Goal: Task Accomplishment & Management: Manage account settings

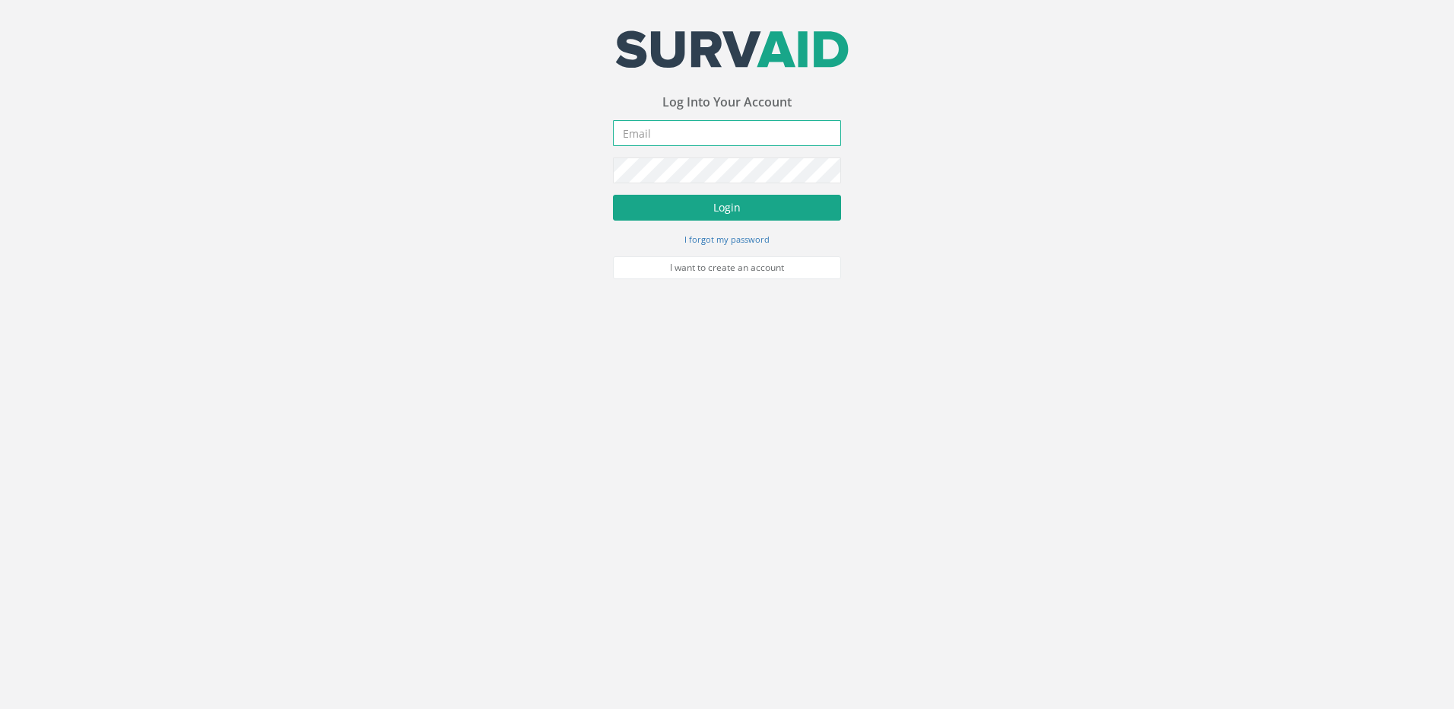
type input "[EMAIL_ADDRESS][DOMAIN_NAME]"
click at [744, 216] on button "Login" at bounding box center [727, 208] width 228 height 26
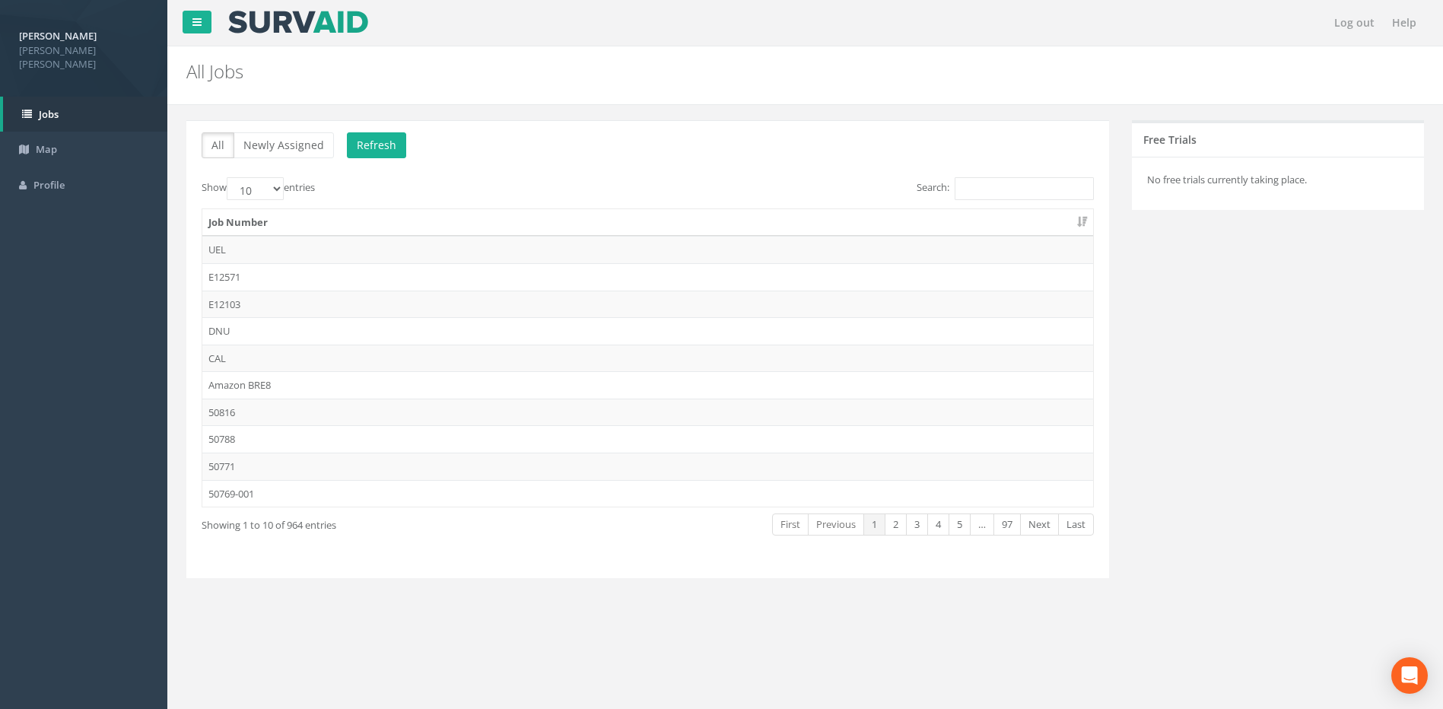
drag, startPoint x: 322, startPoint y: 83, endPoint x: 319, endPoint y: 117, distance: 34.4
click at [322, 83] on div "All Jobs PGMs for Job" at bounding box center [700, 67] width 1050 height 43
click at [339, 192] on div "Show 10 25 50 100 entries" at bounding box center [419, 190] width 434 height 27
click at [286, 145] on button "Newly Assigned" at bounding box center [283, 145] width 100 height 26
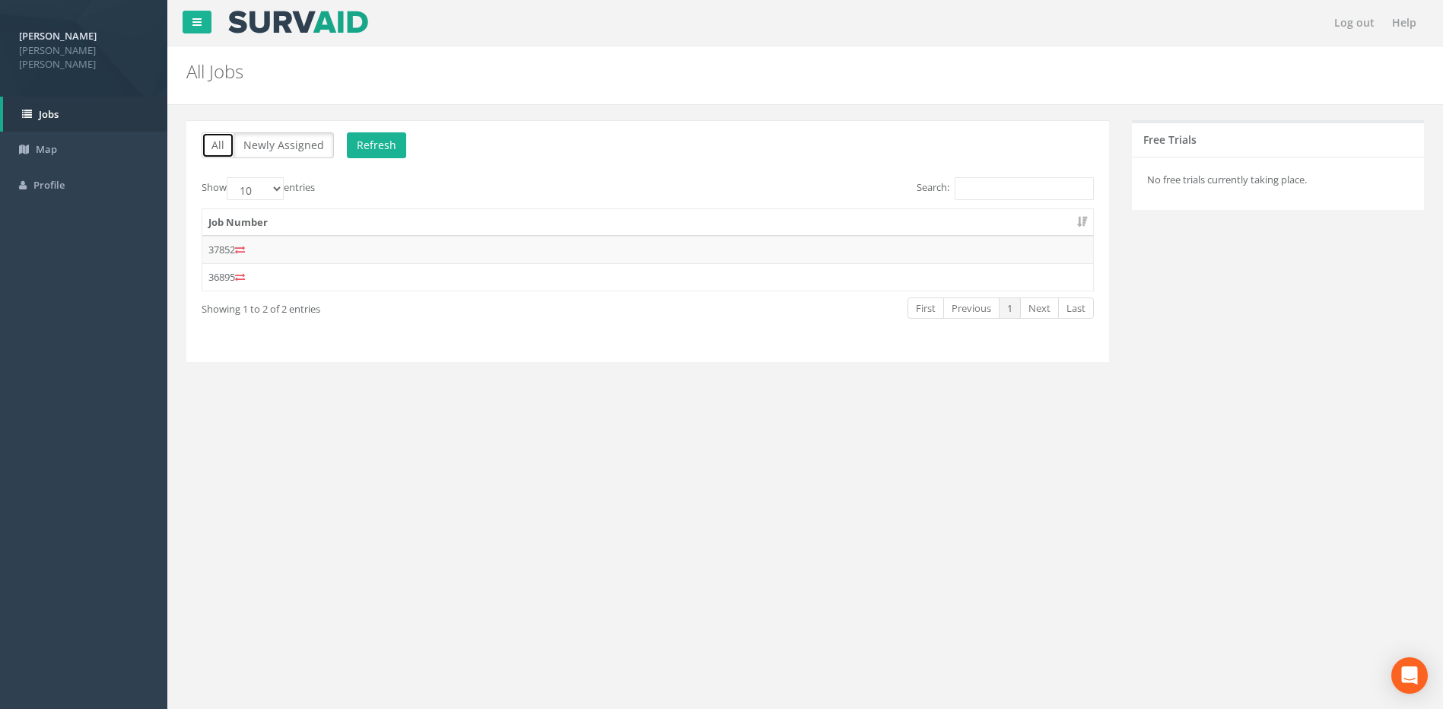
click at [214, 145] on button "All" at bounding box center [218, 145] width 33 height 26
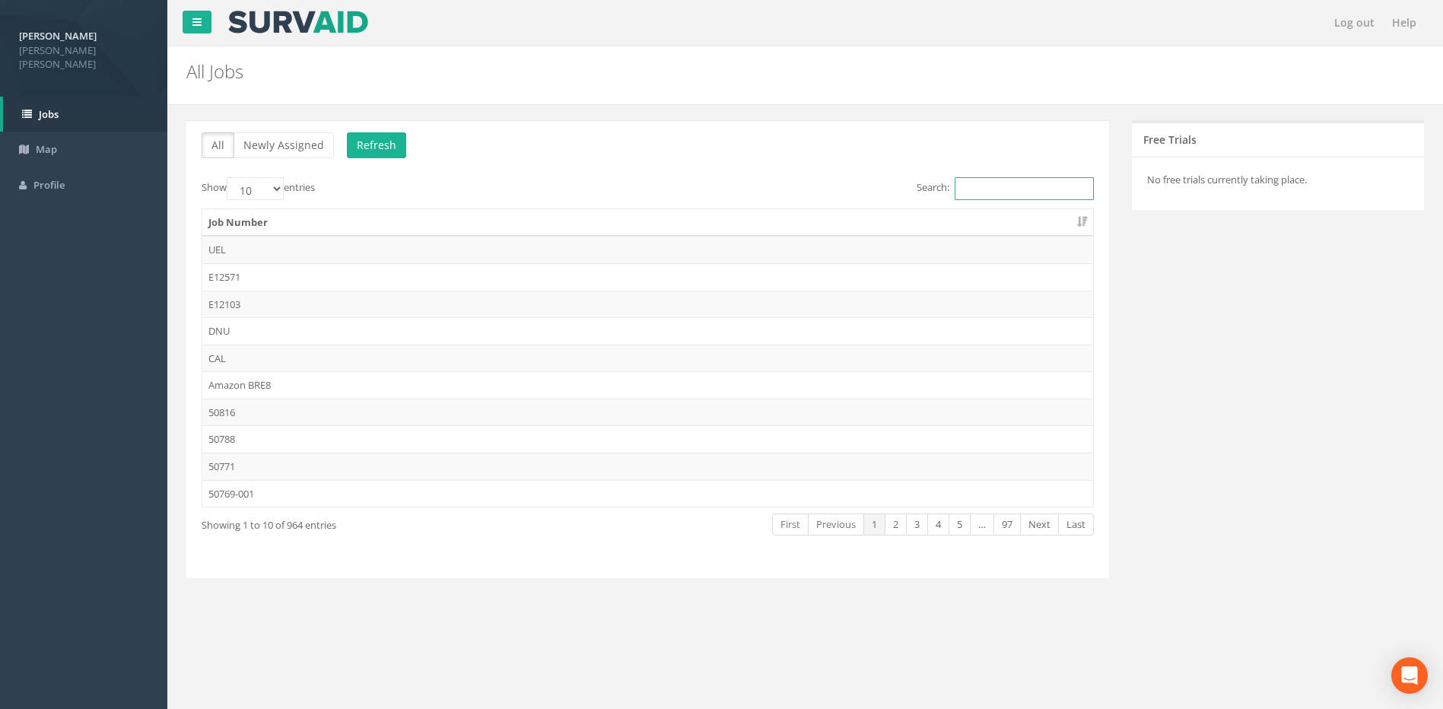
click at [1045, 179] on input "Search:" at bounding box center [1024, 188] width 139 height 23
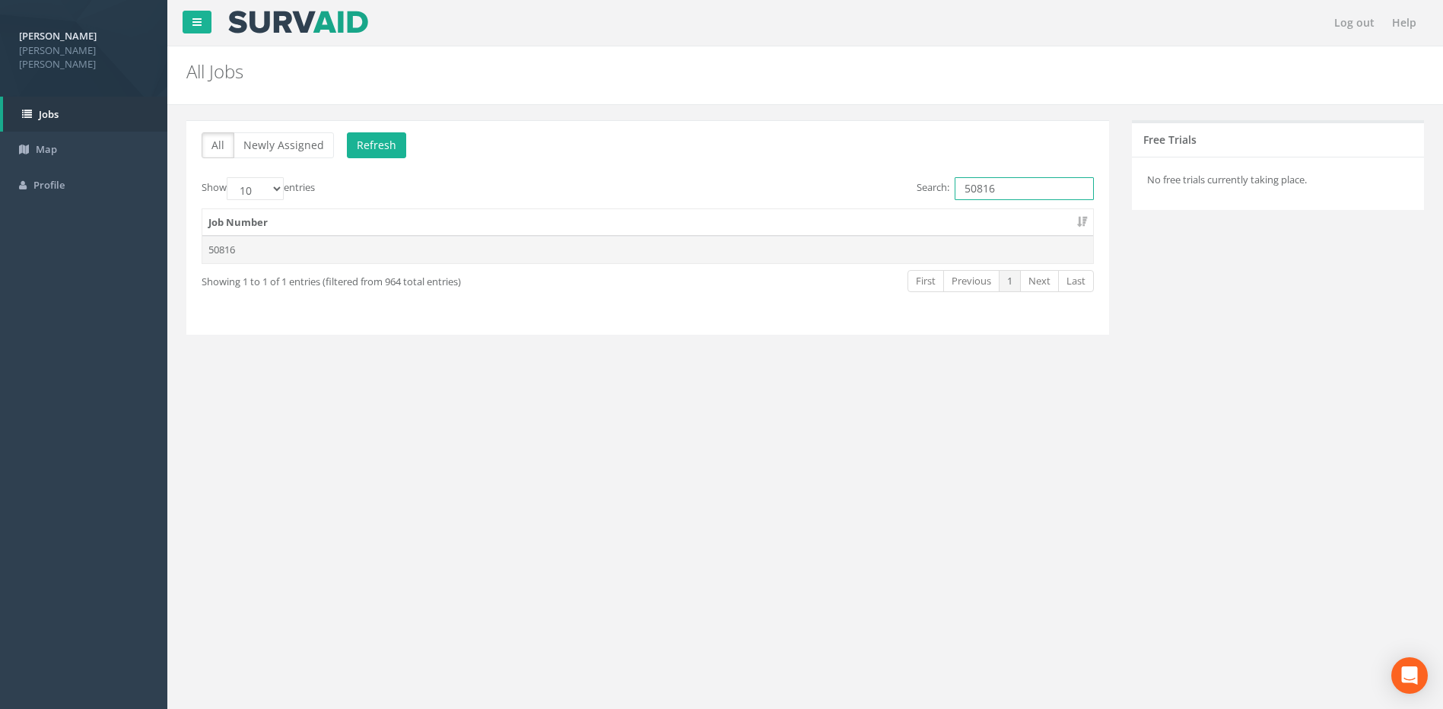
type input "50816"
drag, startPoint x: 213, startPoint y: 249, endPoint x: 249, endPoint y: 275, distance: 44.1
click at [213, 249] on td "50816" at bounding box center [647, 249] width 891 height 27
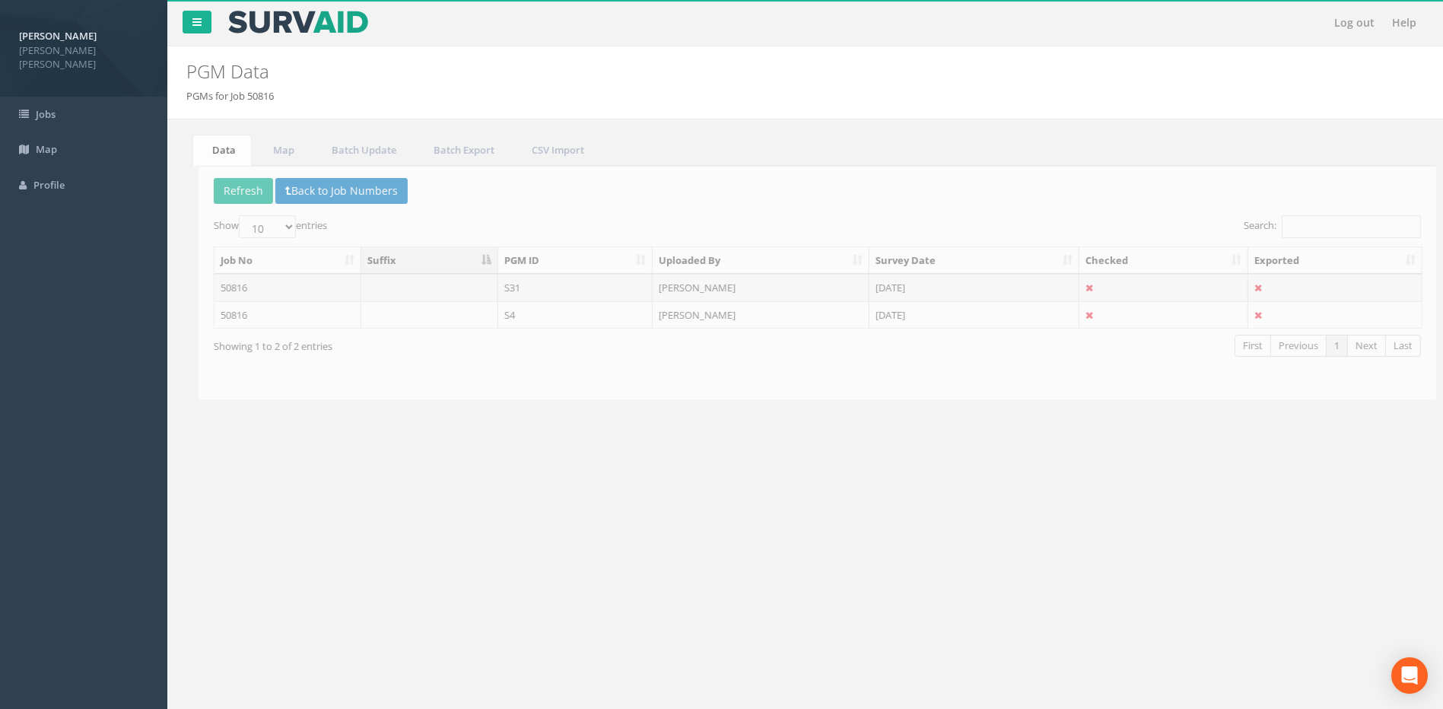
click at [677, 508] on div "Log out Help PGM Data PGMs for Job 50816 × There was an error fetching the PGM …" at bounding box center [804, 456] width 1275 height 913
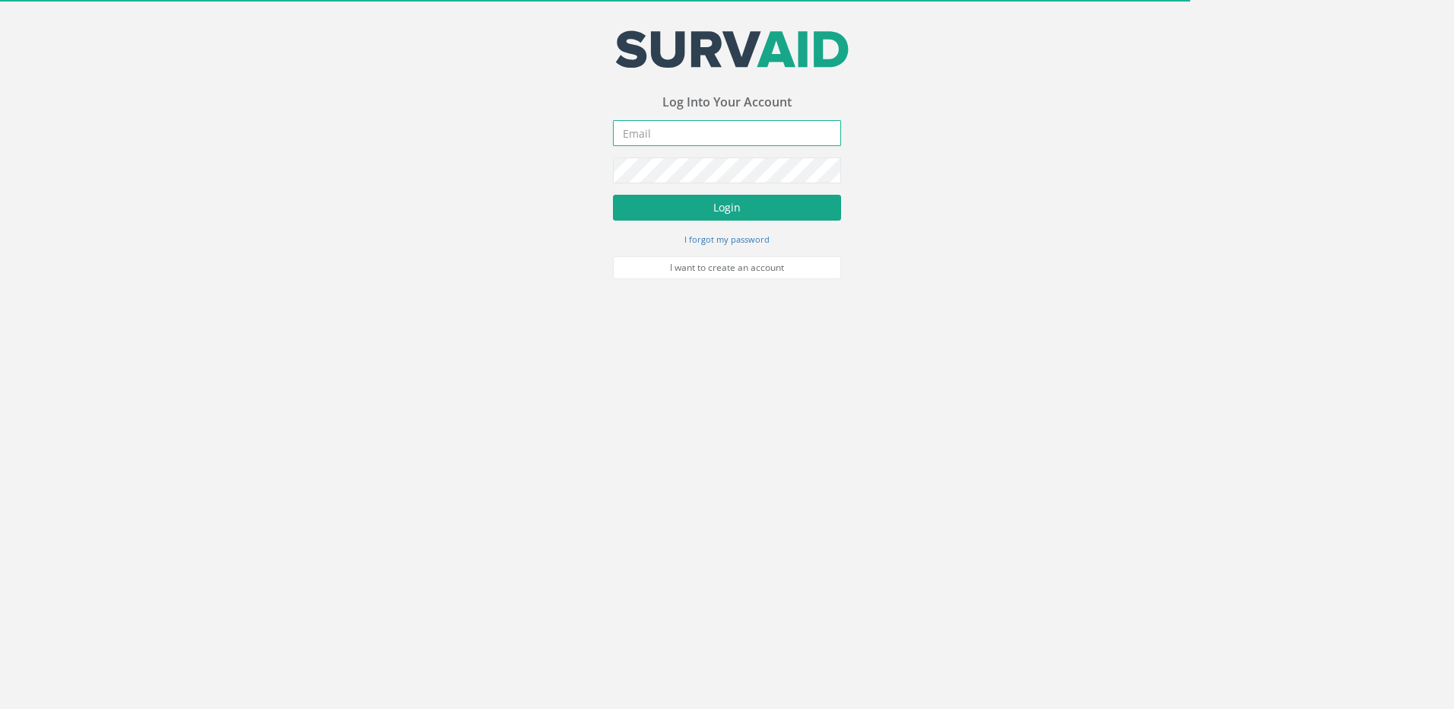
type input "[EMAIL_ADDRESS][DOMAIN_NAME]"
click at [713, 203] on button "Login" at bounding box center [727, 208] width 228 height 26
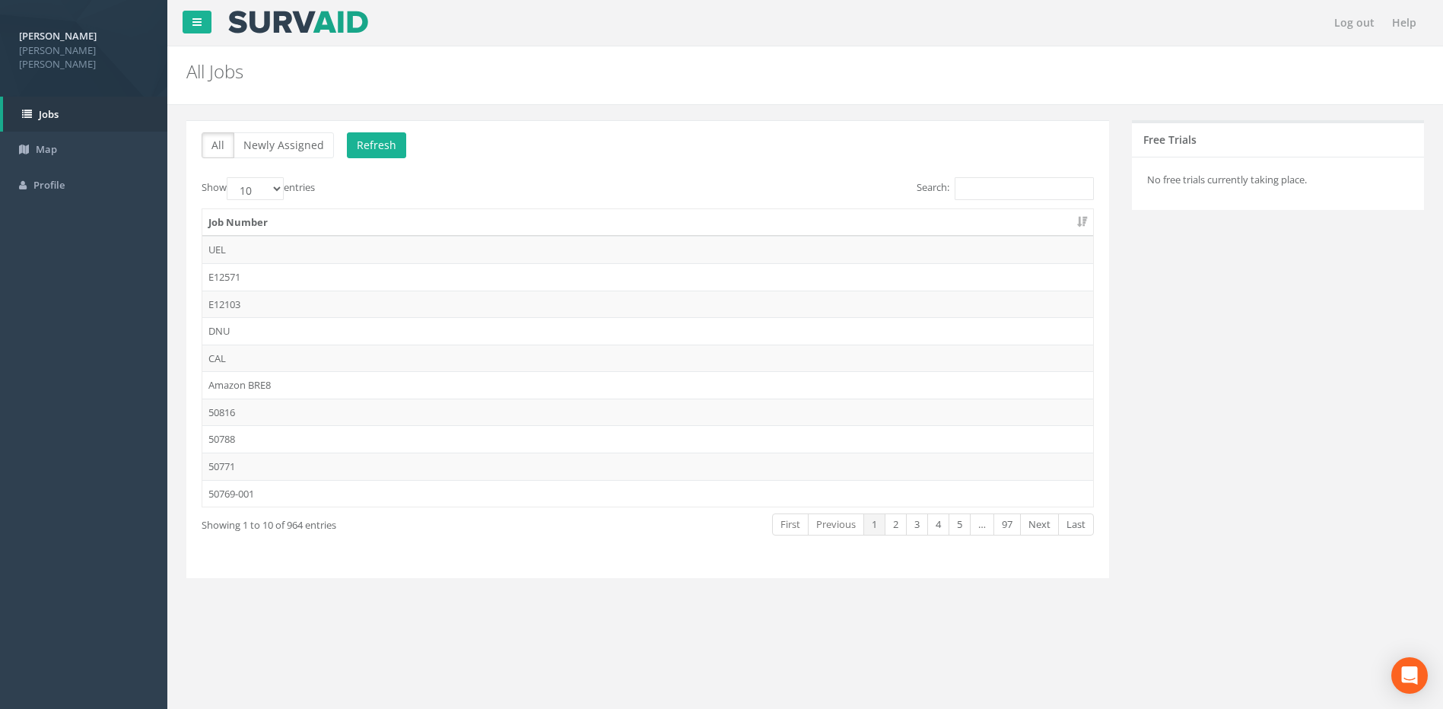
click at [1209, 190] on div "No free trials currently taking place." at bounding box center [1278, 183] width 292 height 53
click at [1027, 186] on input "Search:" at bounding box center [1024, 188] width 139 height 23
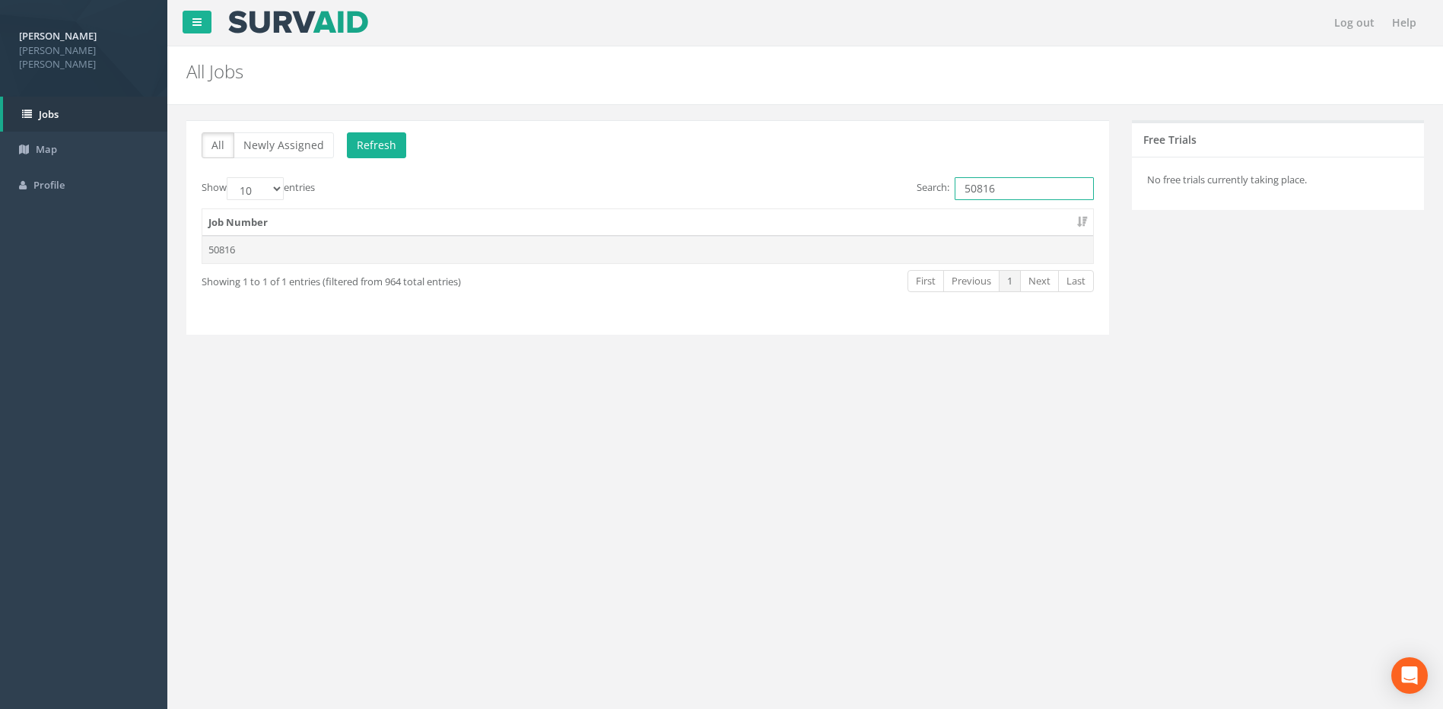
type input "50816"
click at [243, 251] on td "50816" at bounding box center [647, 249] width 891 height 27
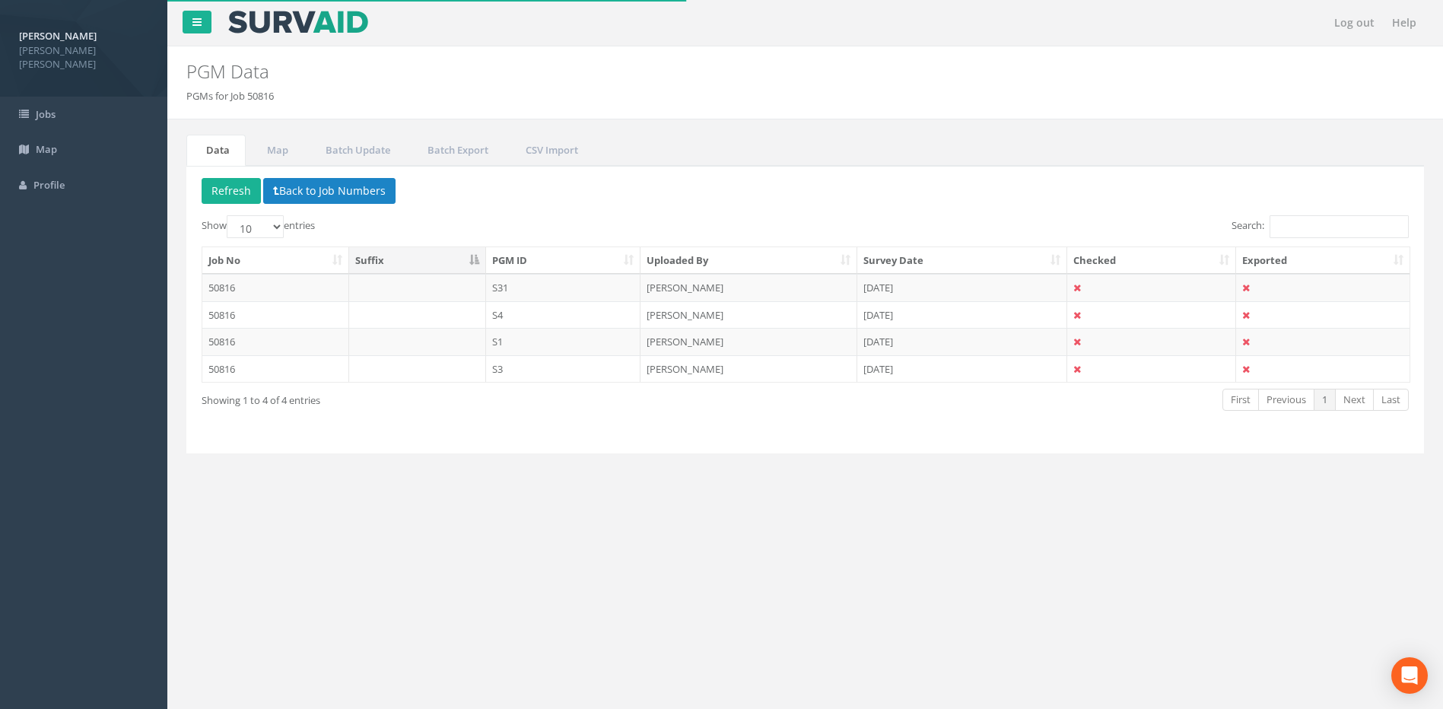
click at [427, 507] on div "Log out Help PGM Data PGMs for Job 50816 × There was an error fetching the PGM …" at bounding box center [804, 456] width 1275 height 913
click at [969, 288] on td "[DATE]" at bounding box center [962, 287] width 211 height 27
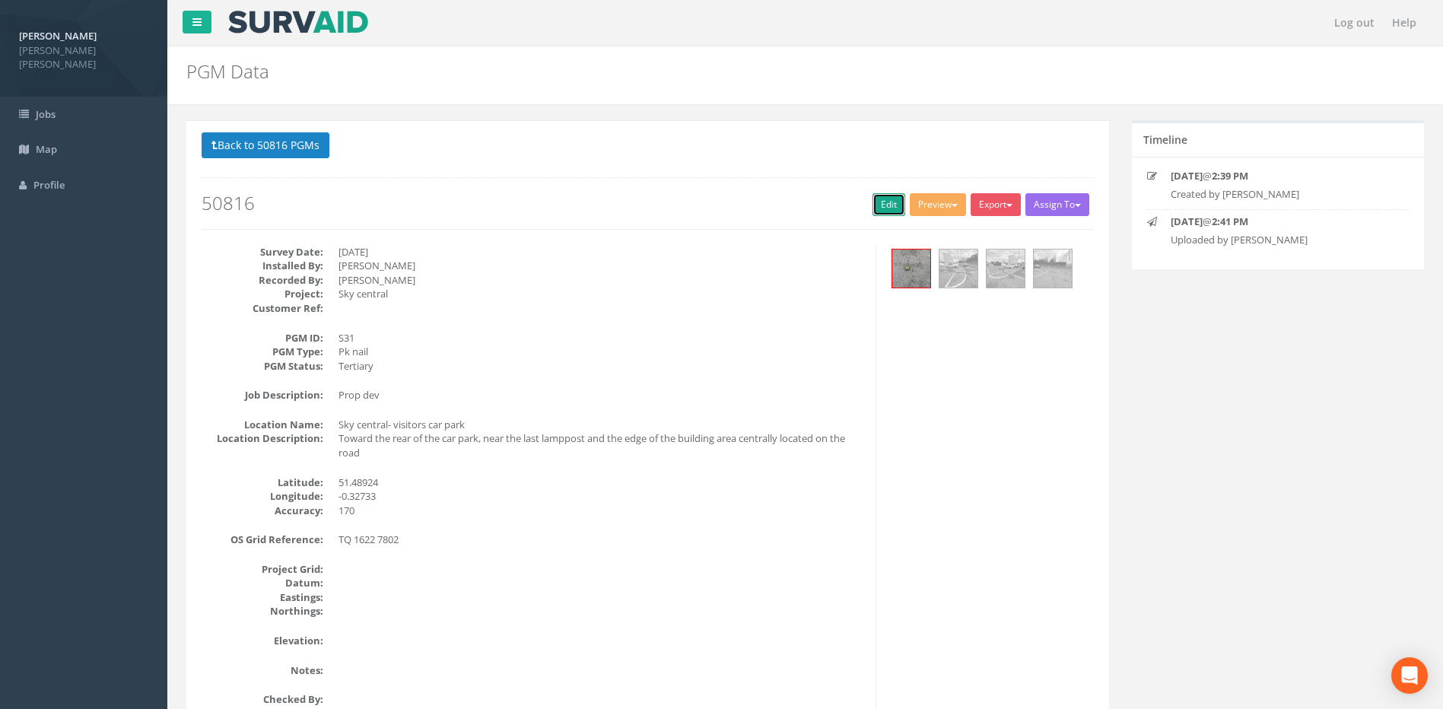
click at [889, 212] on link "Edit" at bounding box center [888, 204] width 33 height 23
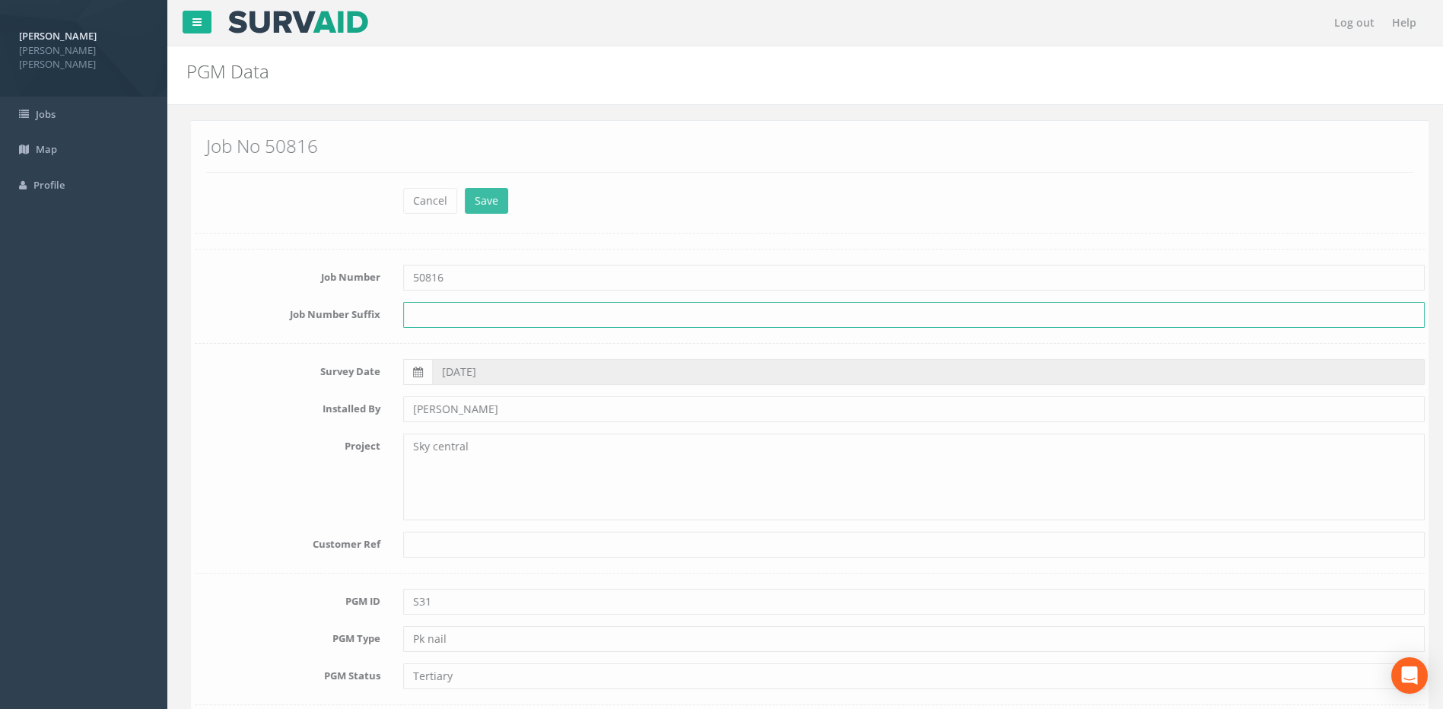
click at [778, 313] on input "text" at bounding box center [909, 315] width 1021 height 26
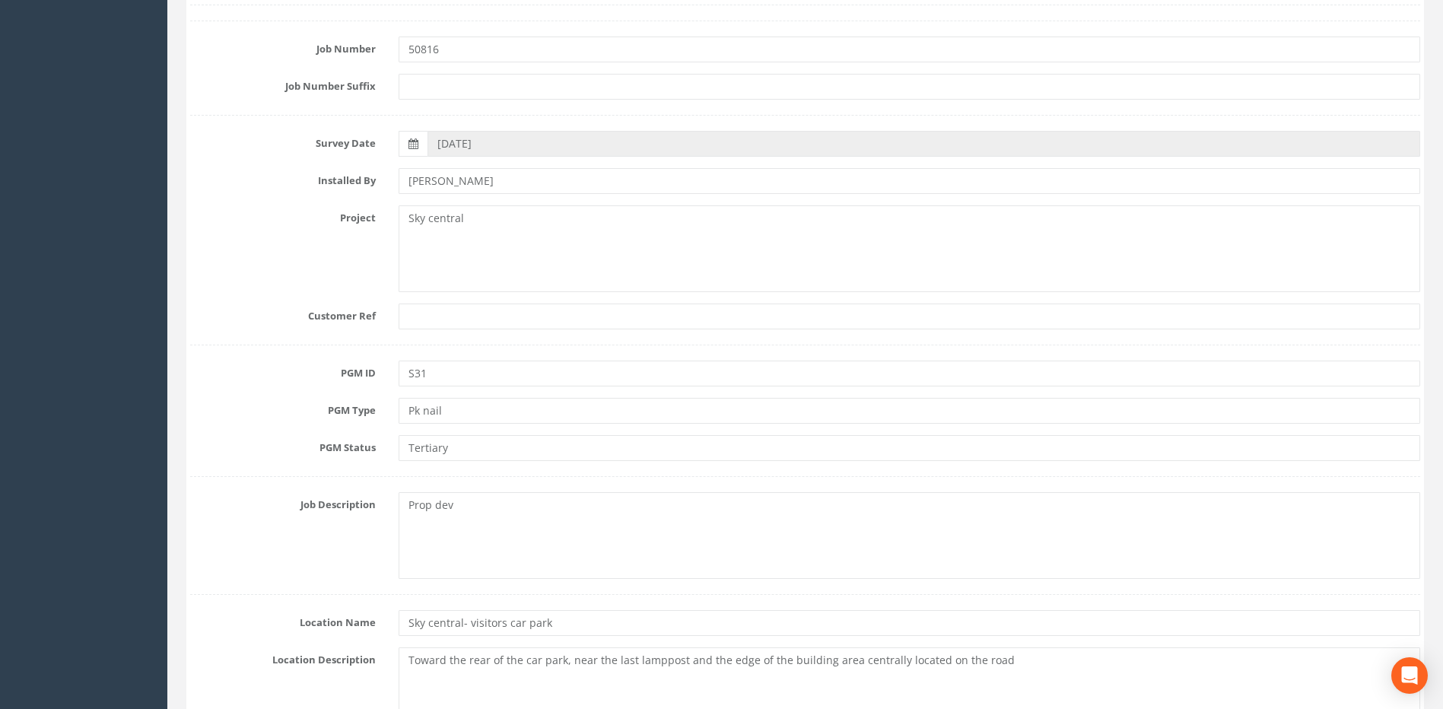
click at [326, 284] on div "Project Sky central" at bounding box center [805, 248] width 1253 height 87
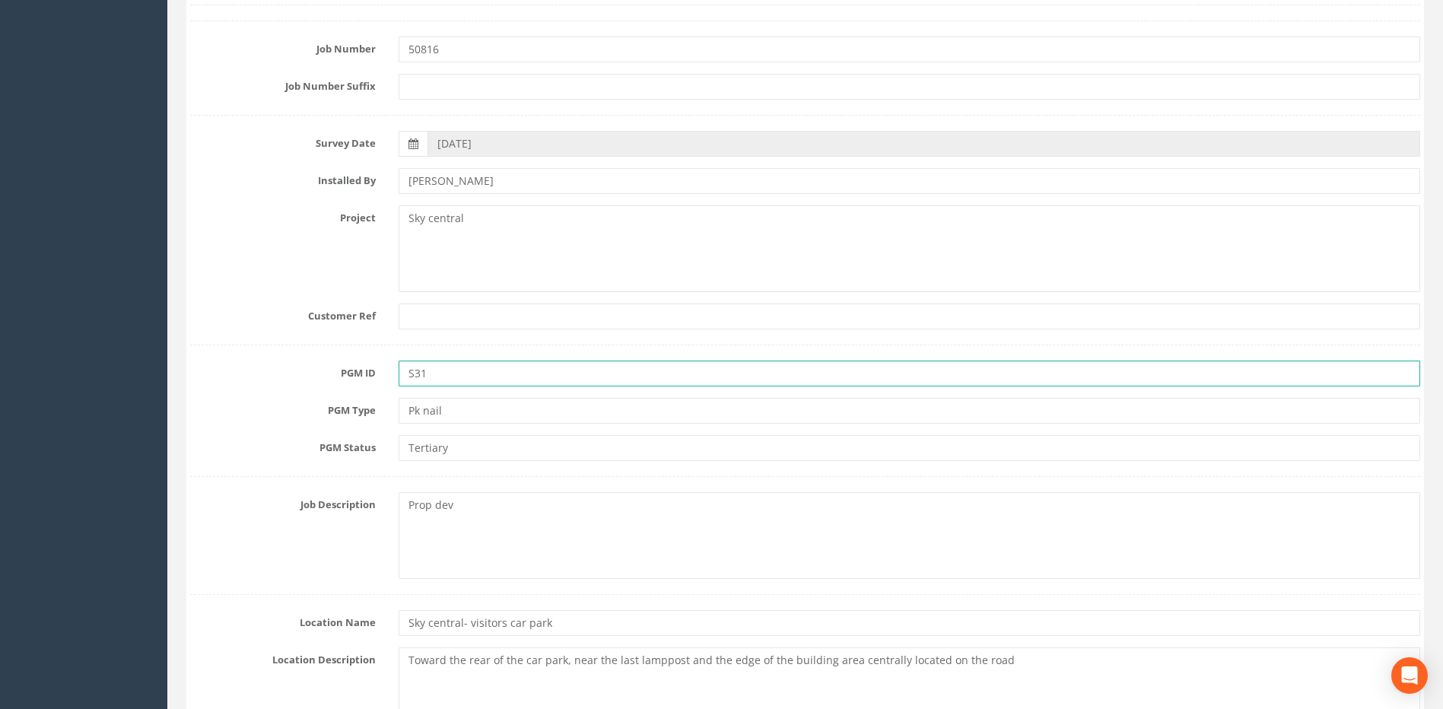
click at [436, 376] on input "S31" at bounding box center [909, 374] width 1021 height 26
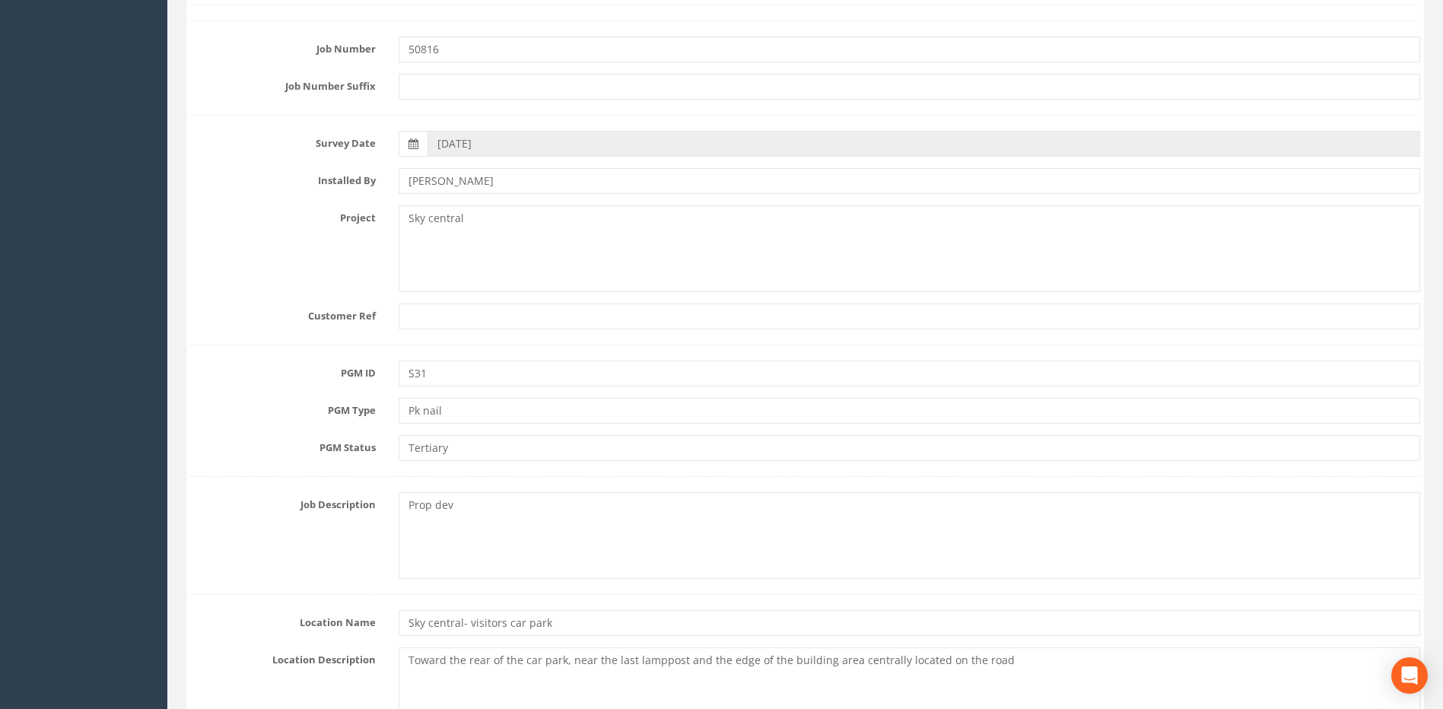
click at [324, 373] on label "PGM ID" at bounding box center [283, 371] width 208 height 20
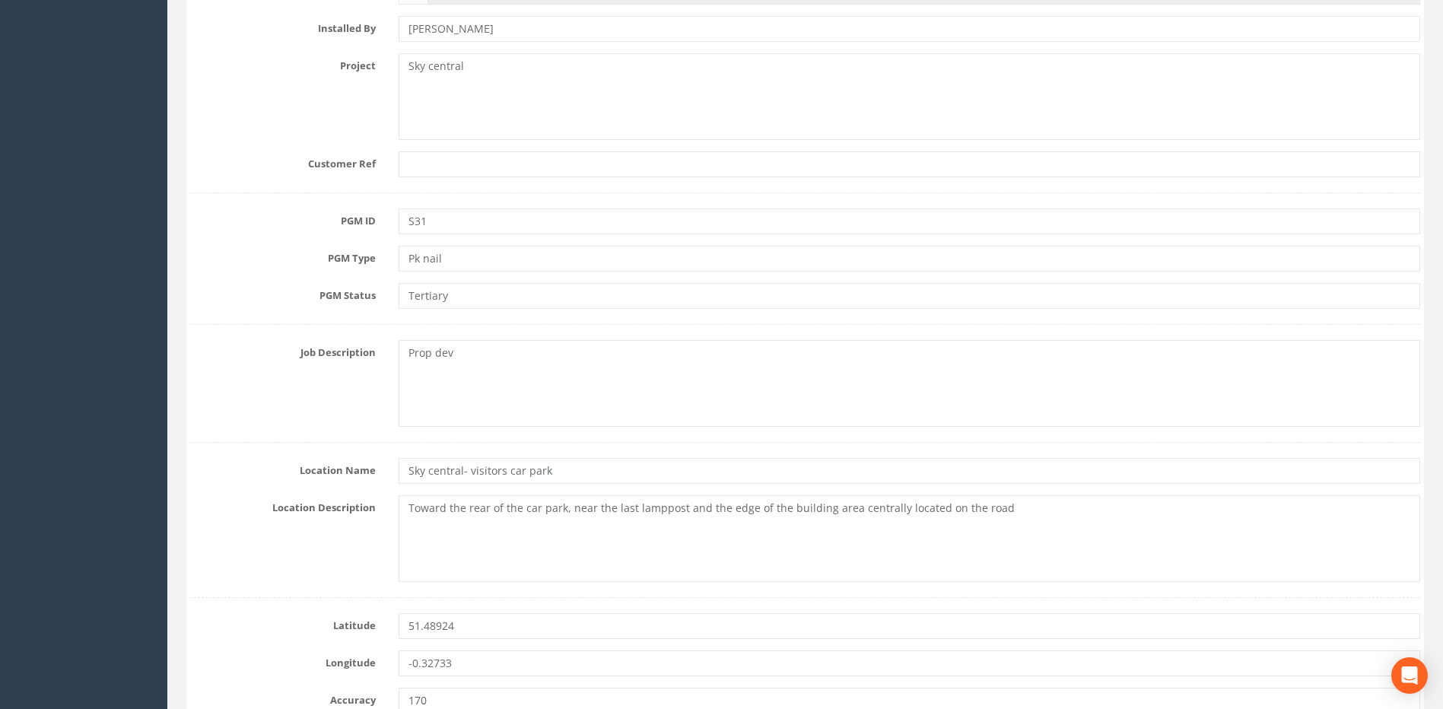
click at [259, 400] on div "Job Description Prop dev" at bounding box center [805, 383] width 1253 height 87
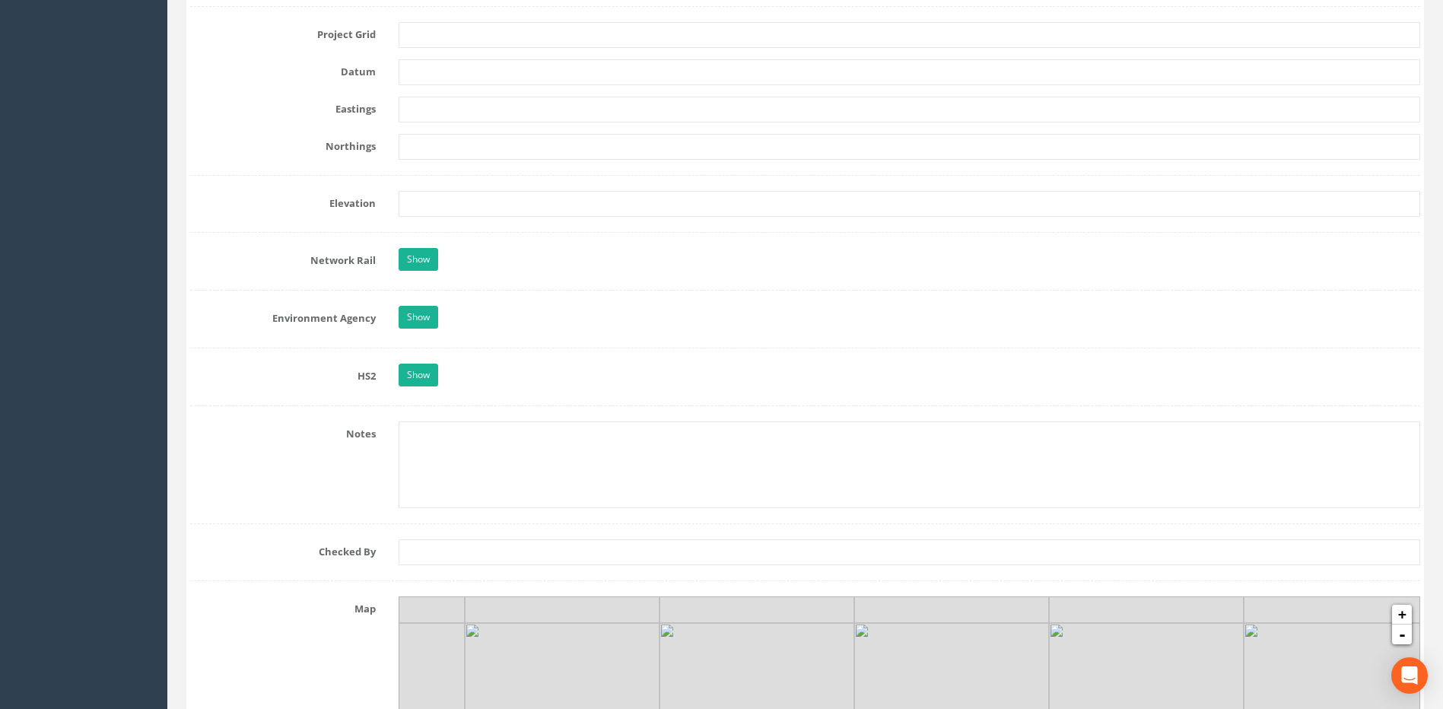
scroll to position [1369, 0]
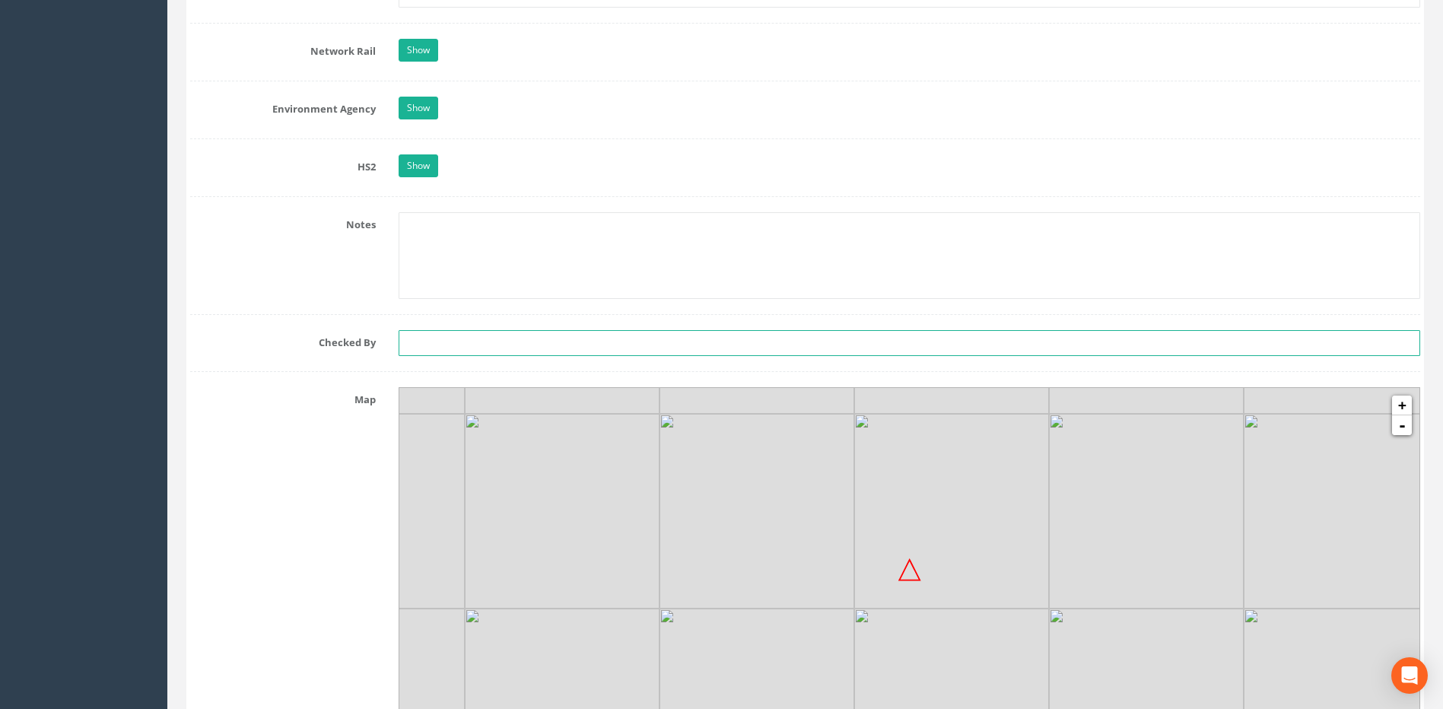
click at [425, 353] on input "text" at bounding box center [909, 343] width 1021 height 26
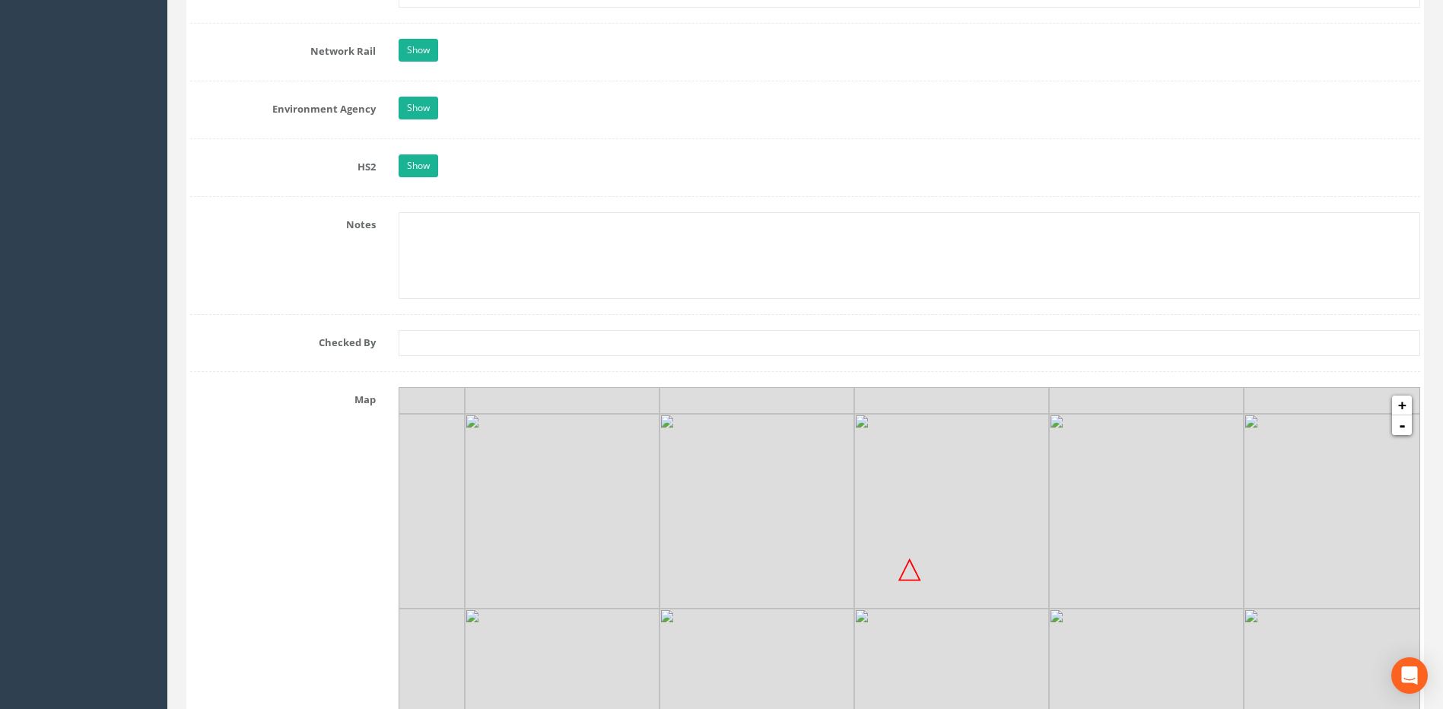
click at [348, 348] on label "Checked By" at bounding box center [283, 340] width 208 height 20
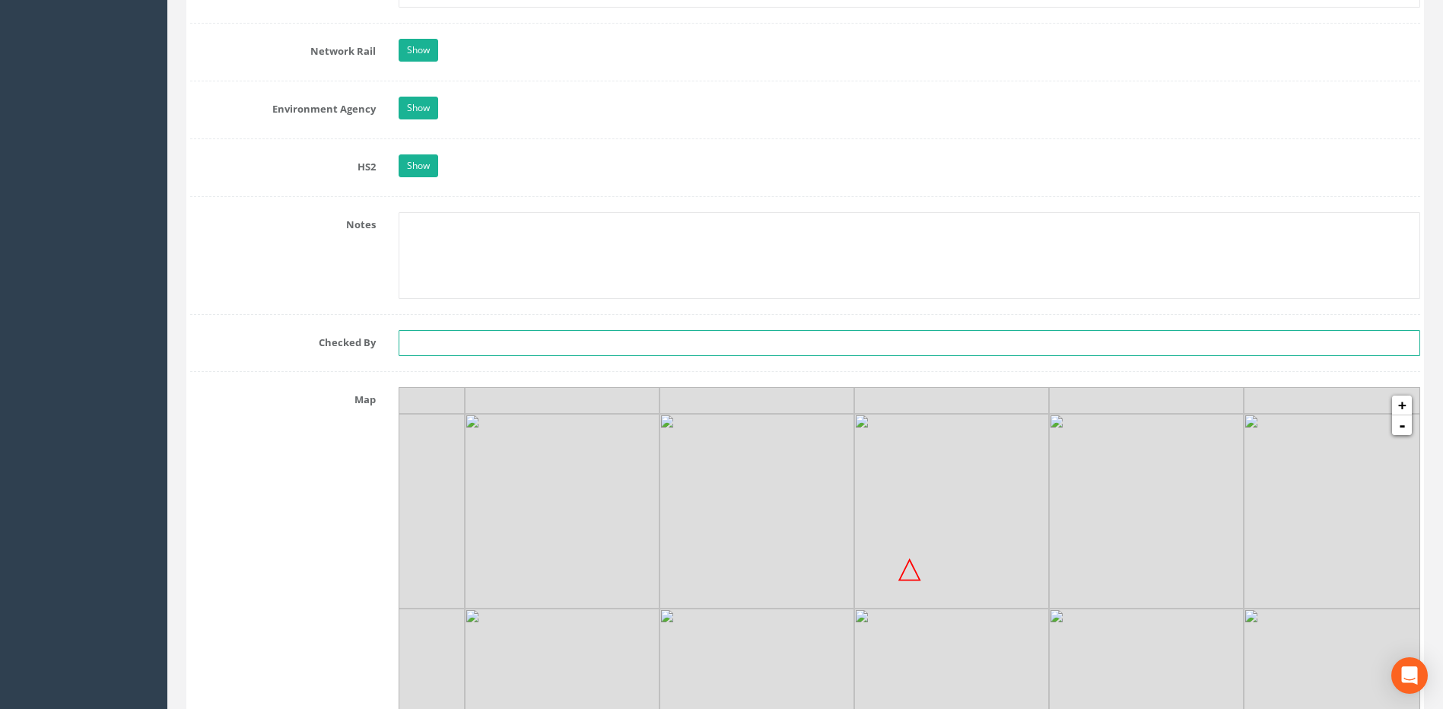
click at [423, 340] on input "text" at bounding box center [909, 343] width 1021 height 26
type input "SS"
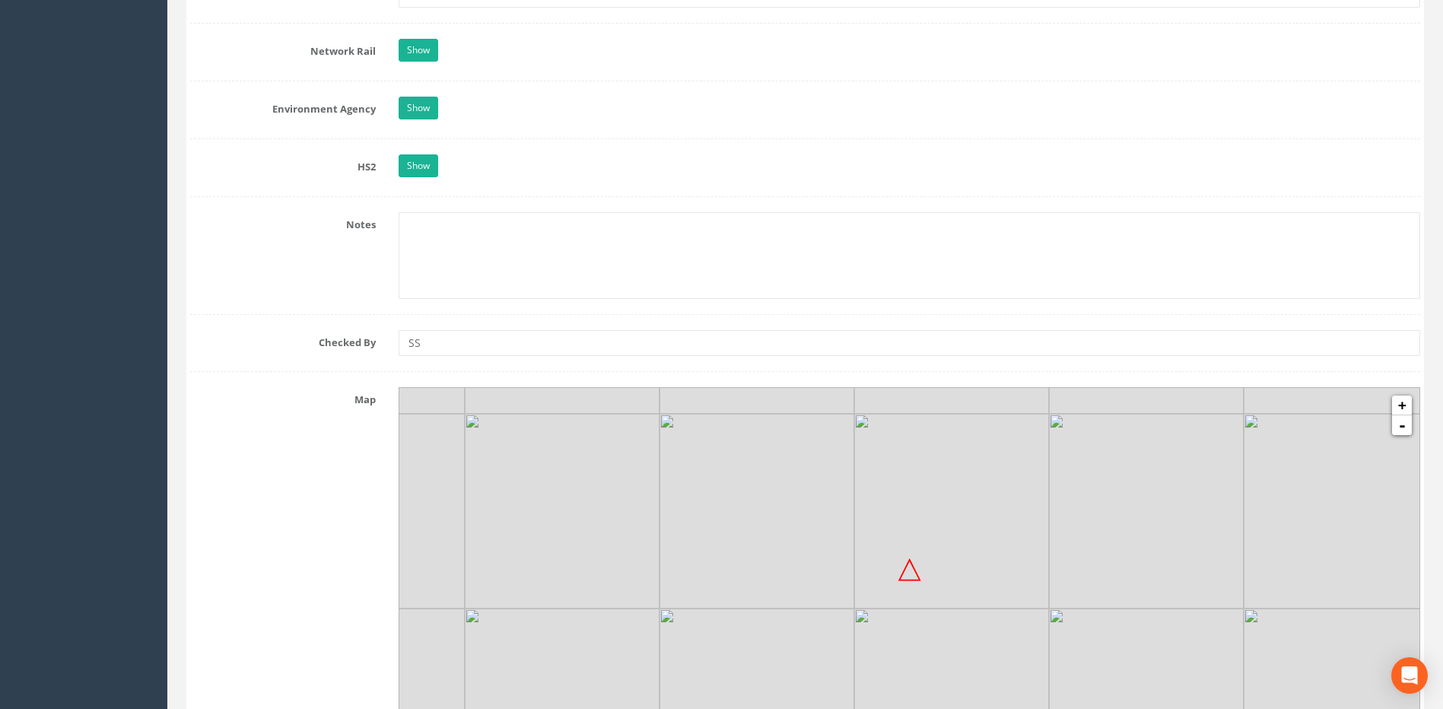
click at [305, 338] on label "Checked By" at bounding box center [283, 340] width 208 height 20
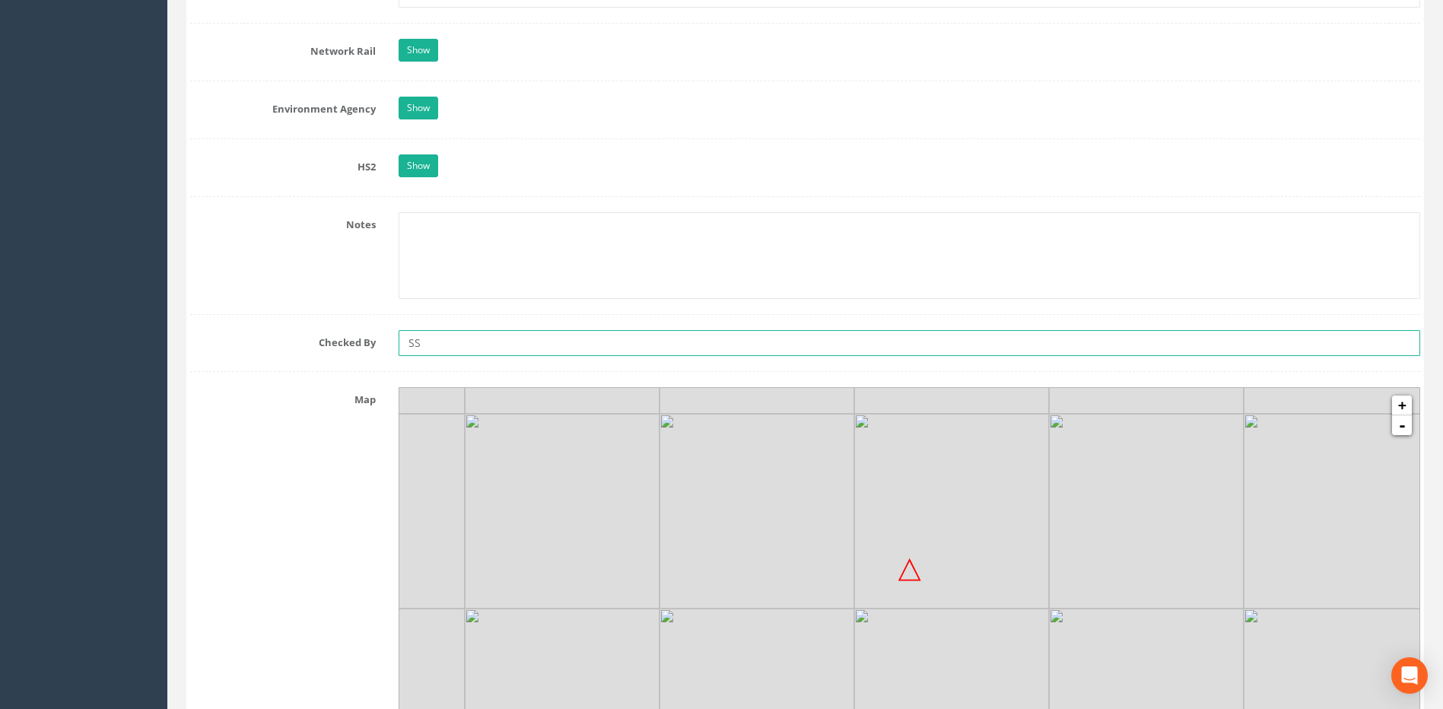
click at [468, 341] on input "SS" at bounding box center [909, 343] width 1021 height 26
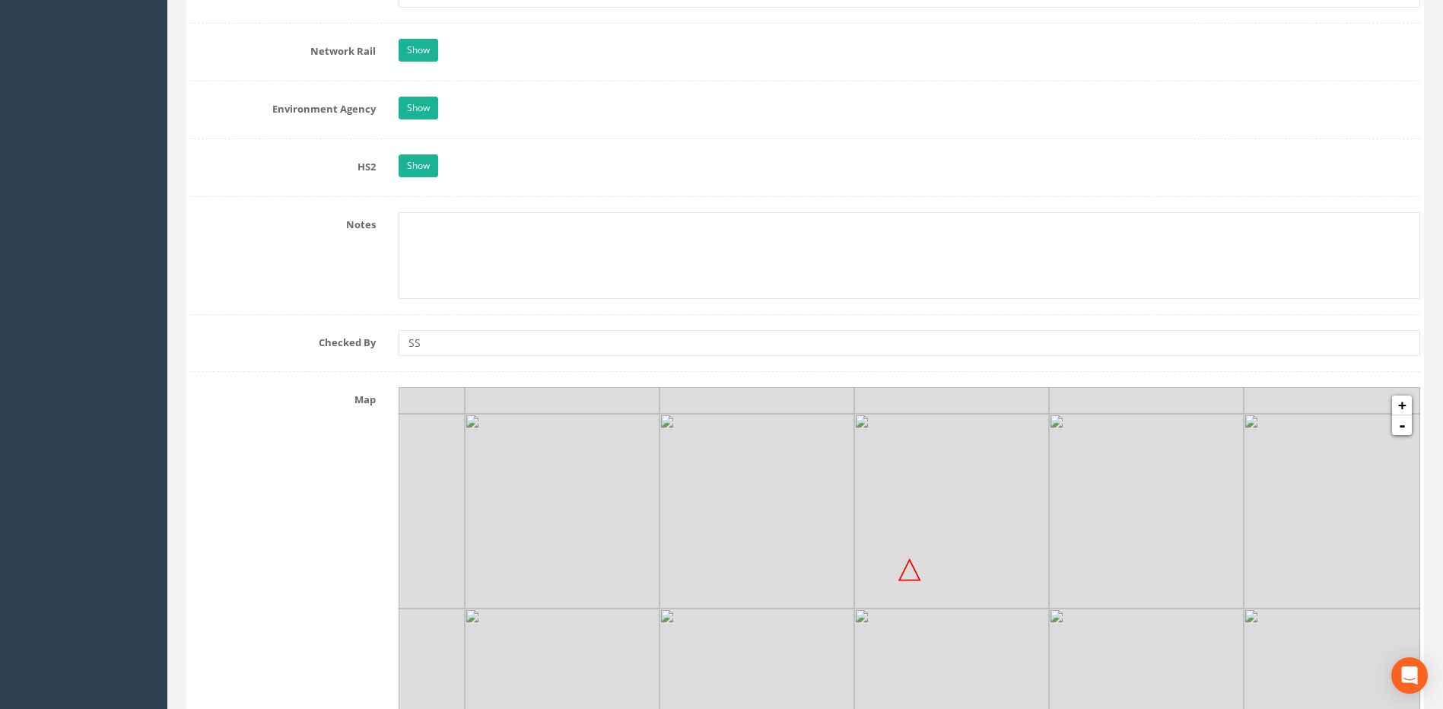
click at [329, 340] on label "Checked By" at bounding box center [283, 340] width 208 height 20
click at [342, 287] on div "Notes" at bounding box center [805, 255] width 1253 height 87
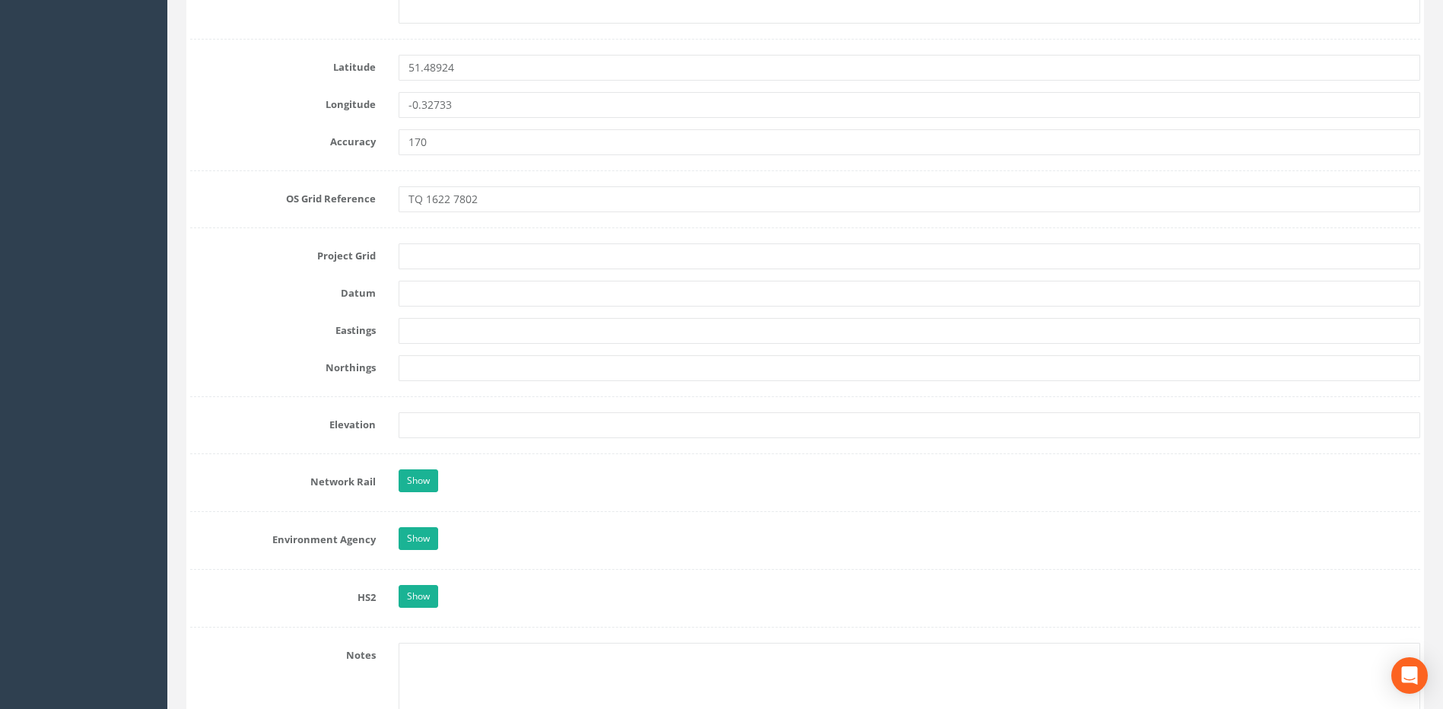
scroll to position [913, 0]
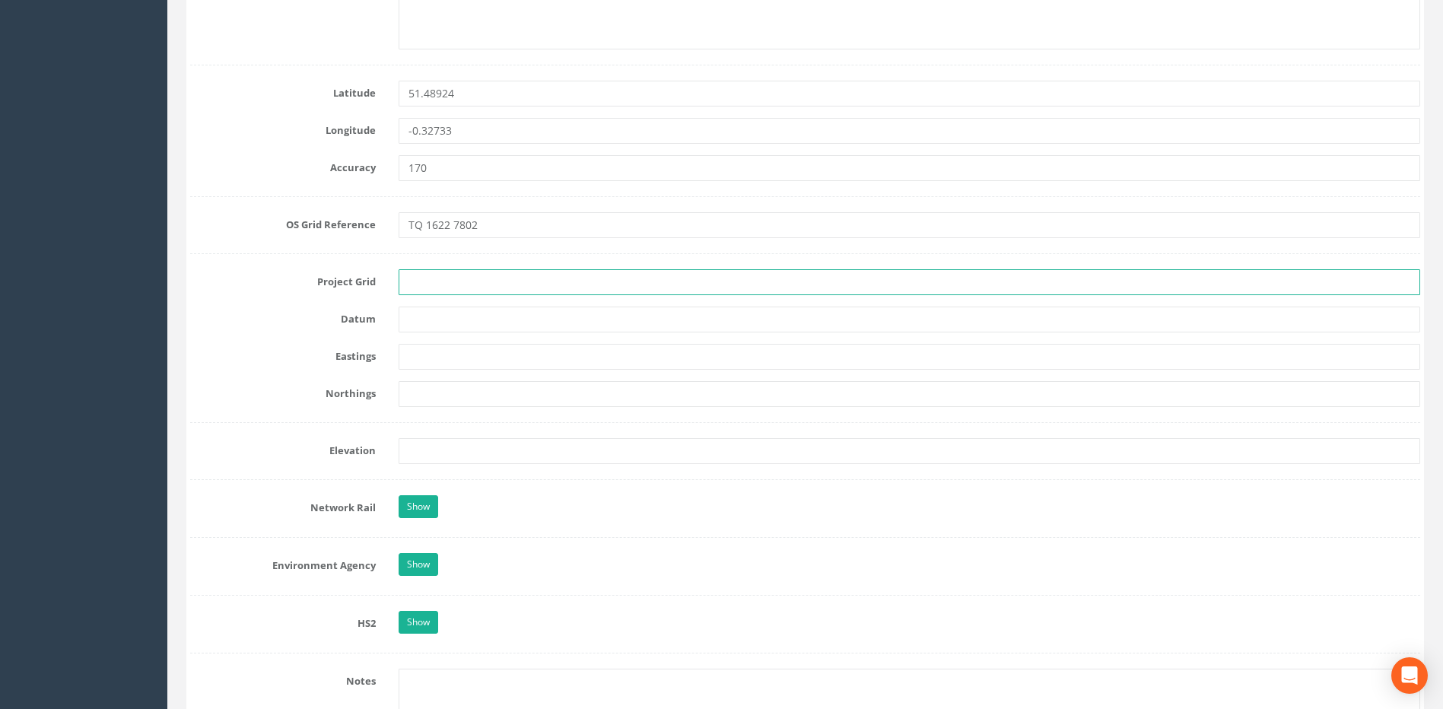
click at [451, 282] on input "text" at bounding box center [909, 282] width 1021 height 26
click at [309, 317] on label "Datum" at bounding box center [283, 317] width 208 height 20
click at [439, 282] on input "text" at bounding box center [909, 282] width 1021 height 26
type input "OS"
click at [245, 284] on label "Project Grid" at bounding box center [283, 279] width 208 height 20
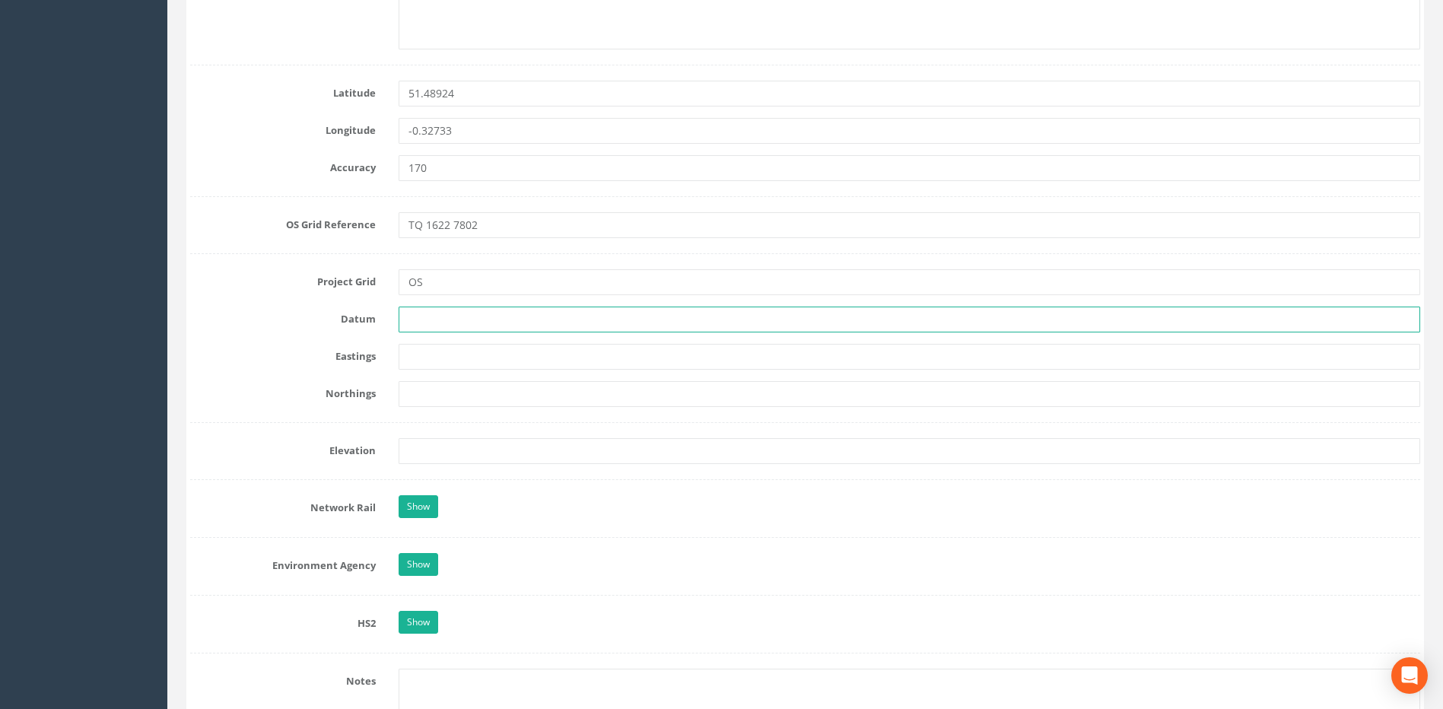
click at [431, 319] on input "text" at bounding box center [909, 320] width 1021 height 26
click at [297, 341] on form "Cancel Save Delete Job Number 50816 Job Number Suffix Survey Date [DATE] Instal…" at bounding box center [805, 434] width 1230 height 2319
click at [420, 317] on input "text" at bounding box center [909, 320] width 1021 height 26
click at [457, 319] on input "New" at bounding box center [909, 320] width 1021 height 26
click at [462, 319] on input "Newlyn" at bounding box center [909, 320] width 1021 height 26
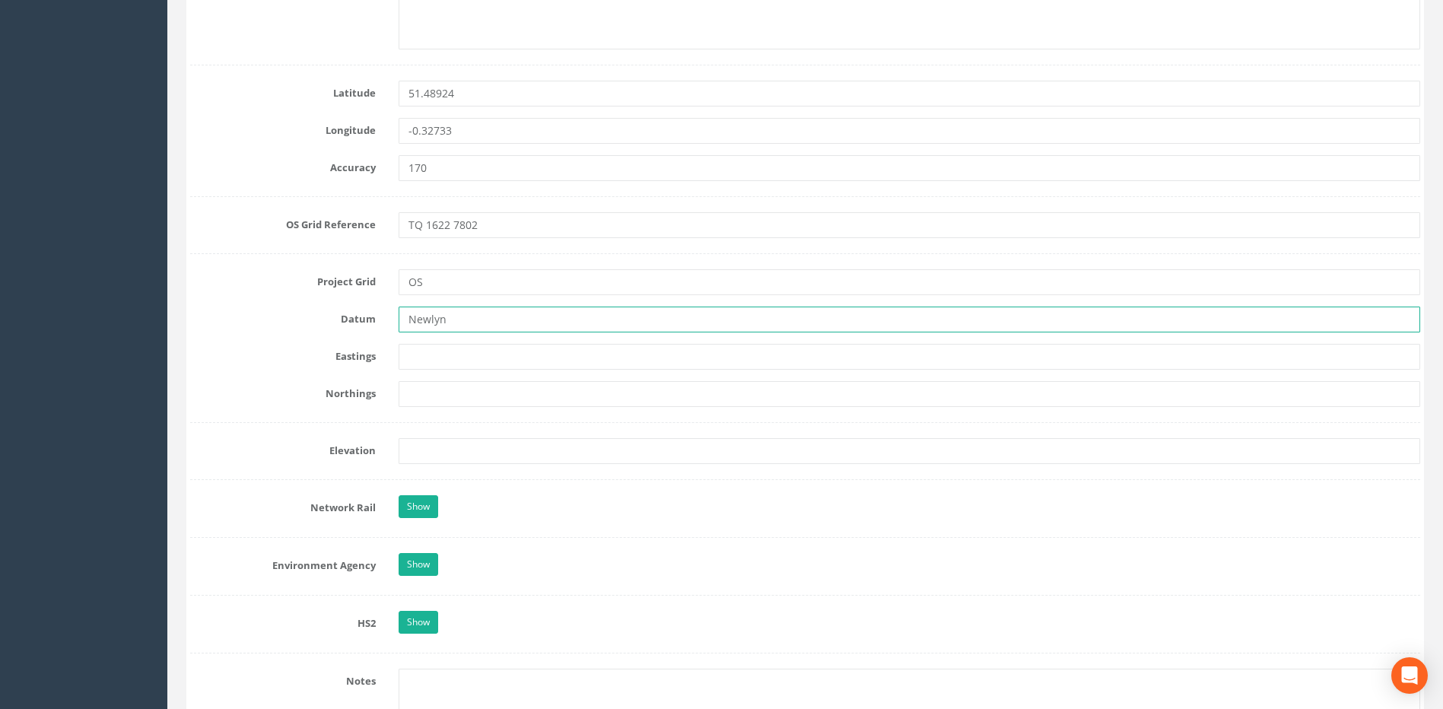
drag, startPoint x: 470, startPoint y: 319, endPoint x: 358, endPoint y: 308, distance: 112.3
click at [358, 308] on div "Datum Newlyn" at bounding box center [805, 320] width 1253 height 26
type input "Newlyn"
drag, startPoint x: 361, startPoint y: 347, endPoint x: 383, endPoint y: 329, distance: 28.2
click at [361, 345] on label "Eastings" at bounding box center [283, 354] width 208 height 20
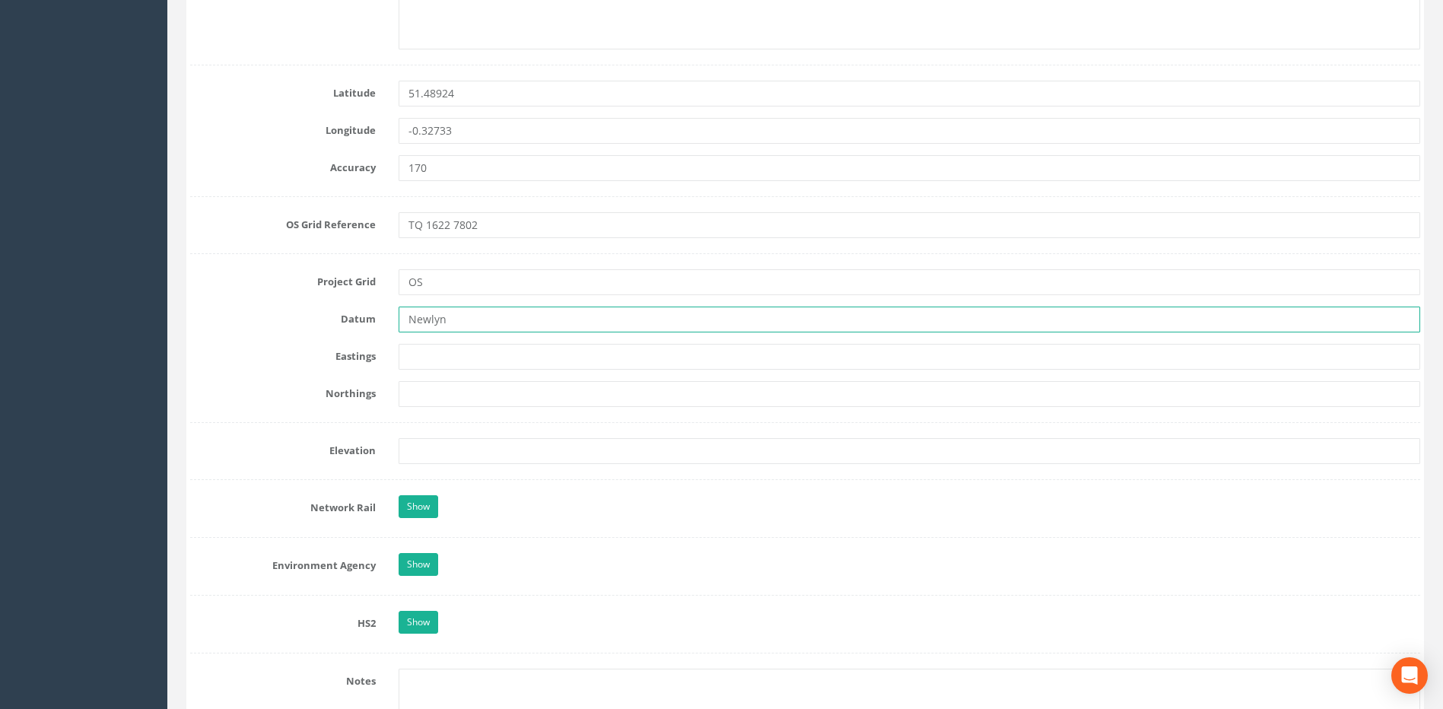
drag, startPoint x: 416, startPoint y: 311, endPoint x: 427, endPoint y: 314, distance: 11.1
click at [418, 311] on input "Newlyn" at bounding box center [909, 320] width 1021 height 26
drag, startPoint x: 486, startPoint y: 324, endPoint x: 453, endPoint y: 307, distance: 37.1
click at [484, 326] on input "Newlyn" at bounding box center [909, 320] width 1021 height 26
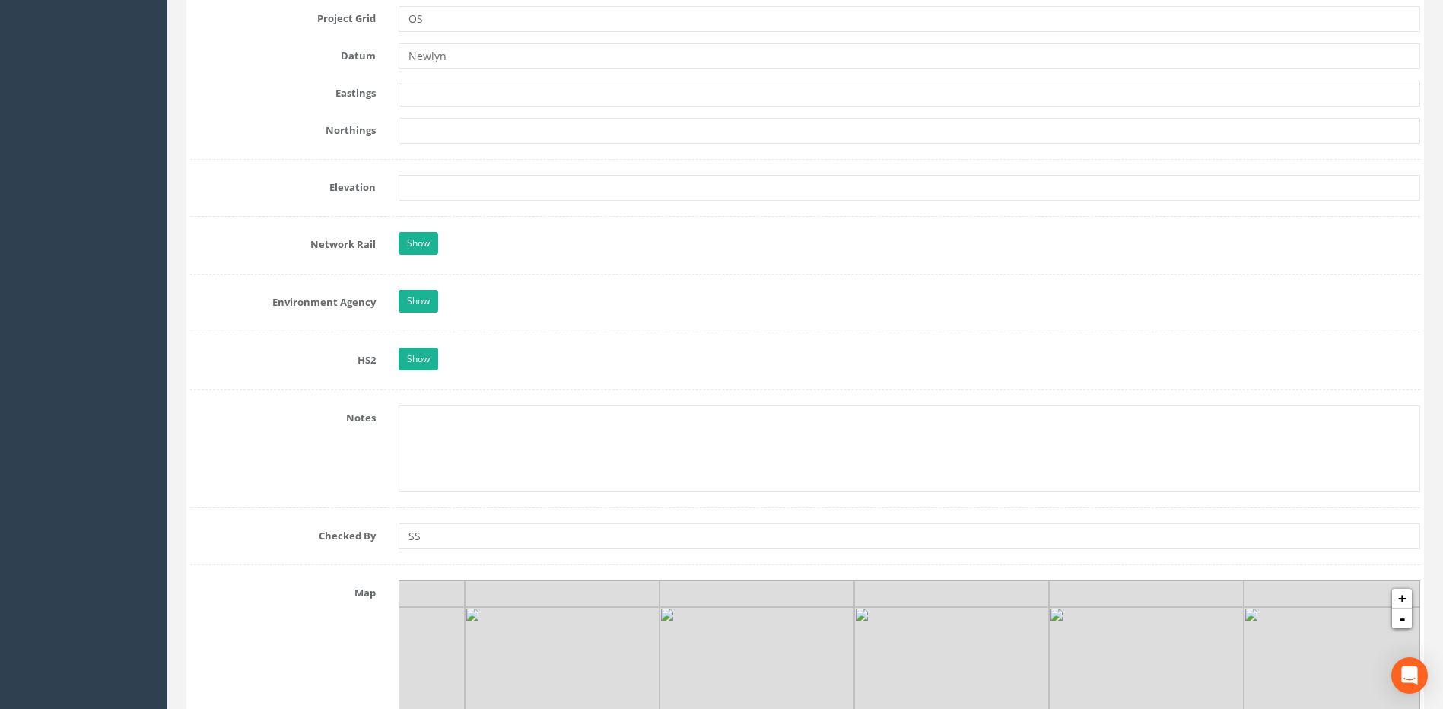
scroll to position [1141, 0]
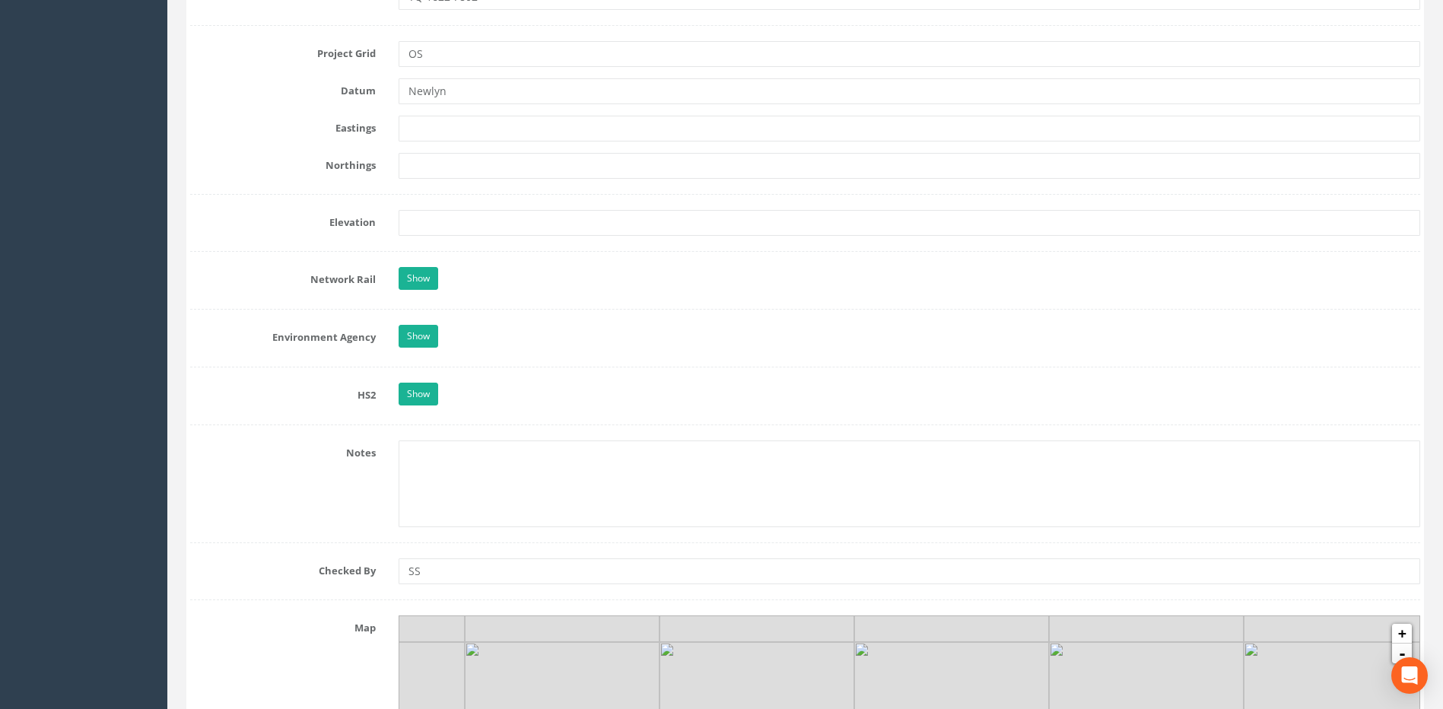
click at [366, 129] on label "Eastings" at bounding box center [283, 126] width 208 height 20
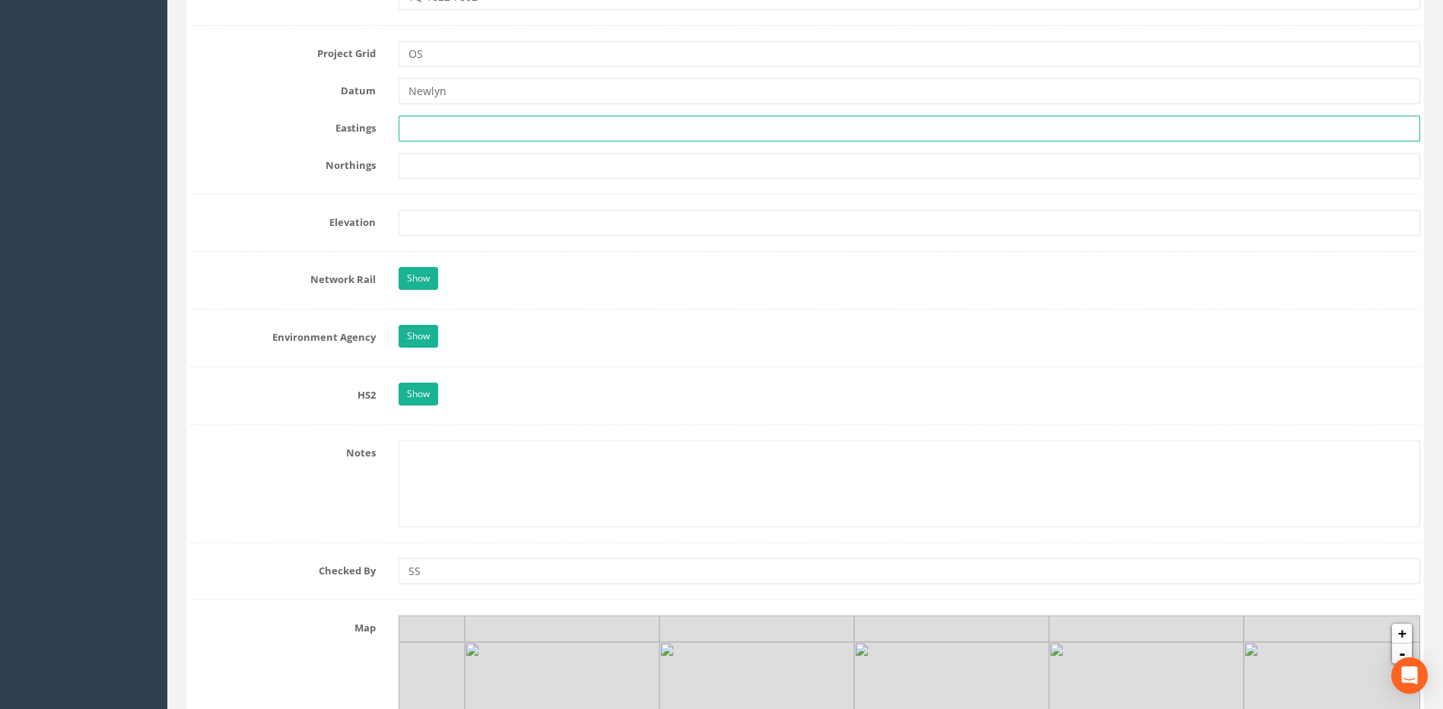
click at [433, 135] on input "text" at bounding box center [909, 129] width 1021 height 26
paste input "516276.3426"
type input "516276.3426"
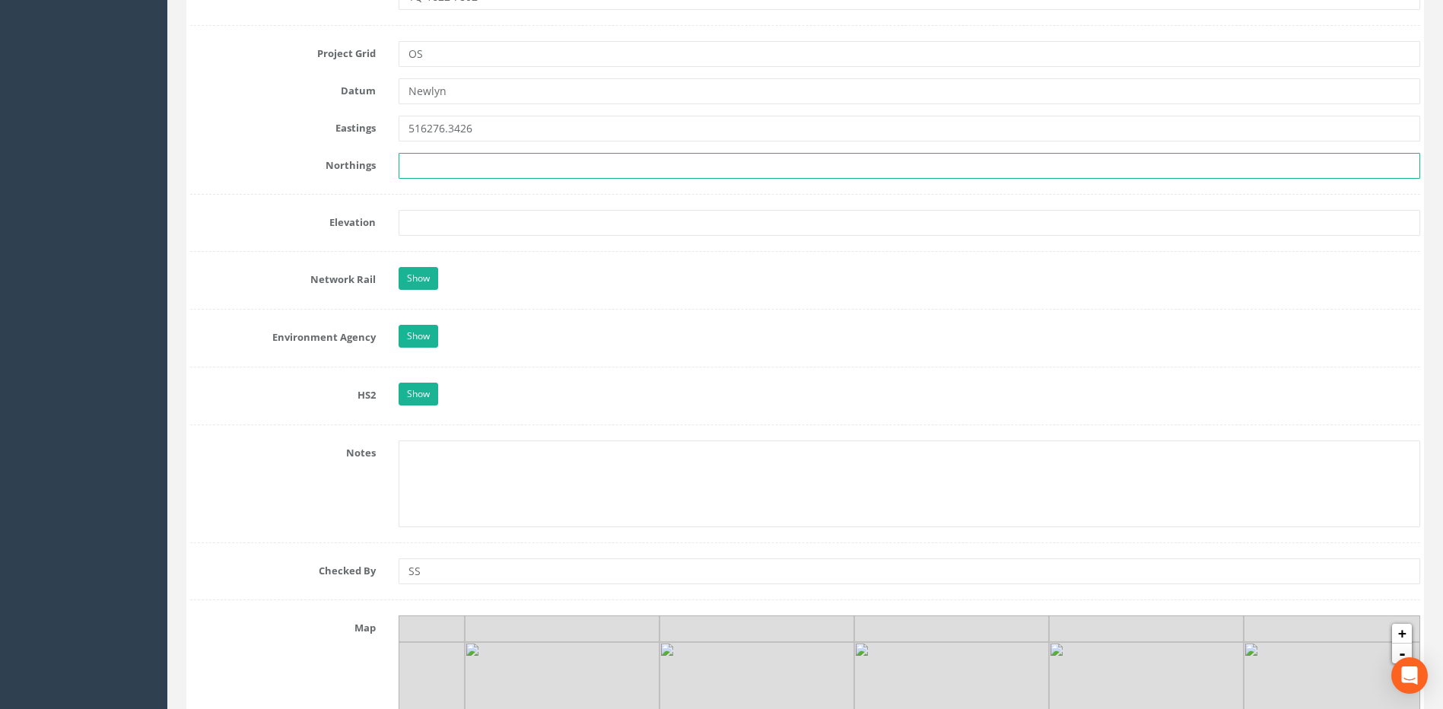
click at [500, 175] on input "text" at bounding box center [909, 166] width 1021 height 26
paste input "178065.9024"
type input "178065.9024"
click at [304, 173] on div "Northings 178065.9024" at bounding box center [805, 166] width 1253 height 26
click at [303, 269] on label "Network Rail" at bounding box center [283, 277] width 208 height 20
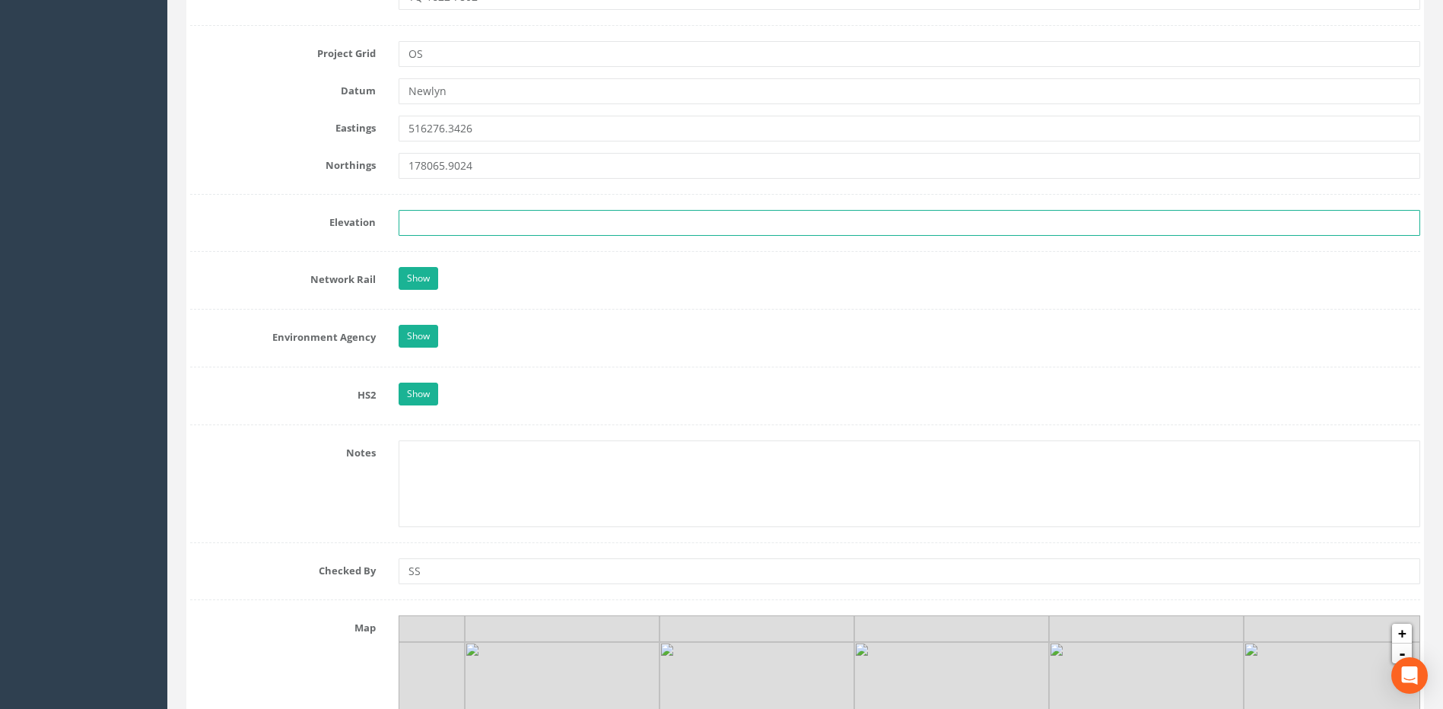
click at [411, 214] on input "text" at bounding box center [909, 223] width 1021 height 26
paste input "16.2408"
type input "16.2408"
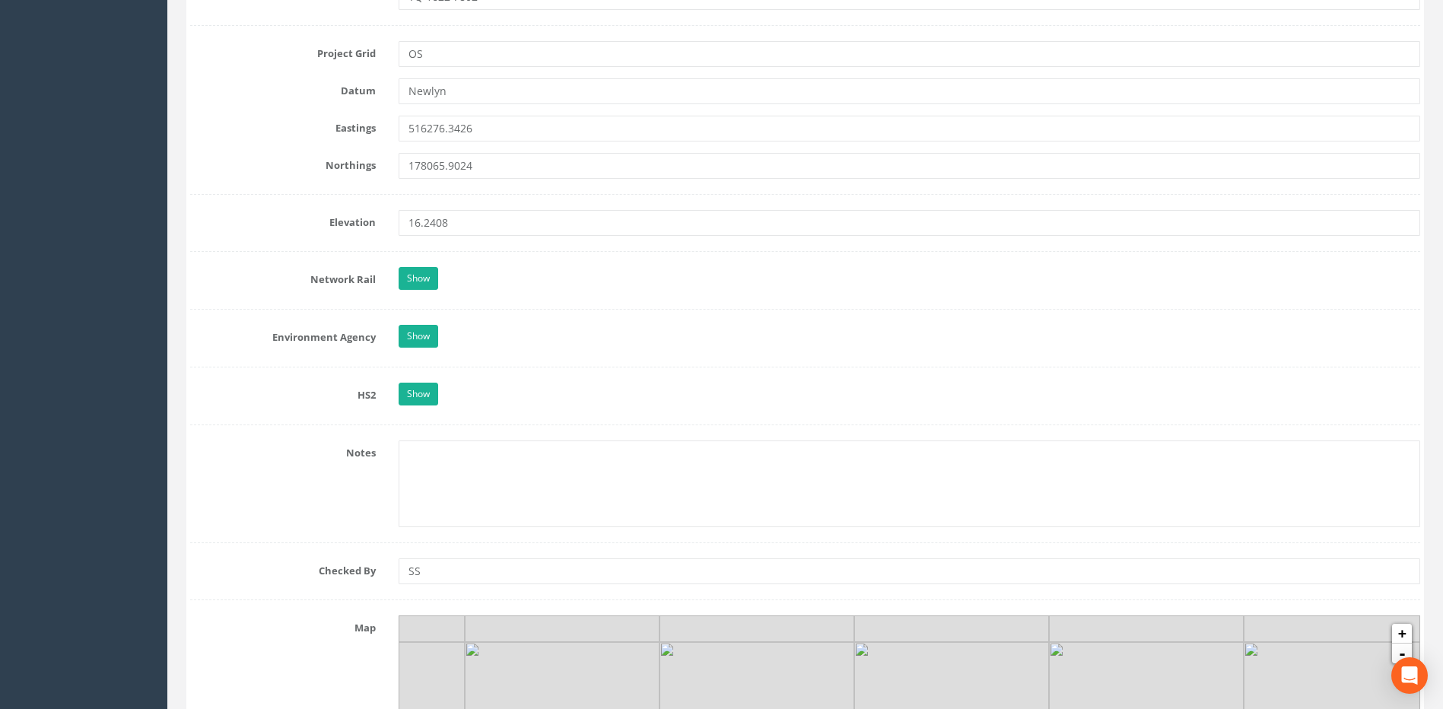
click at [322, 218] on label "Elevation" at bounding box center [283, 220] width 208 height 20
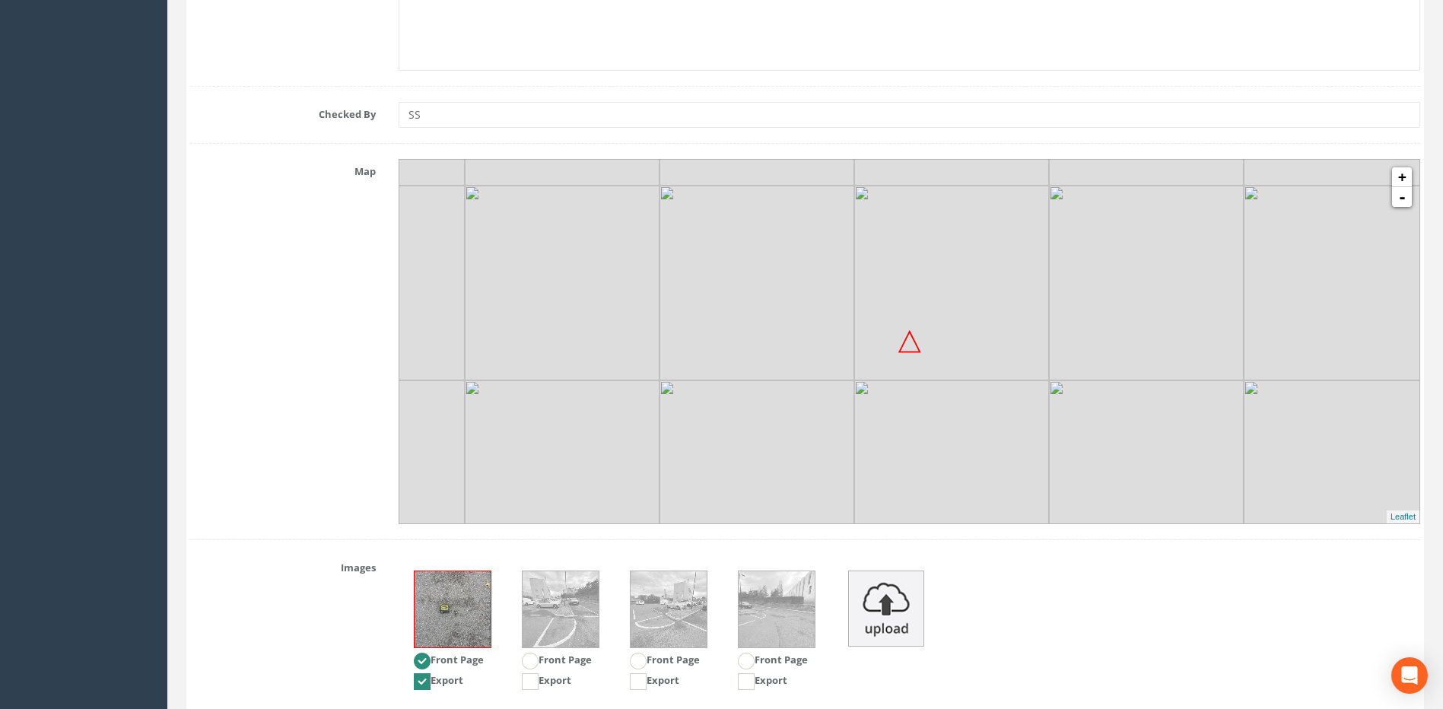
scroll to position [1673, 0]
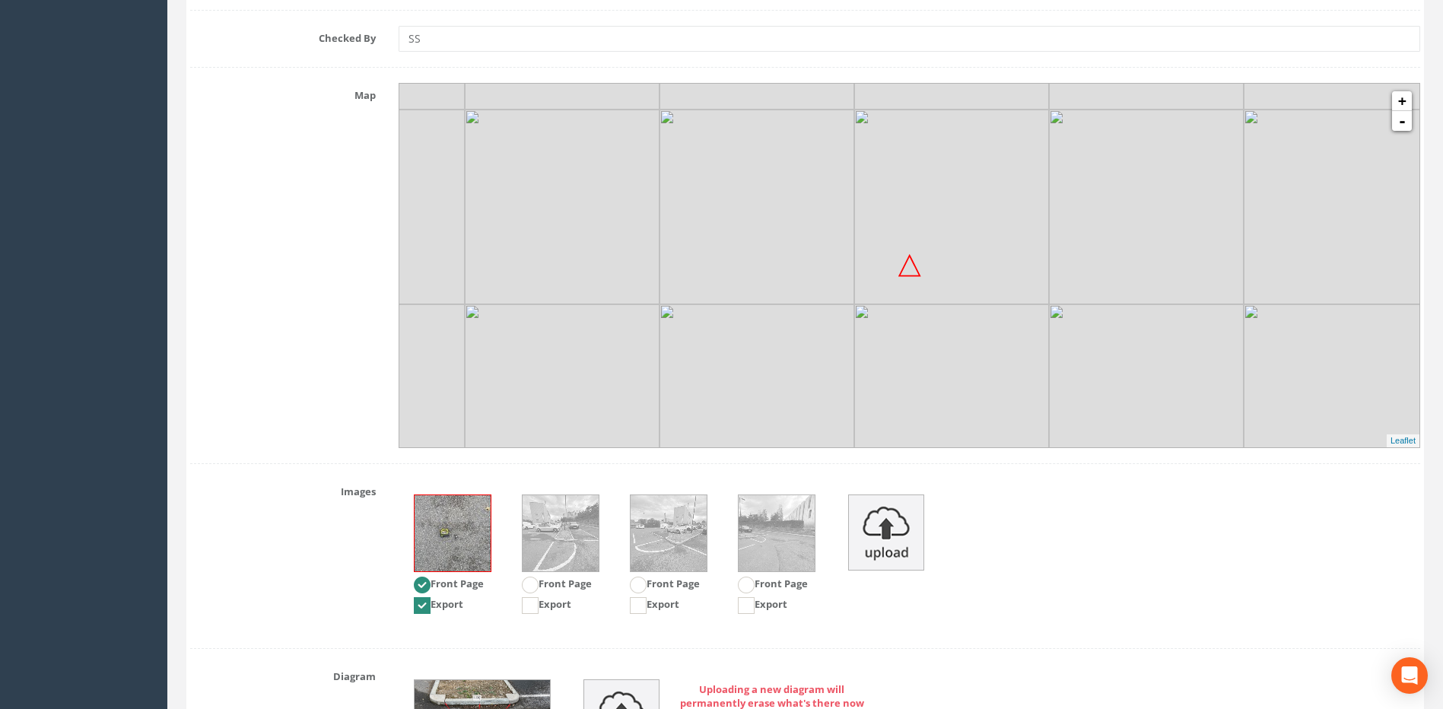
click at [567, 530] on img at bounding box center [561, 533] width 76 height 76
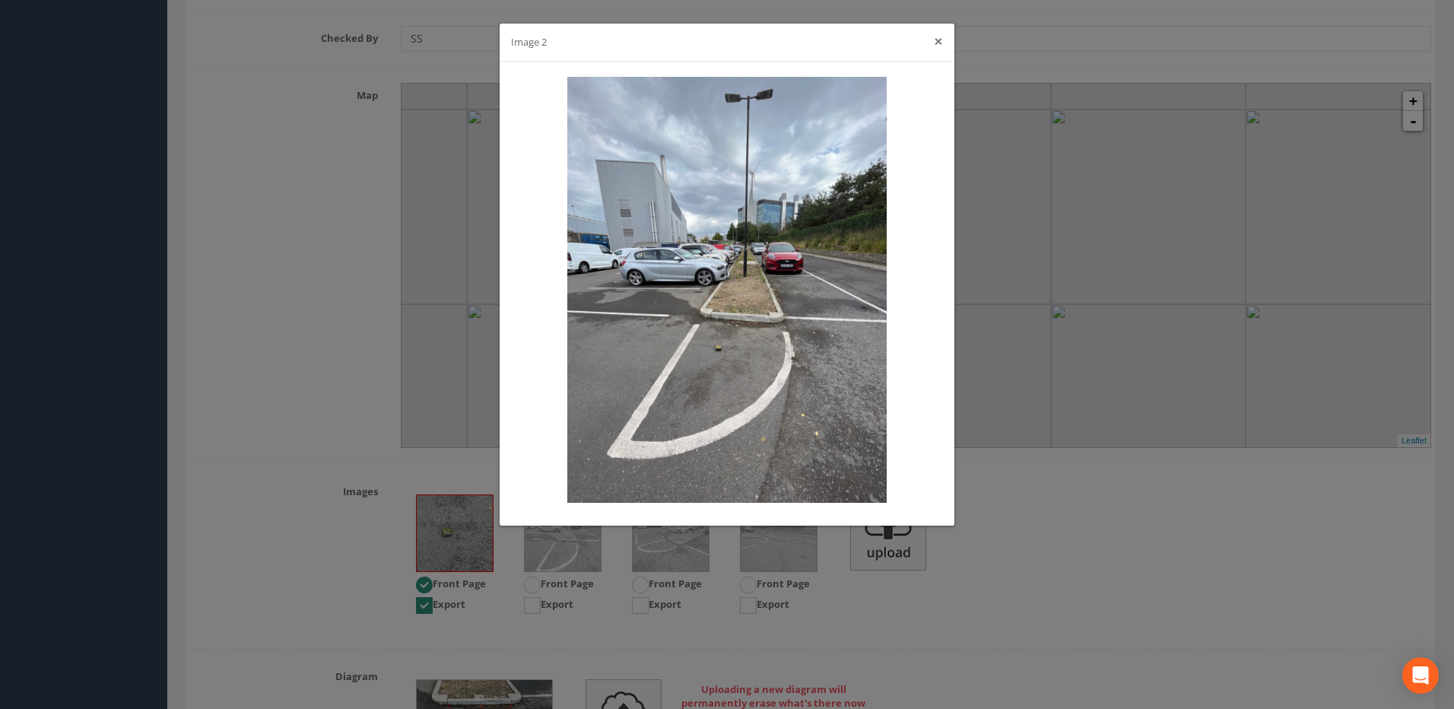
click at [940, 39] on button "×" at bounding box center [938, 41] width 9 height 16
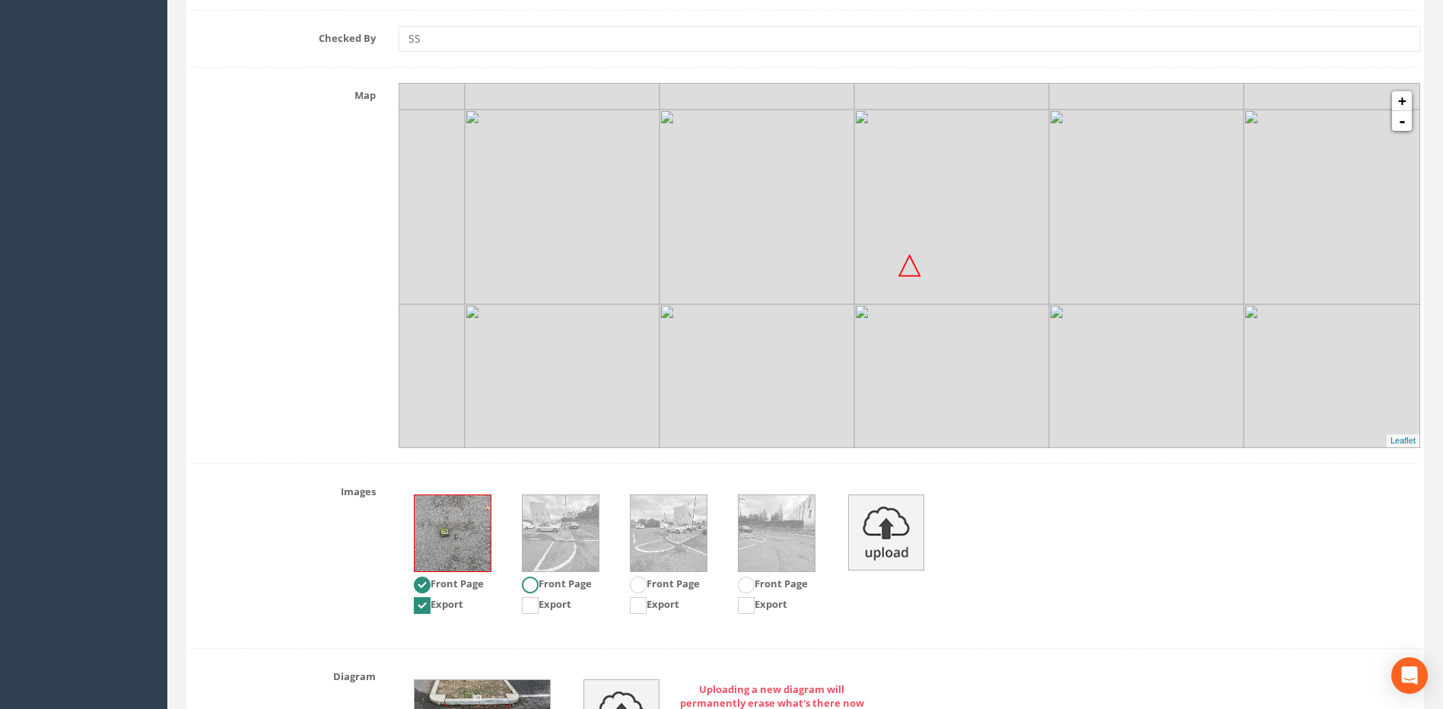
drag, startPoint x: 533, startPoint y: 581, endPoint x: 571, endPoint y: 594, distance: 40.2
click at [532, 581] on ins at bounding box center [530, 585] width 17 height 17
radio input "false"
radio input "true"
click at [424, 604] on ins at bounding box center [422, 605] width 17 height 17
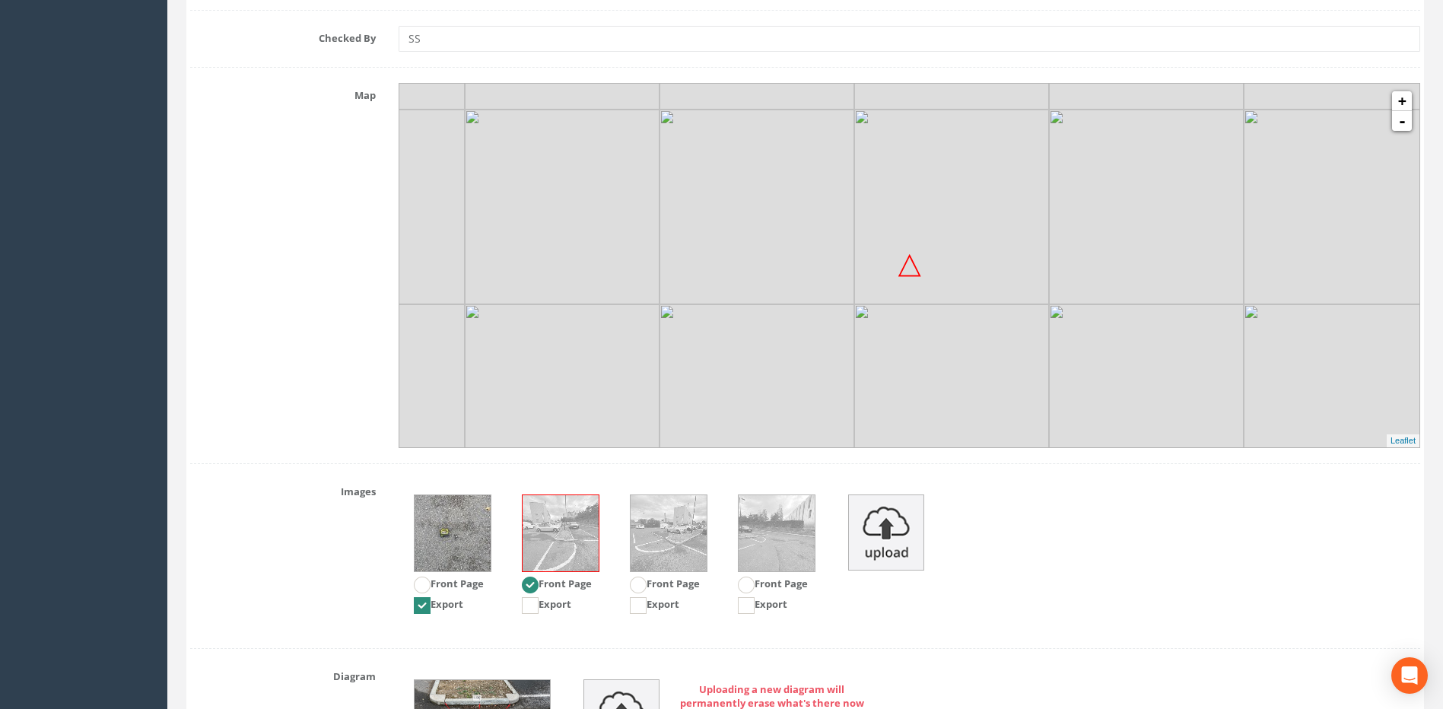
checkbox input "false"
click at [526, 607] on ins at bounding box center [530, 605] width 17 height 17
checkbox input "true"
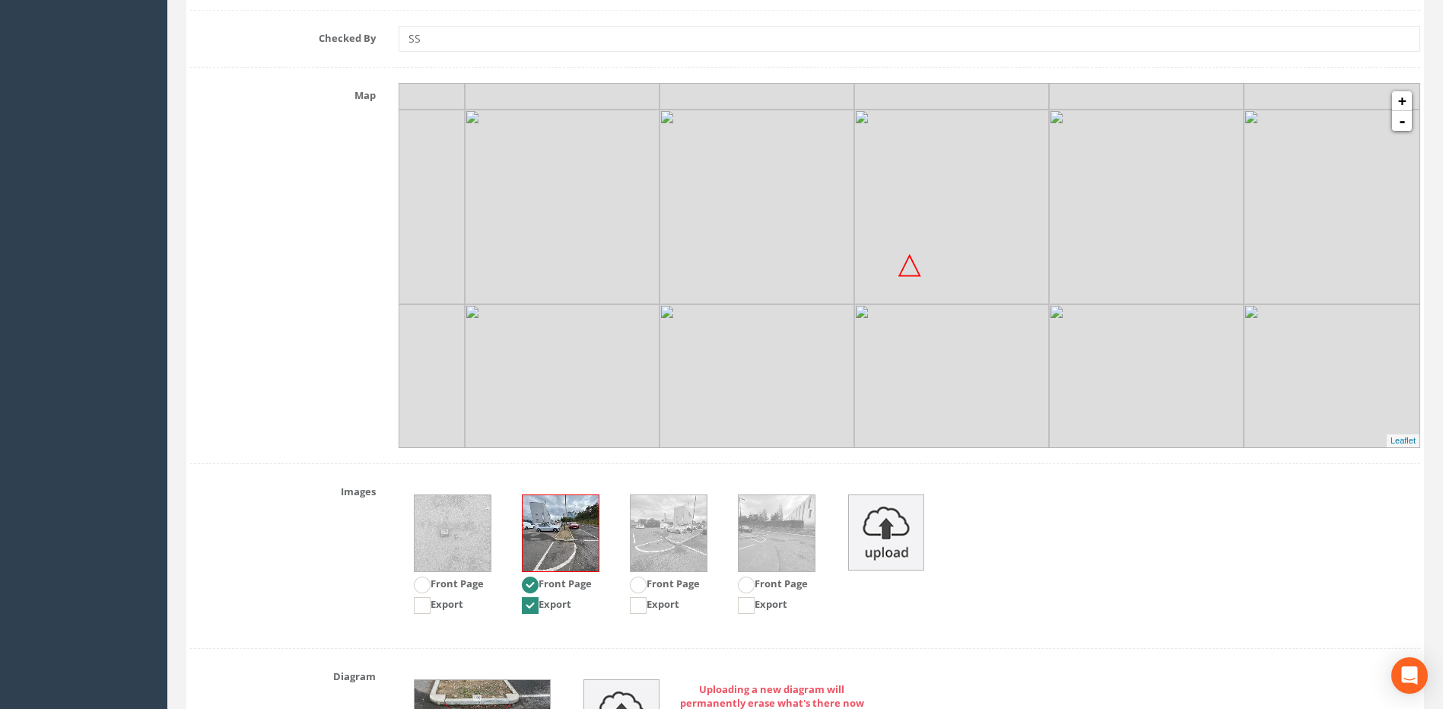
click at [561, 525] on img at bounding box center [561, 533] width 76 height 76
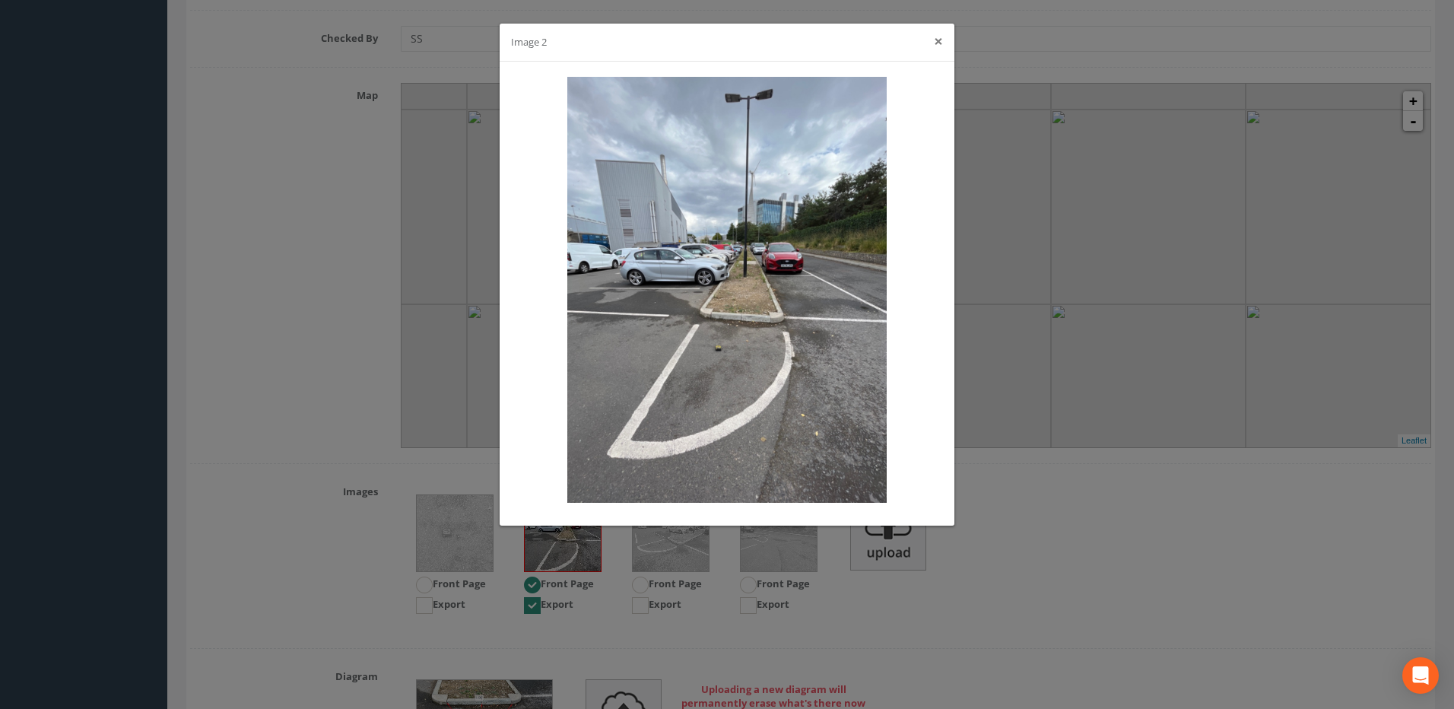
click at [939, 37] on button "×" at bounding box center [938, 41] width 9 height 16
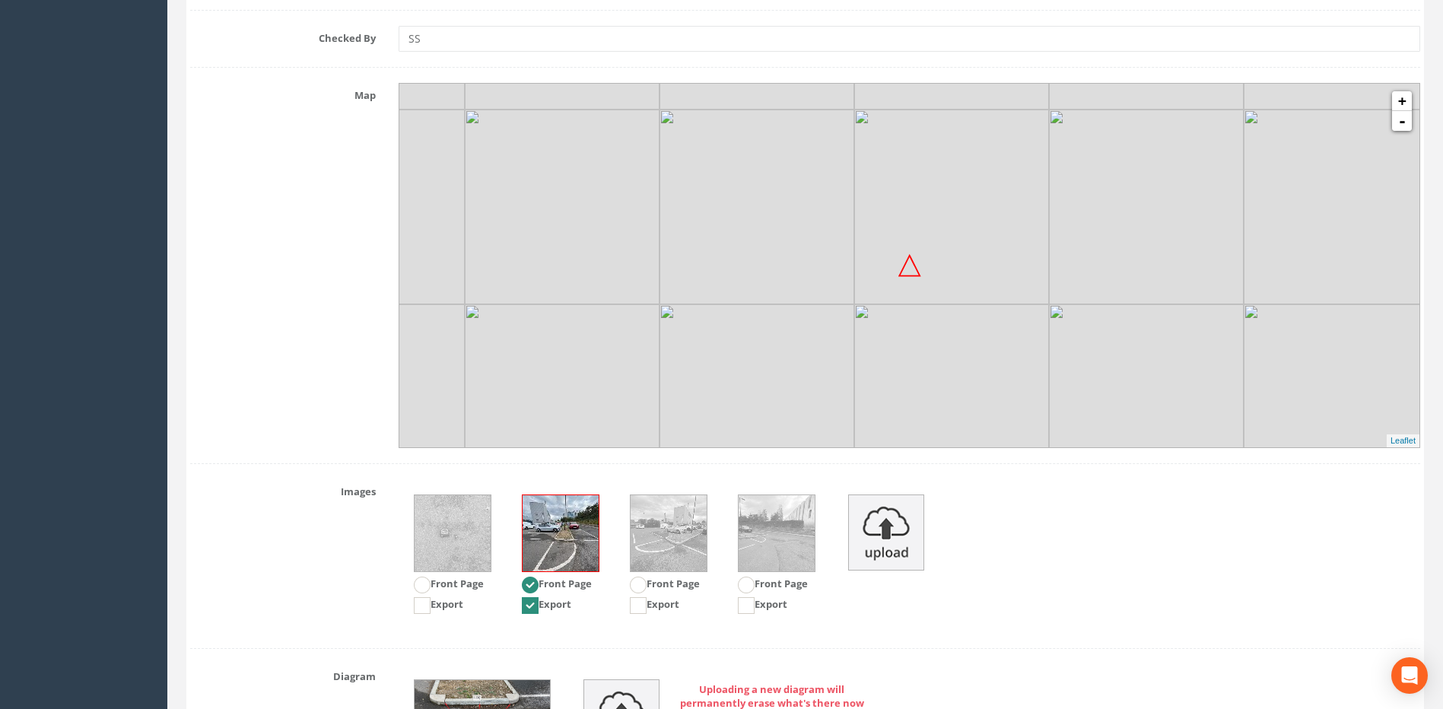
click at [662, 520] on img at bounding box center [669, 533] width 76 height 76
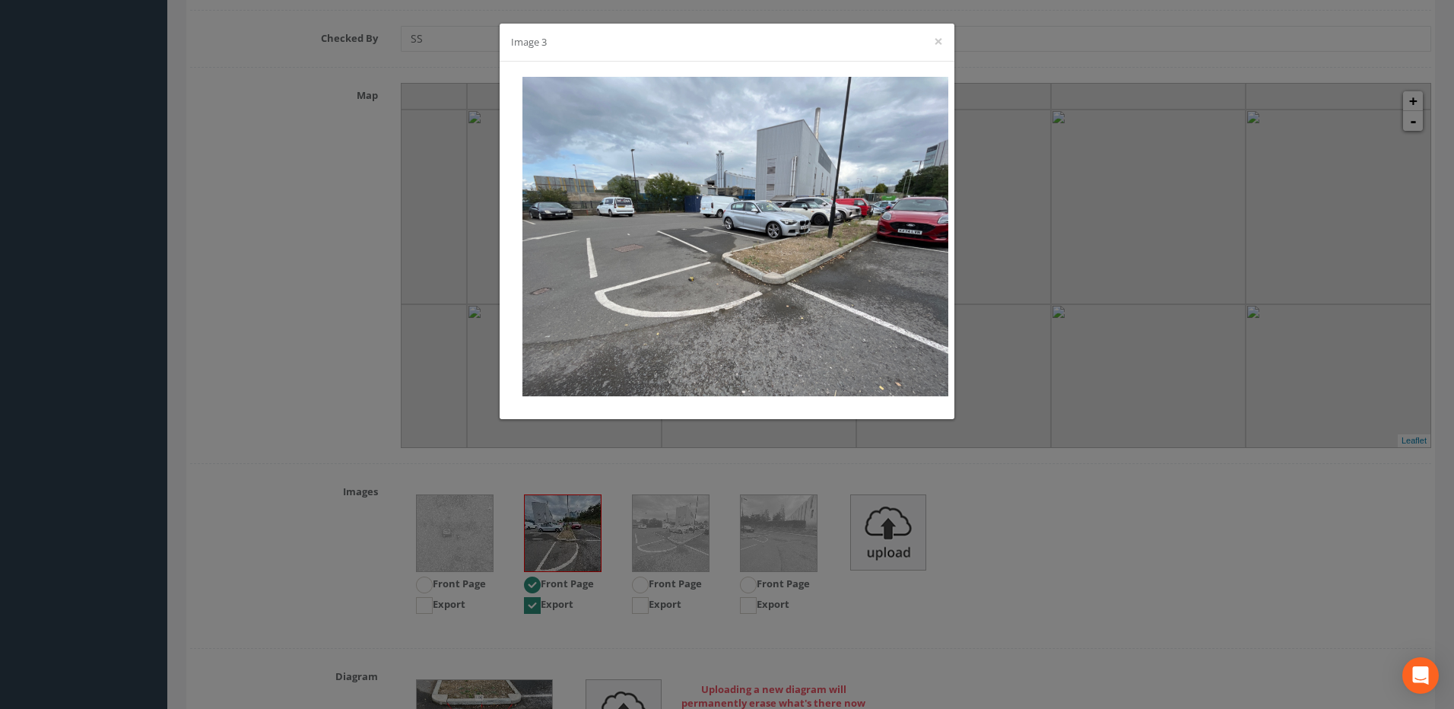
click at [770, 543] on div "Image 3 ×" at bounding box center [727, 354] width 1454 height 709
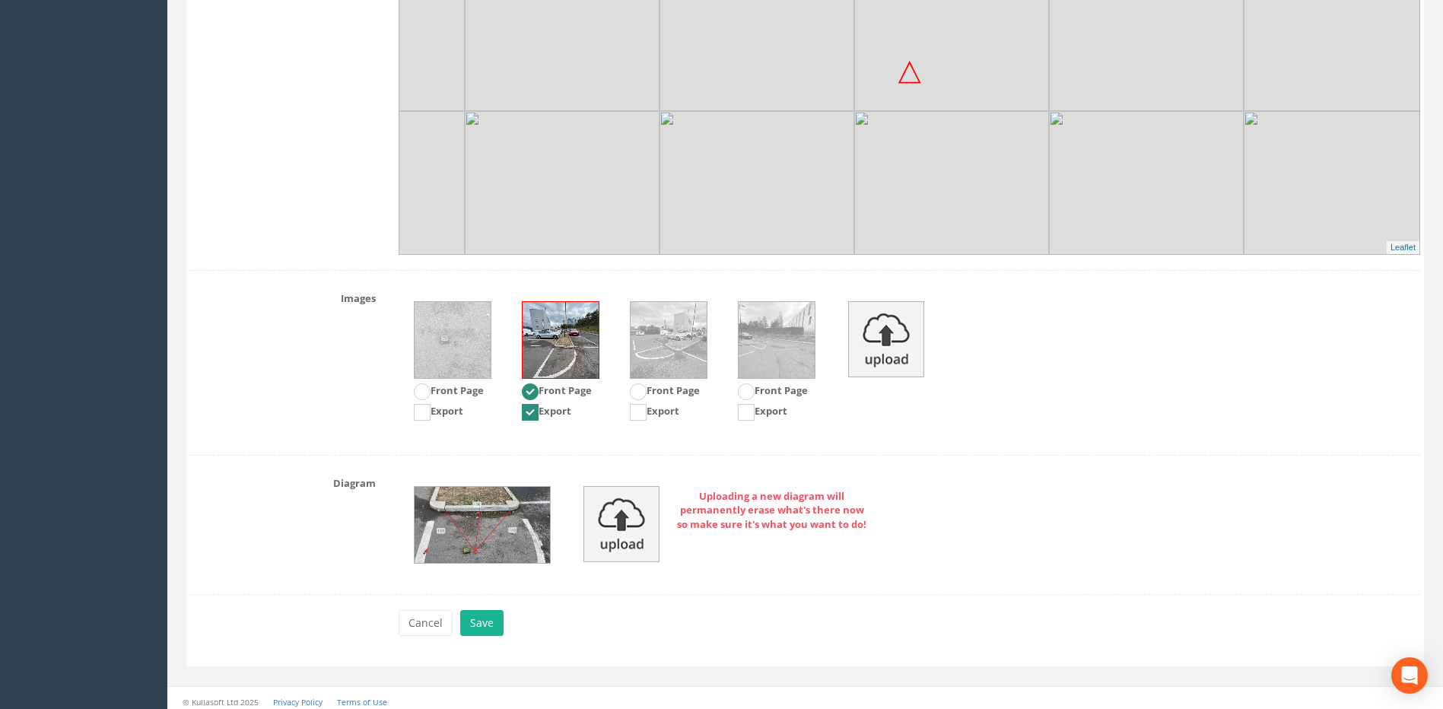
scroll to position [1873, 0]
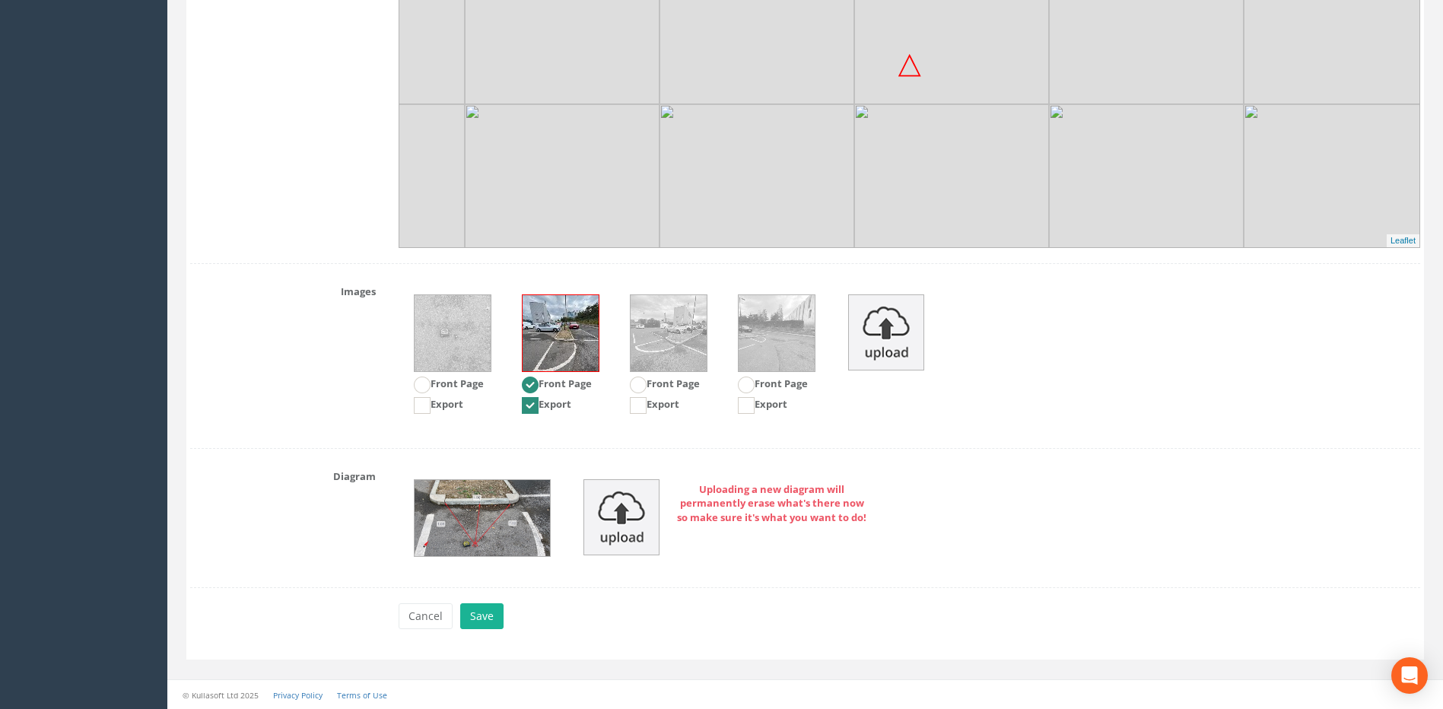
click at [456, 517] on img at bounding box center [482, 518] width 135 height 76
click at [498, 523] on img at bounding box center [482, 518] width 135 height 76
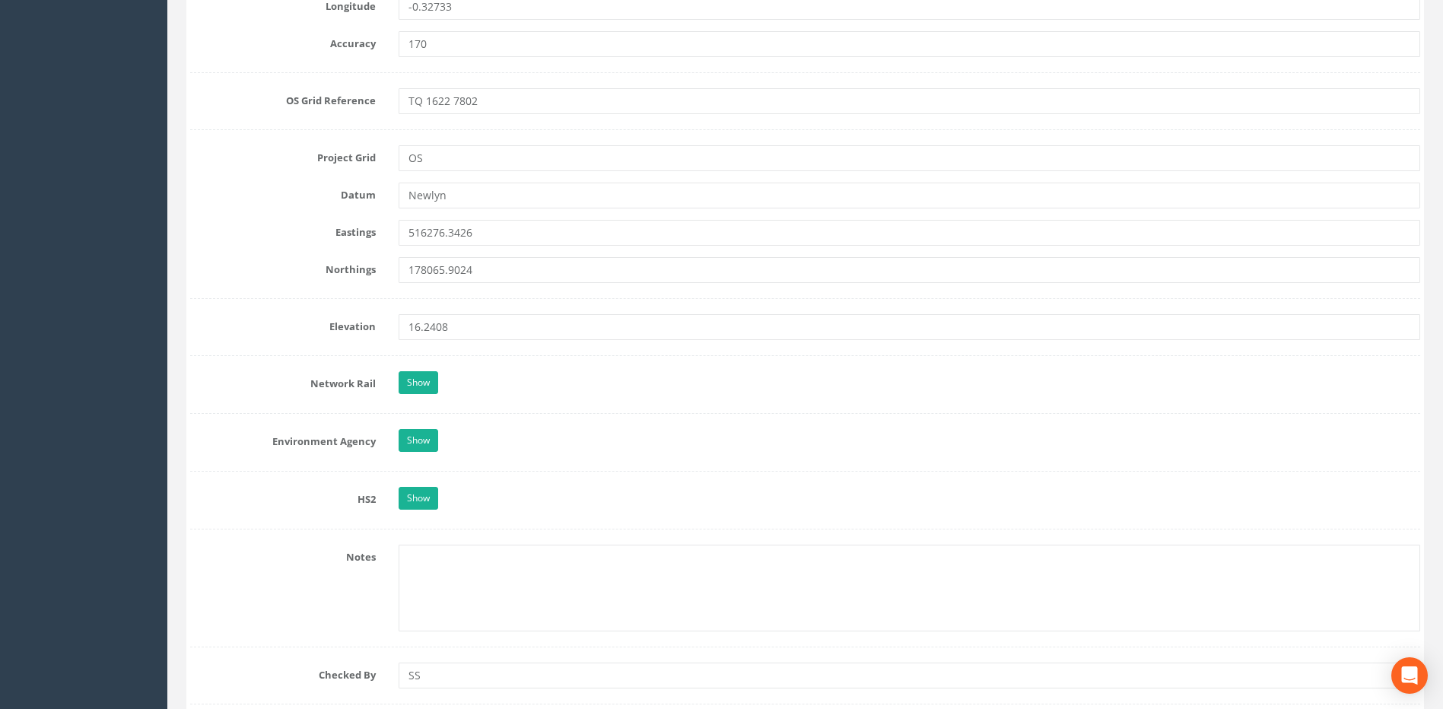
scroll to position [732, 0]
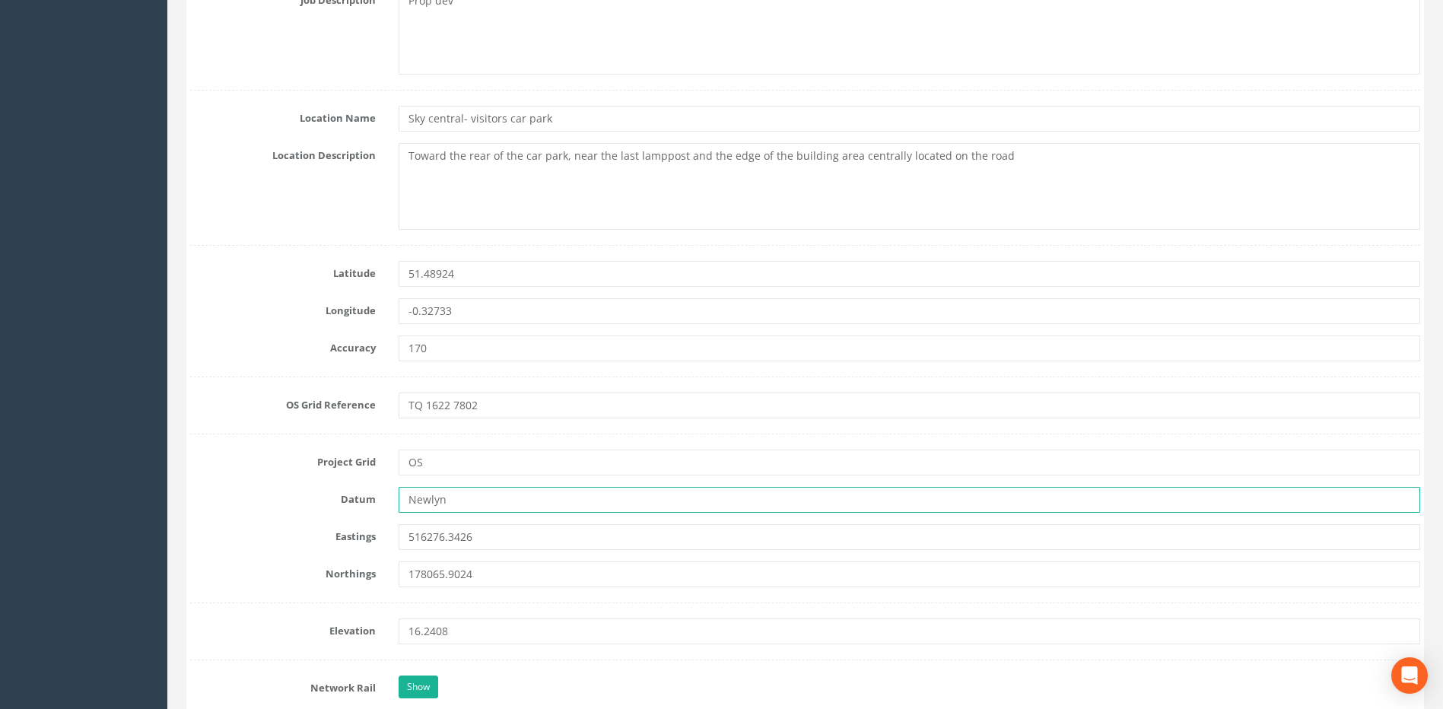
click at [477, 494] on input "Newlyn" at bounding box center [909, 500] width 1021 height 26
drag, startPoint x: 486, startPoint y: 499, endPoint x: 366, endPoint y: 494, distance: 120.3
click at [367, 496] on div "Datum Newlyn" at bounding box center [805, 500] width 1253 height 26
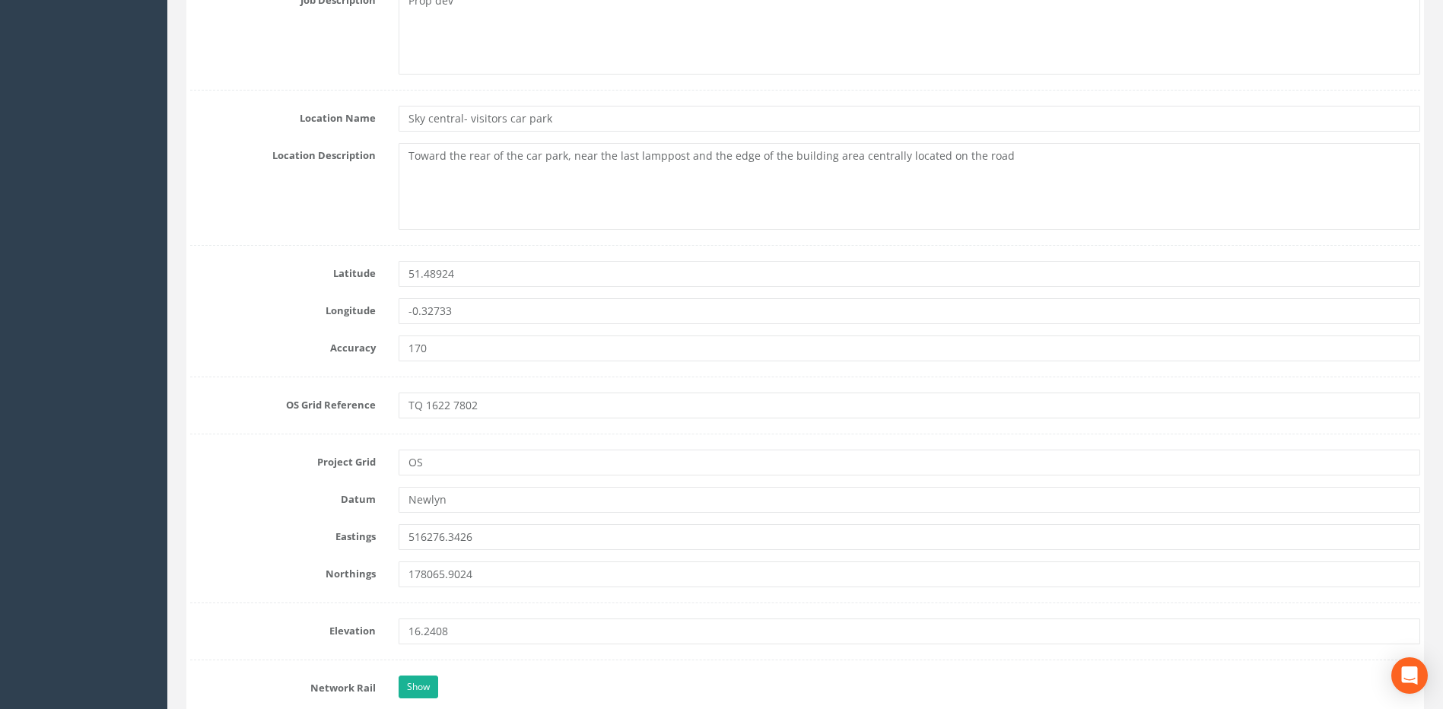
click at [337, 475] on form "Cancel Save Delete Job Number 50816 Job Number Suffix Survey Date [DATE] Instal…" at bounding box center [805, 614] width 1230 height 2319
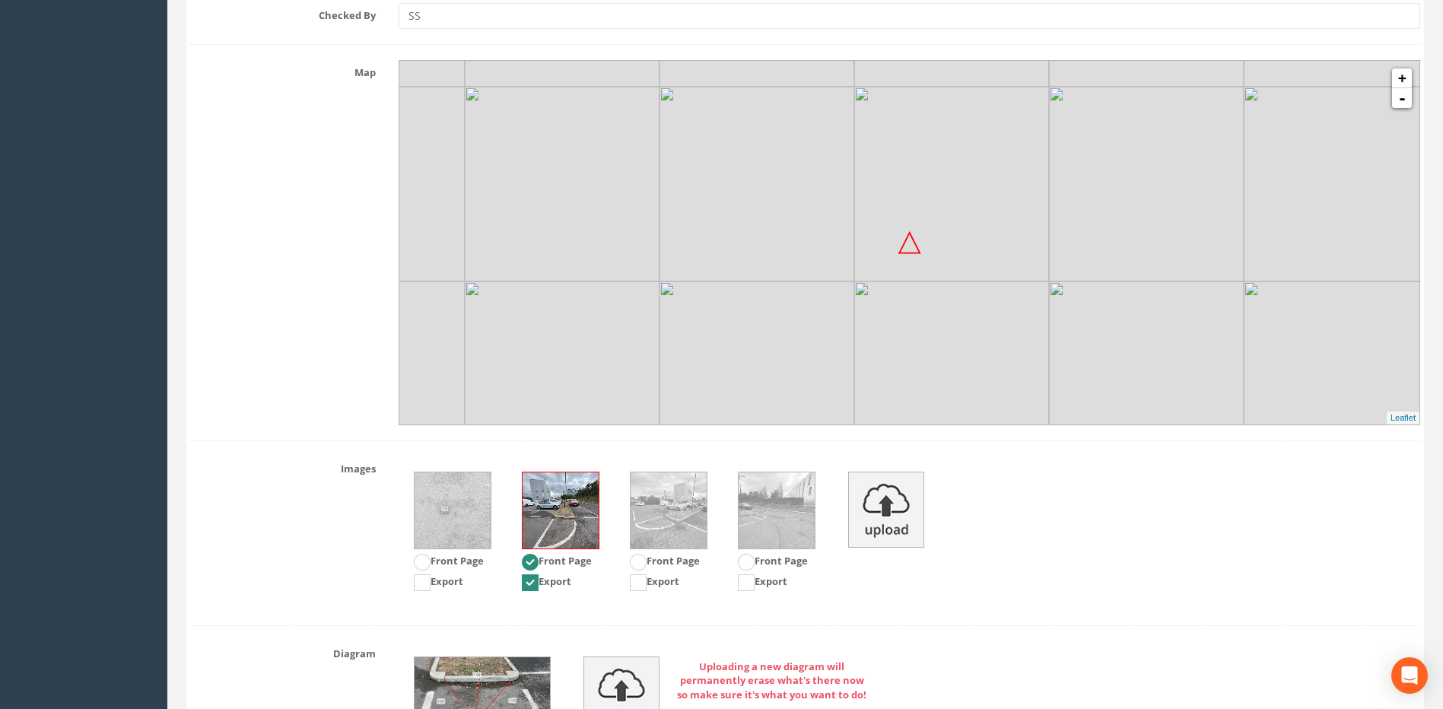
scroll to position [1873, 0]
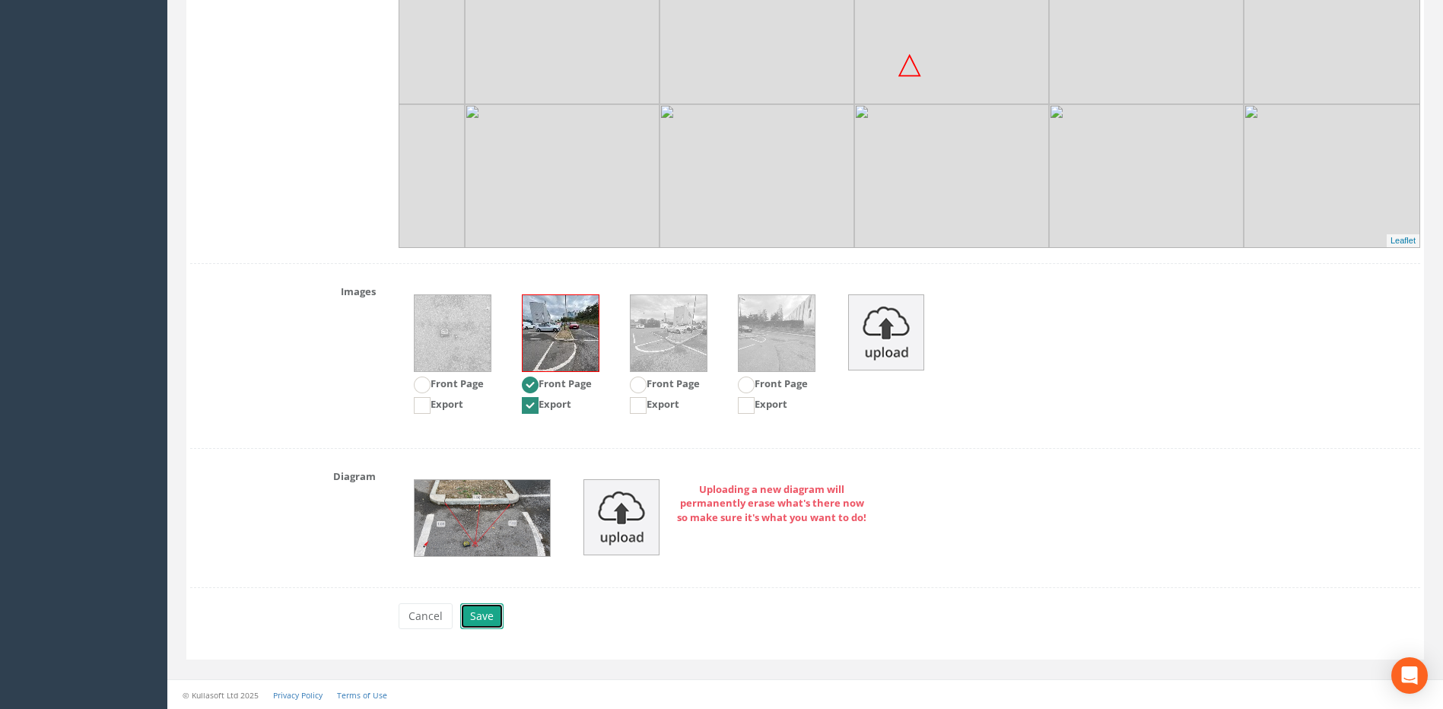
click at [476, 617] on button "Save" at bounding box center [481, 616] width 43 height 26
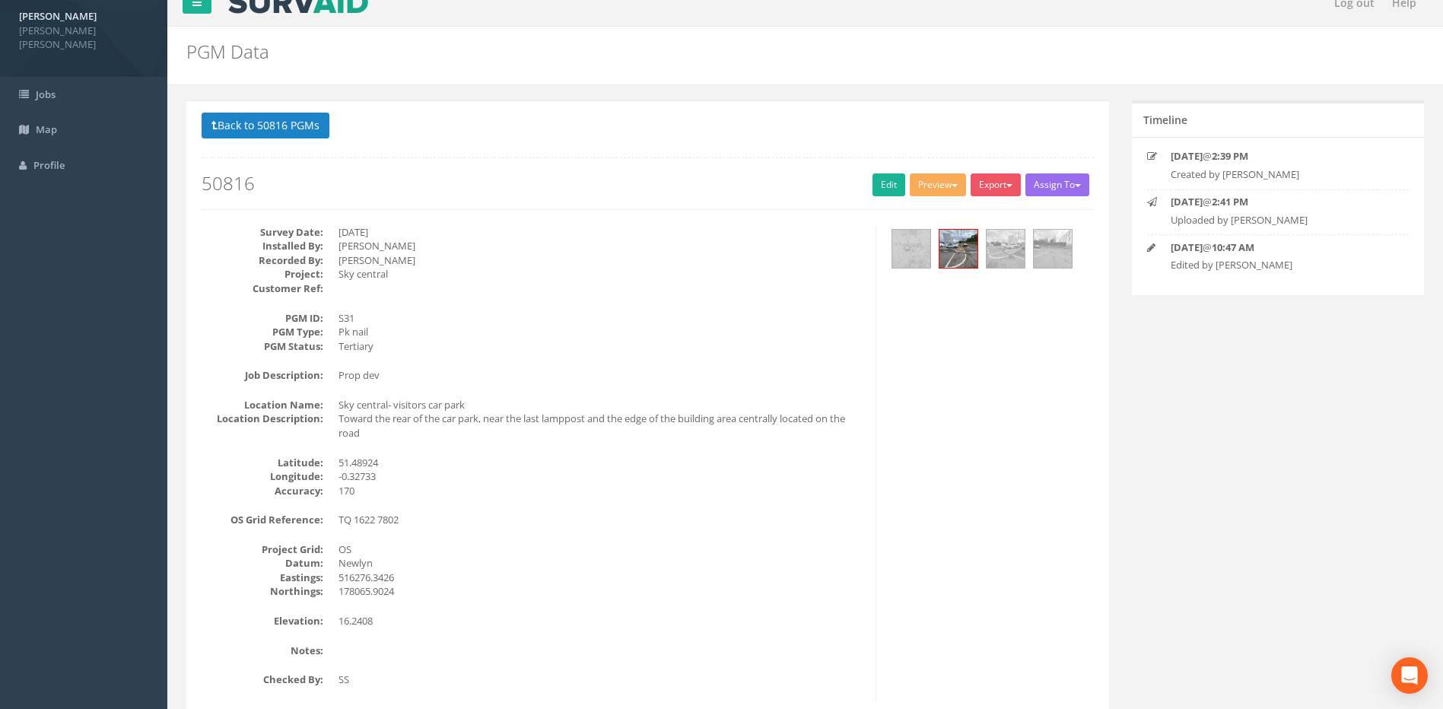
scroll to position [0, 0]
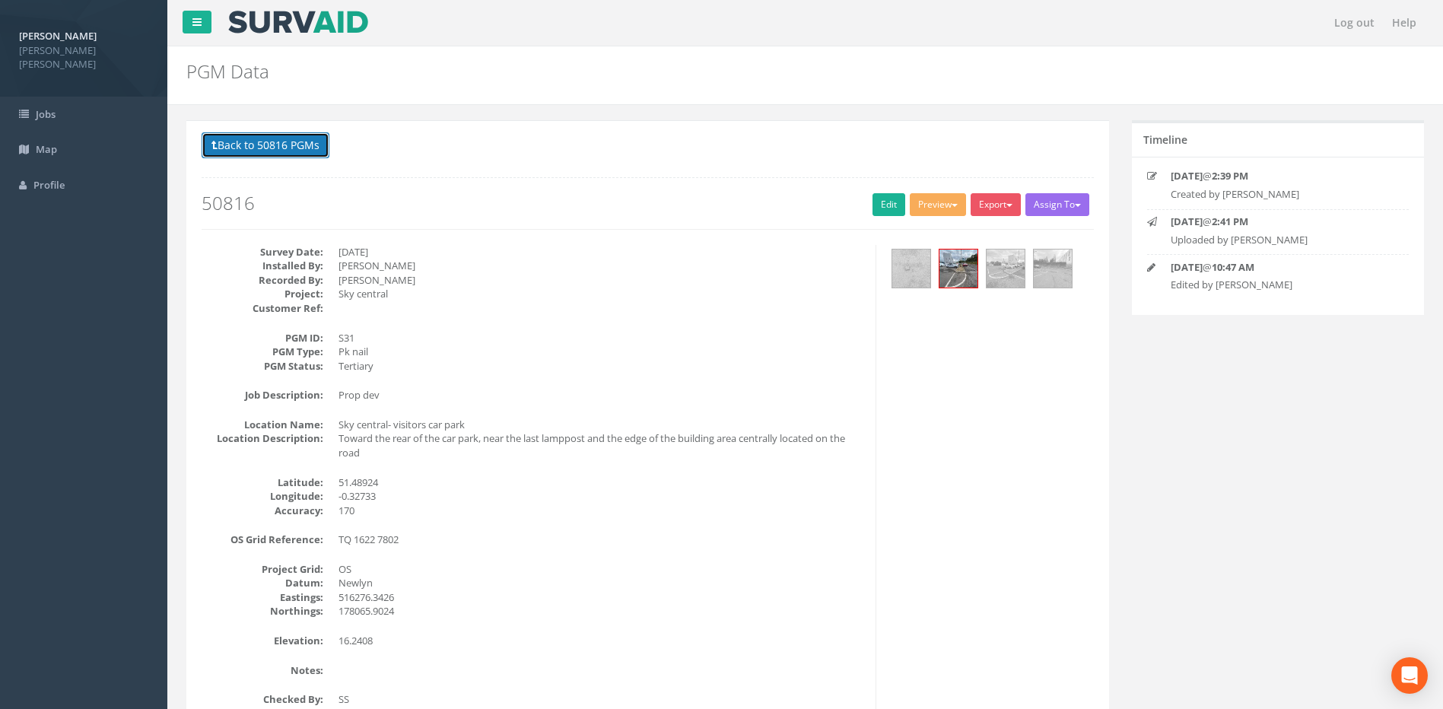
click at [301, 151] on button "Back to 50816 PGMs" at bounding box center [266, 145] width 128 height 26
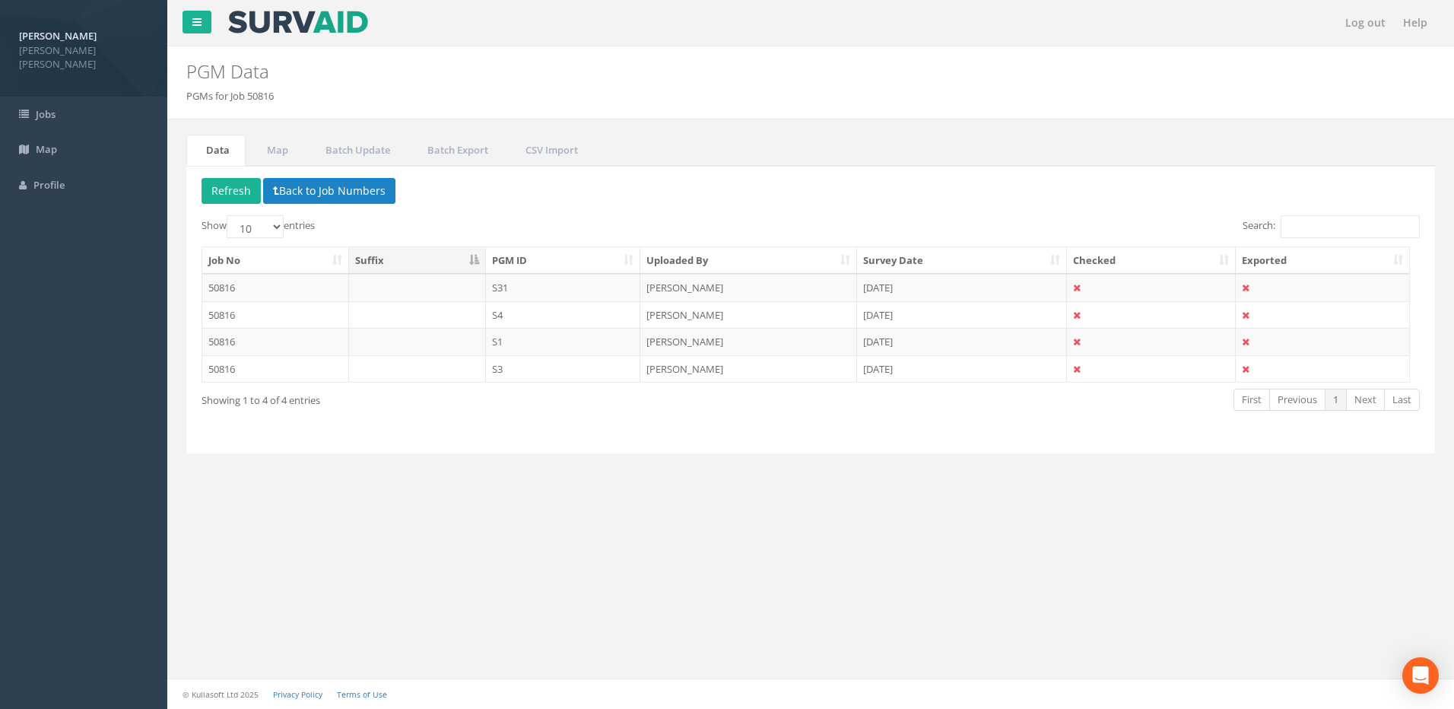
drag, startPoint x: 980, startPoint y: 539, endPoint x: 821, endPoint y: 437, distance: 188.6
click at [980, 538] on div "Log out Help PGM Data PGMs for Job 50816 × There was an error fetching the PGM …" at bounding box center [810, 354] width 1287 height 709
click at [253, 192] on button "Refresh" at bounding box center [231, 191] width 59 height 26
click at [240, 315] on td "50816" at bounding box center [275, 314] width 147 height 27
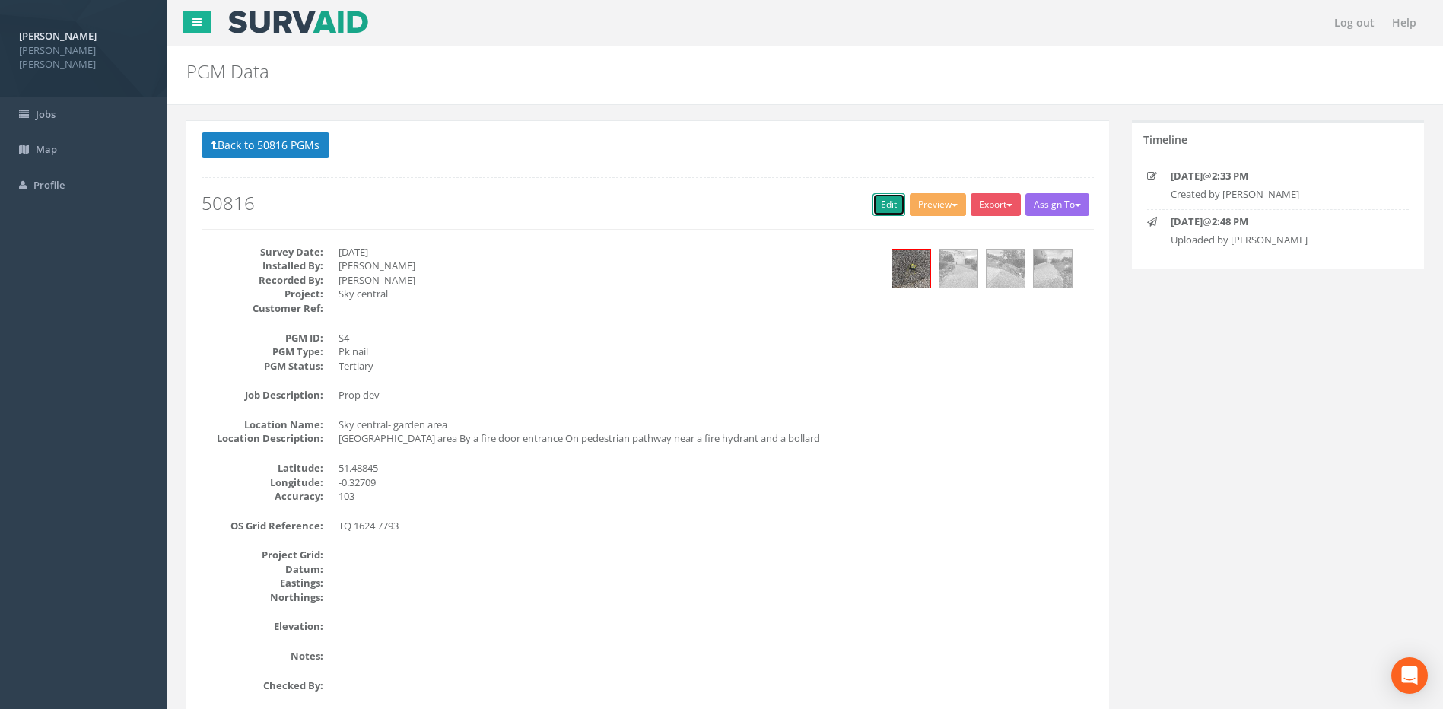
click at [872, 201] on link "Edit" at bounding box center [888, 204] width 33 height 23
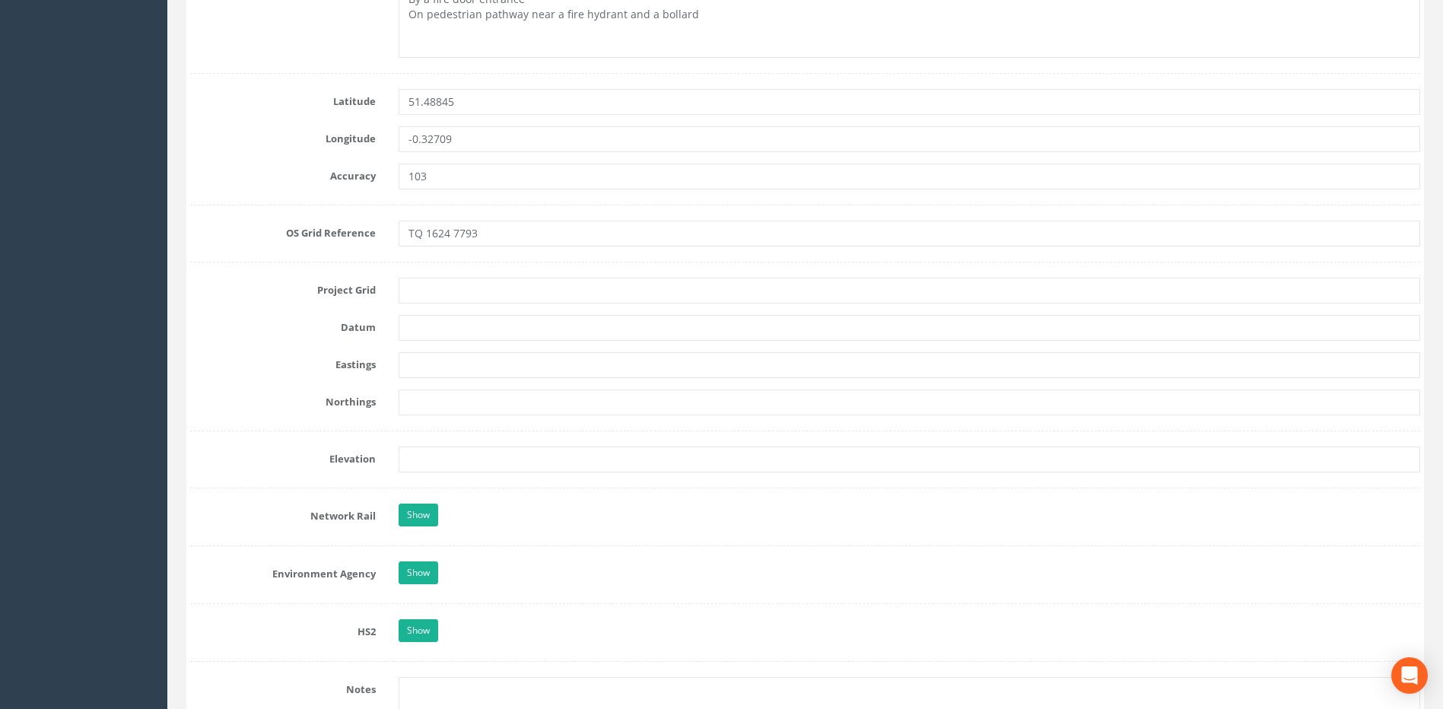
scroll to position [913, 0]
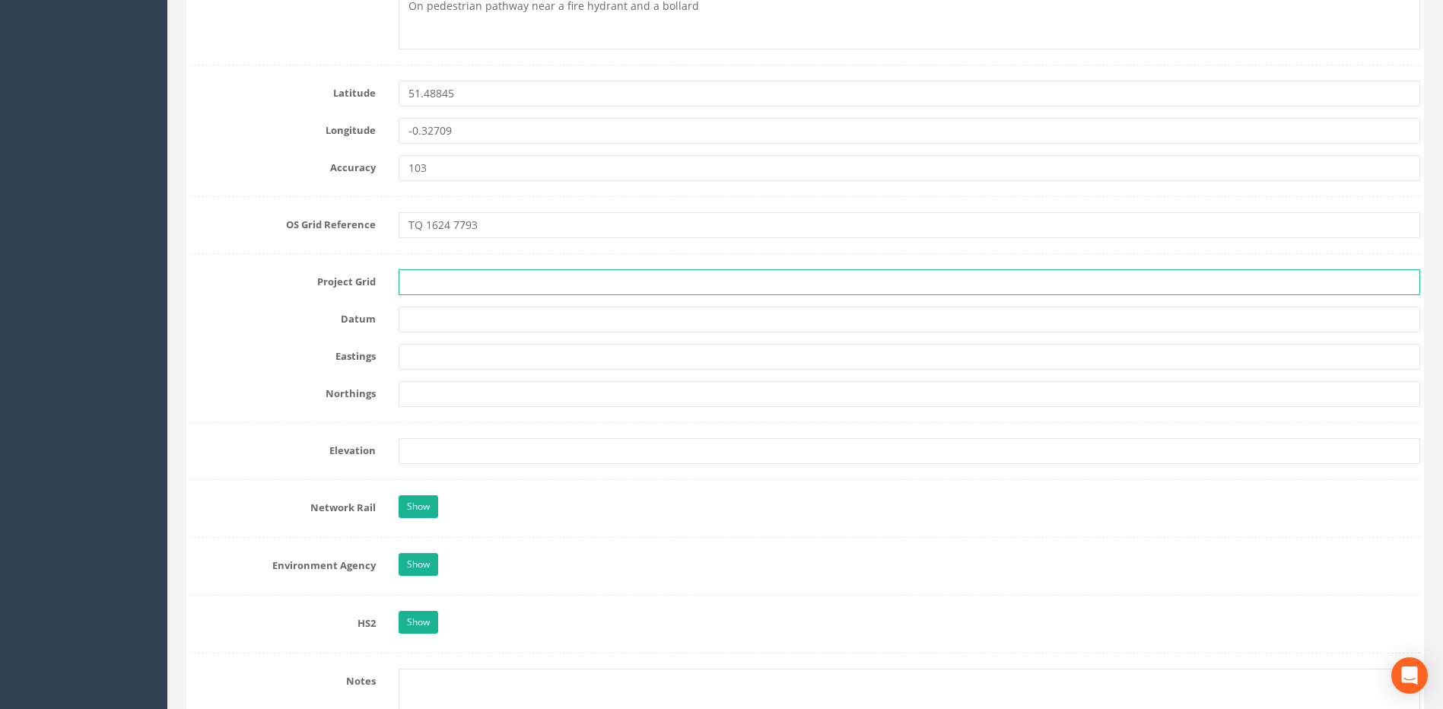
click at [426, 281] on input "text" at bounding box center [909, 282] width 1021 height 26
type input "OS"
type input "Newlyn"
click at [228, 198] on form "Cancel Save Delete Job Number 50816 Job Number Suffix Survey Date [DATE] Instal…" at bounding box center [805, 434] width 1230 height 2319
drag, startPoint x: 291, startPoint y: 326, endPoint x: 441, endPoint y: 362, distance: 154.0
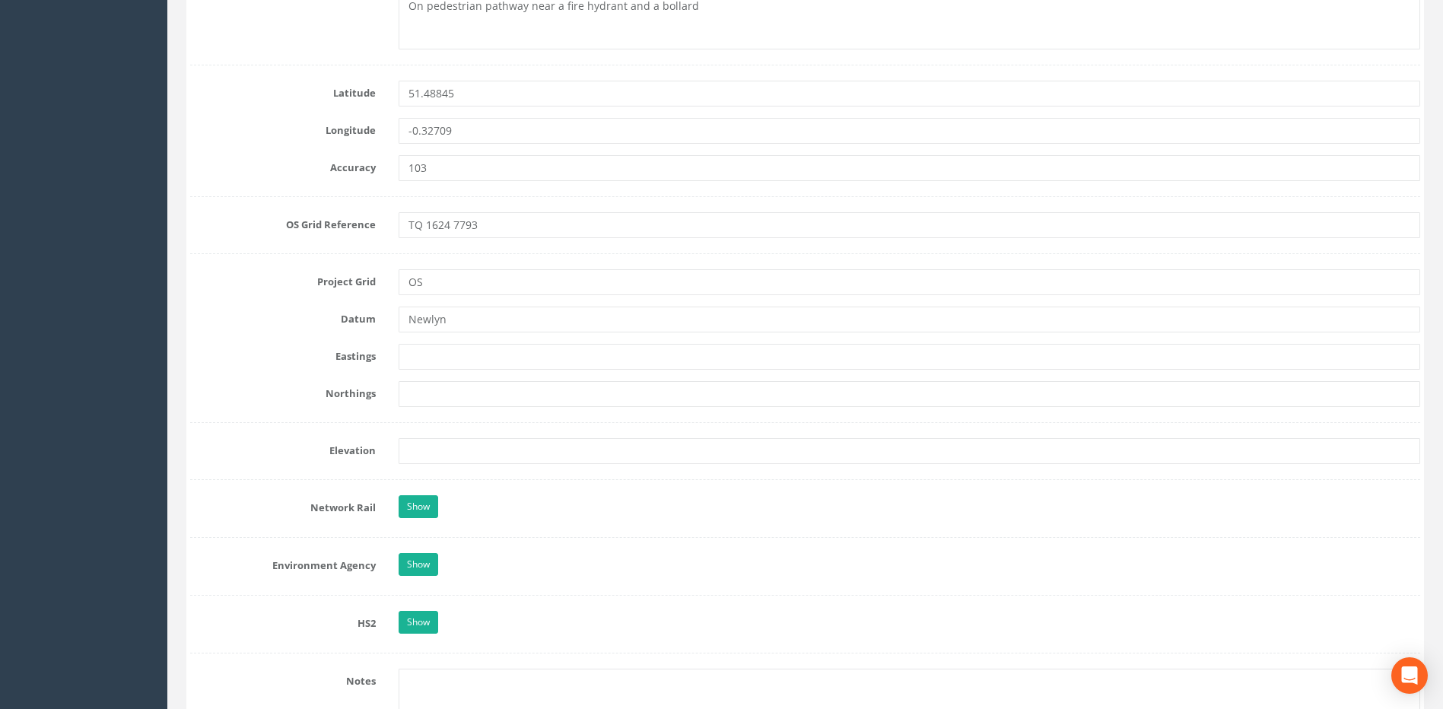
click at [291, 326] on div "Datum Newlyn" at bounding box center [805, 320] width 1253 height 26
click at [443, 363] on input "text" at bounding box center [909, 357] width 1021 height 26
paste input "516285.8160"
type input "516285.8160"
click at [278, 309] on label "Datum" at bounding box center [283, 317] width 208 height 20
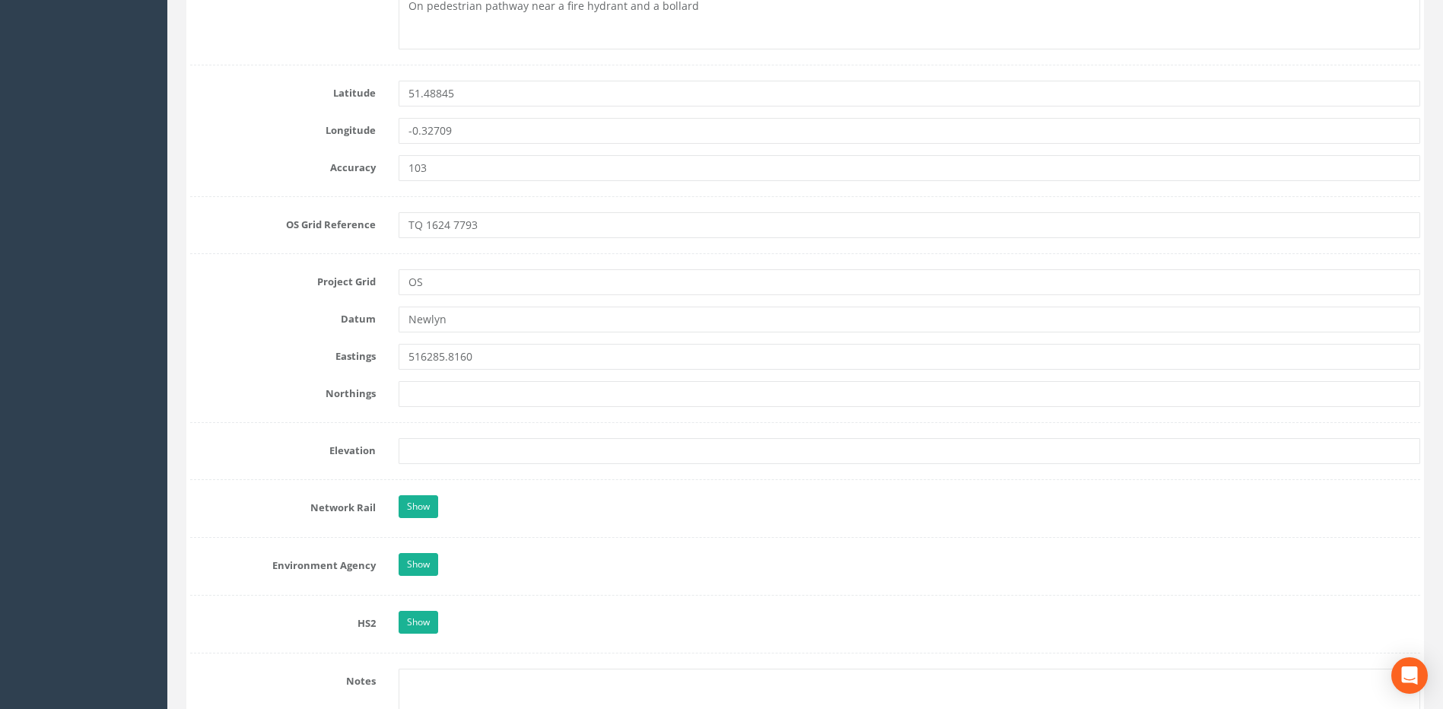
click at [275, 307] on label "Datum" at bounding box center [283, 317] width 208 height 20
click at [432, 390] on input "text" at bounding box center [909, 394] width 1021 height 26
paste input "177942.4288"
type input "177942.4288"
click at [282, 339] on form "Cancel Save Delete Job Number 50816 Job Number Suffix Survey Date [DATE] Instal…" at bounding box center [805, 434] width 1230 height 2319
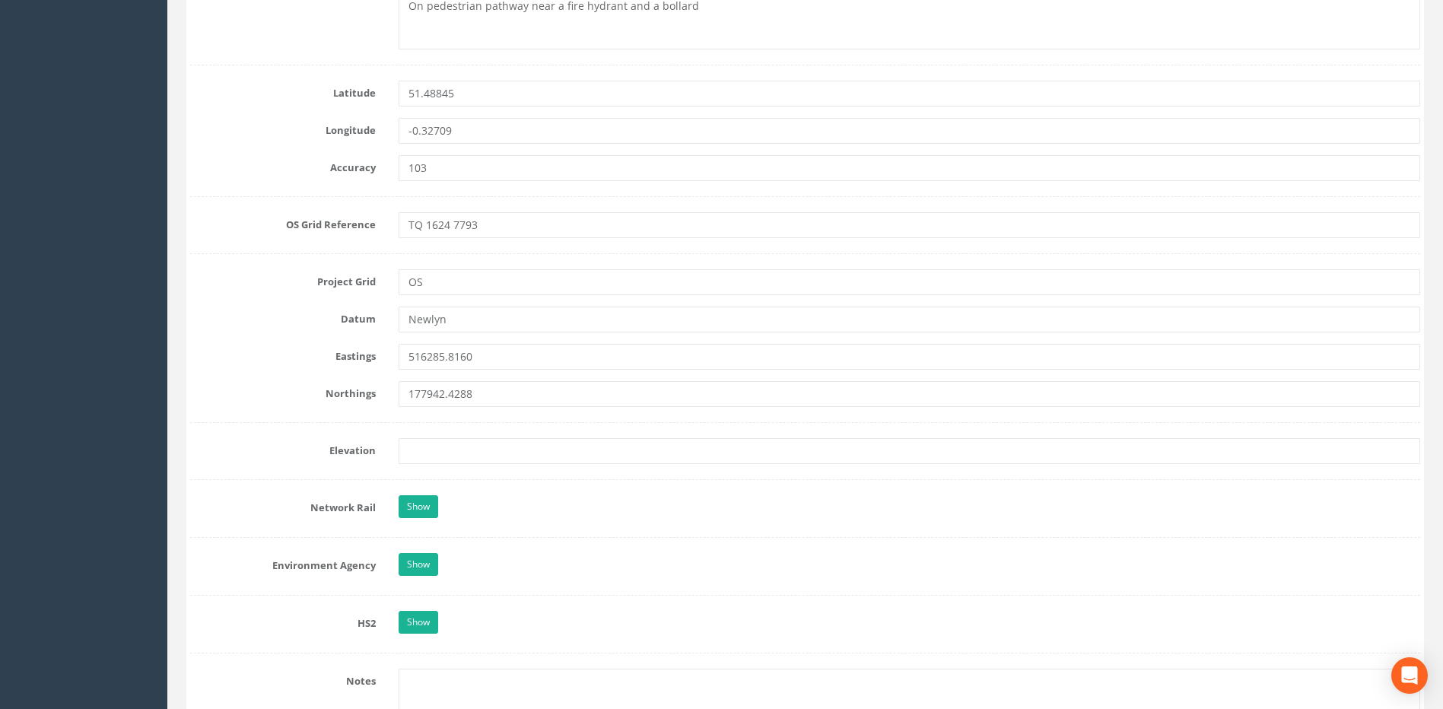
click at [174, 319] on div "Log out Help PGM Data PGMs for Job 50816 × There was an error fetching the PGM …" at bounding box center [804, 378] width 1275 height 2582
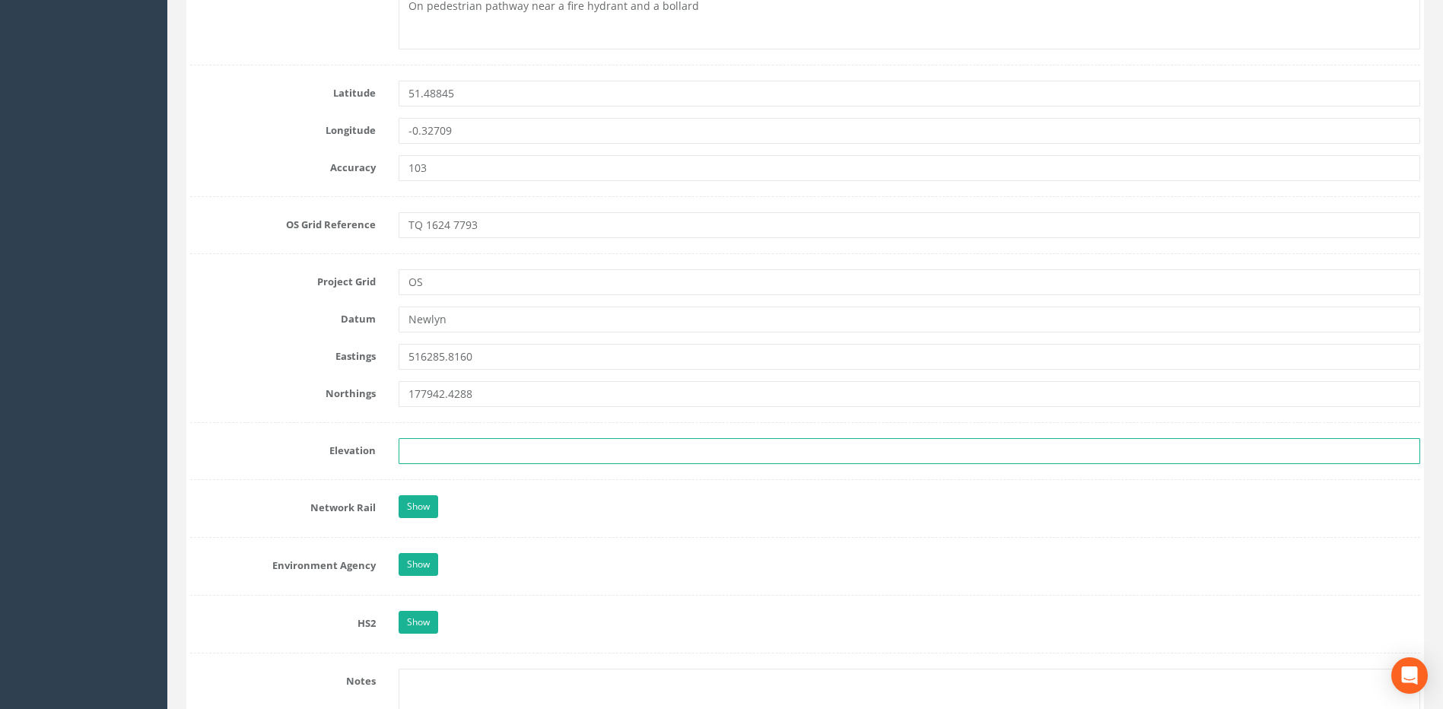
click at [443, 441] on input "text" at bounding box center [909, 451] width 1021 height 26
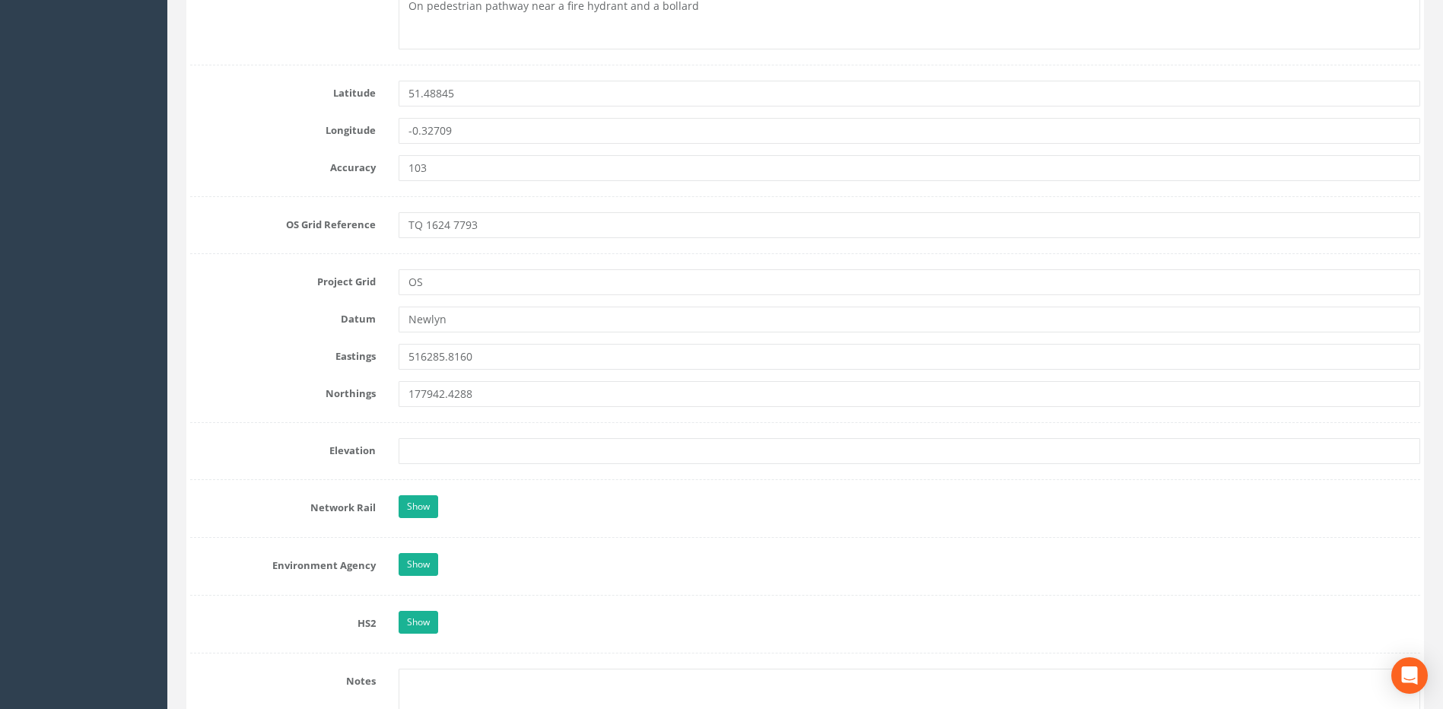
click at [440, 420] on form "Cancel Save Delete Job Number 50816 Job Number Suffix Survey Date [DATE] Instal…" at bounding box center [805, 434] width 1230 height 2319
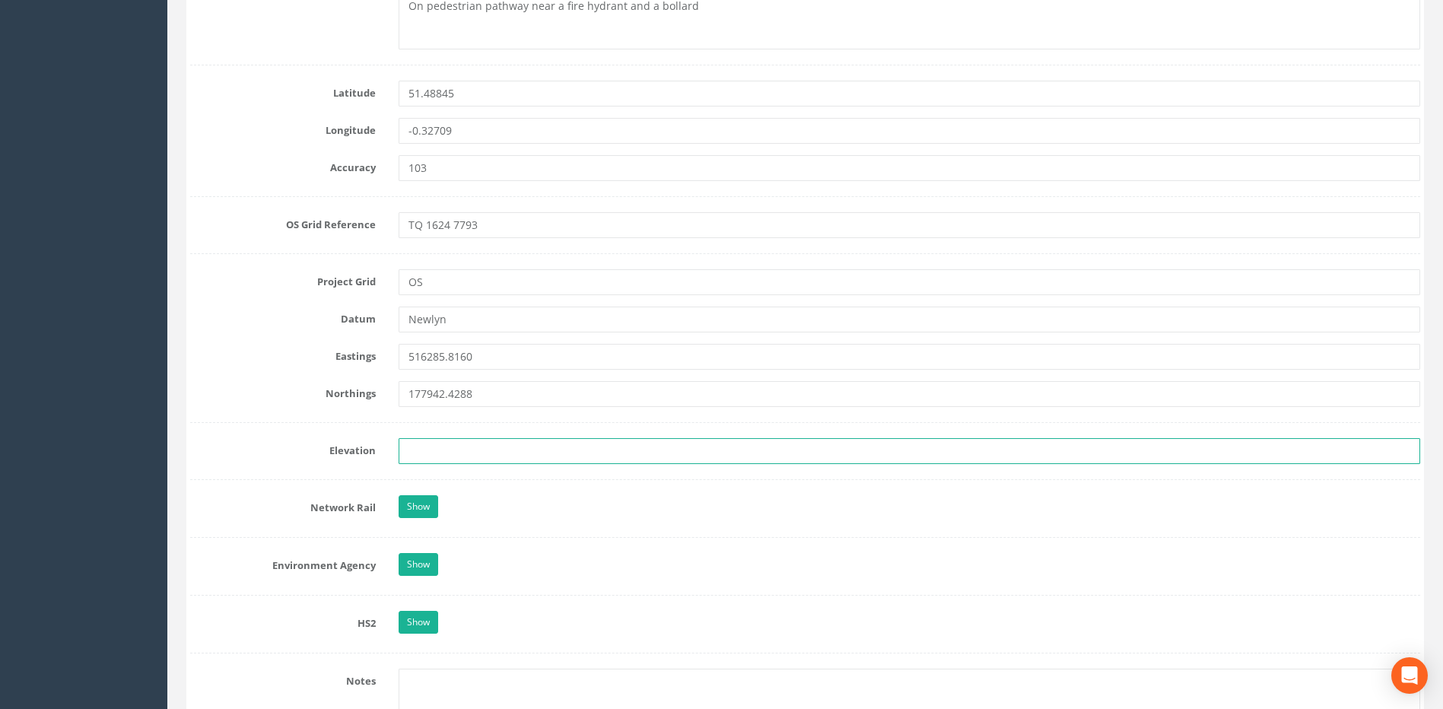
click at [439, 440] on input "text" at bounding box center [909, 451] width 1021 height 26
paste input "20.7849"
type input "20.7849"
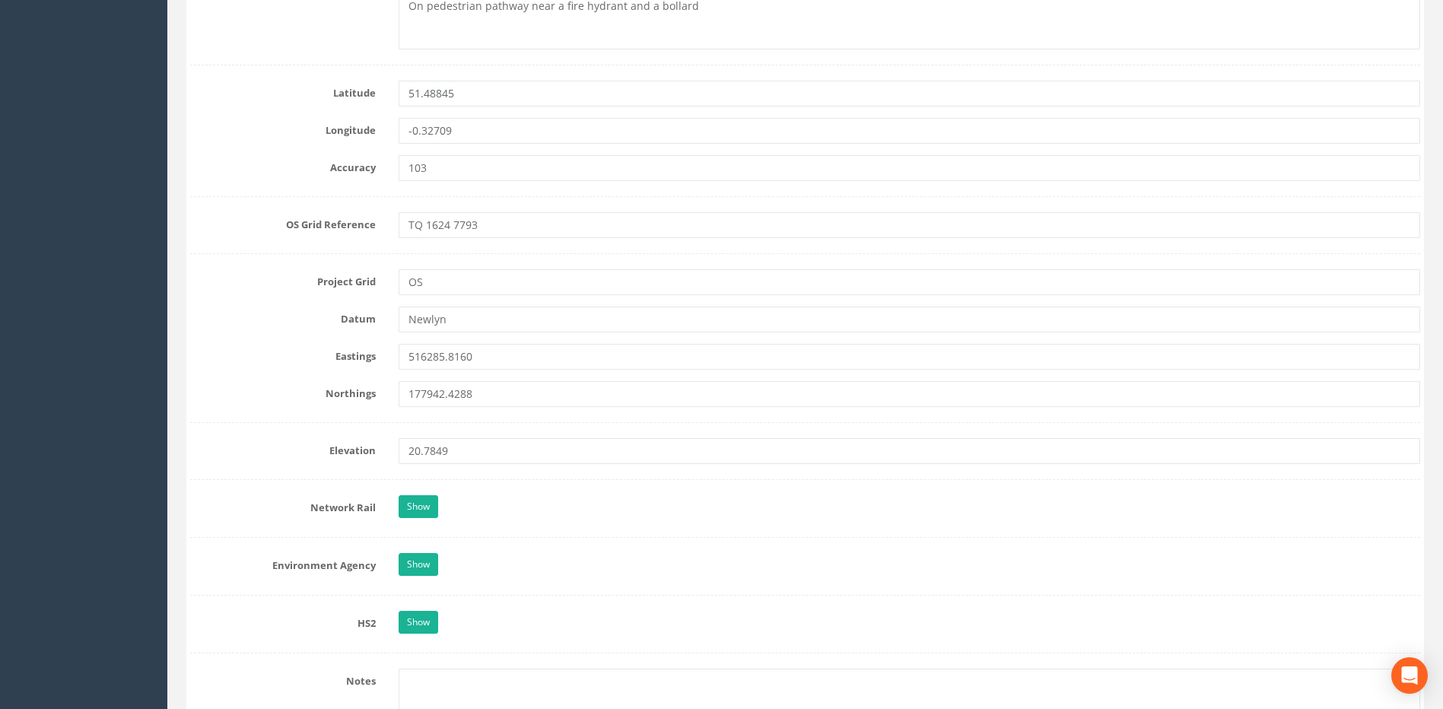
click at [296, 380] on form "Cancel Save Delete Job Number 50816 Job Number Suffix Survey Date [DATE] Instal…" at bounding box center [805, 434] width 1230 height 2319
click at [324, 370] on form "Cancel Save Delete Job Number 50816 Job Number Suffix Survey Date [DATE] Instal…" at bounding box center [805, 434] width 1230 height 2319
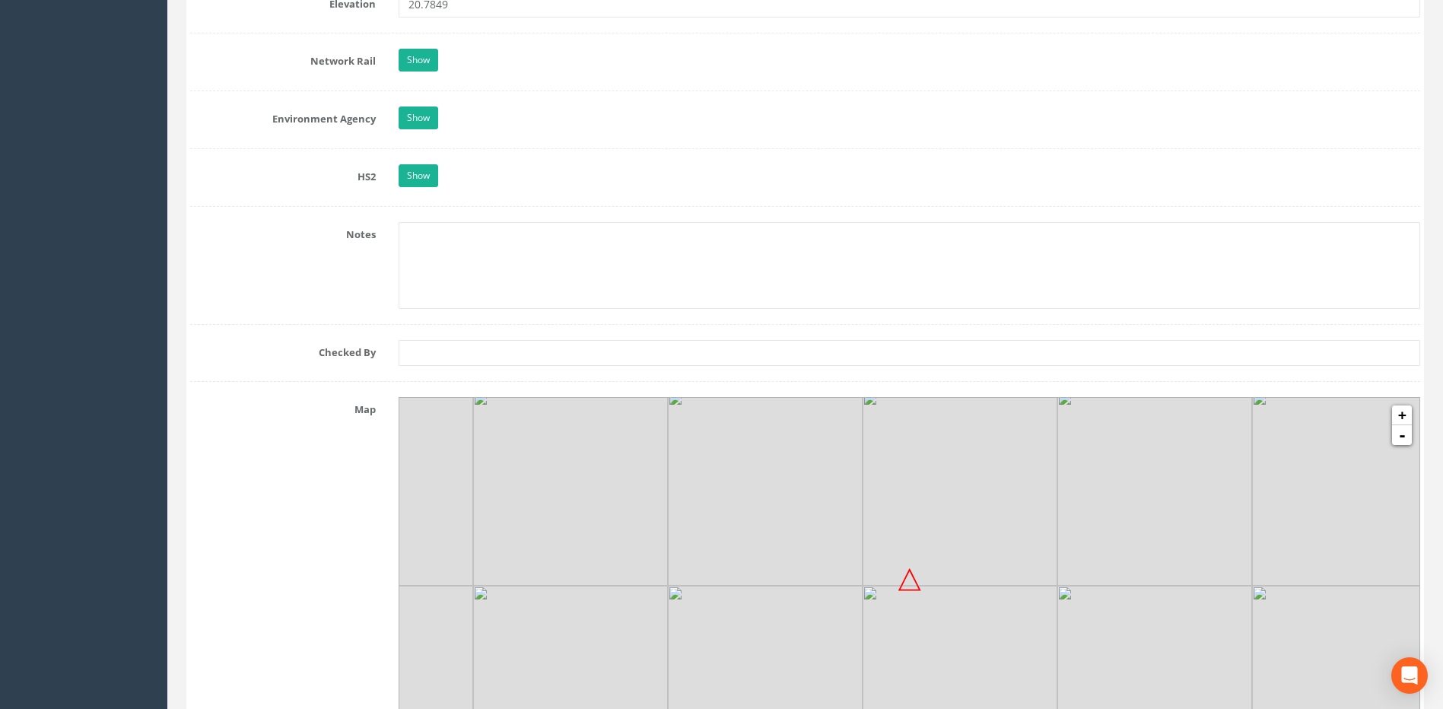
scroll to position [1445, 0]
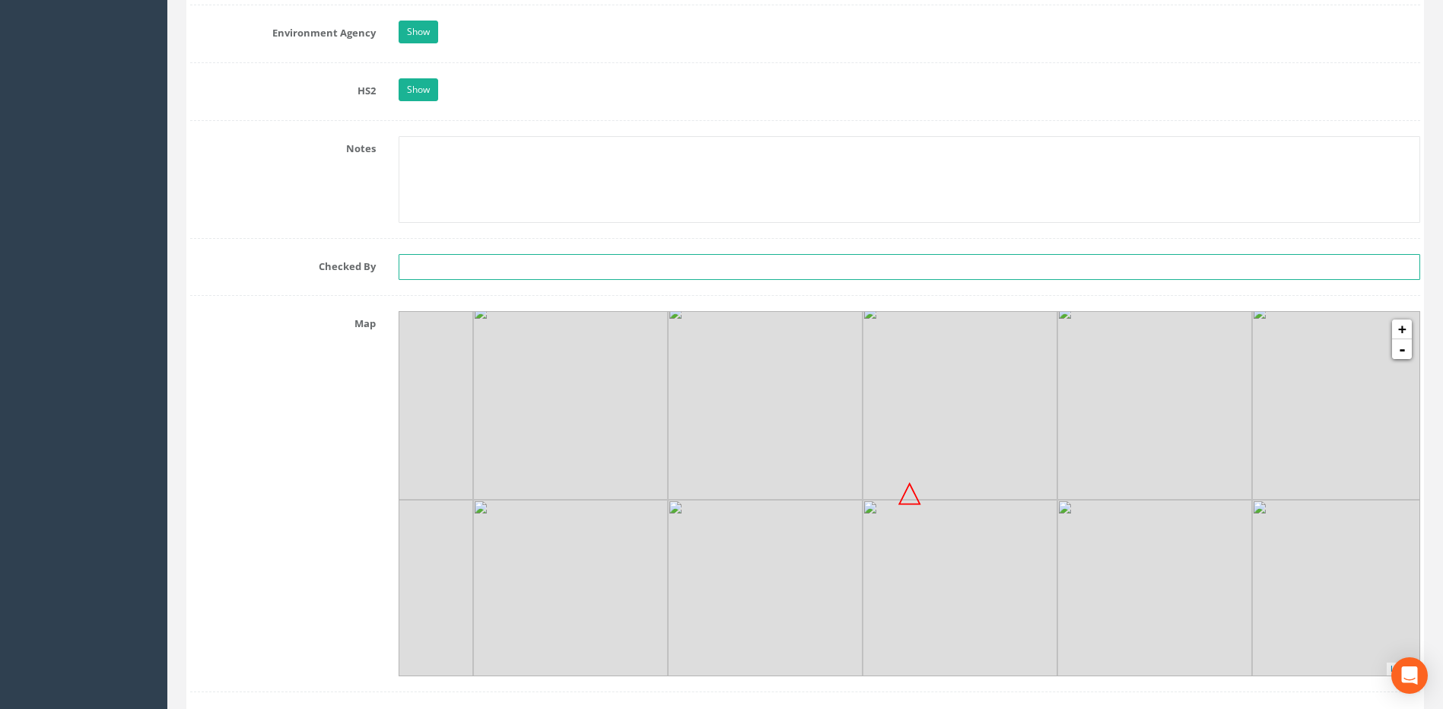
click at [440, 278] on input "text" at bounding box center [909, 267] width 1021 height 26
type input "SS"
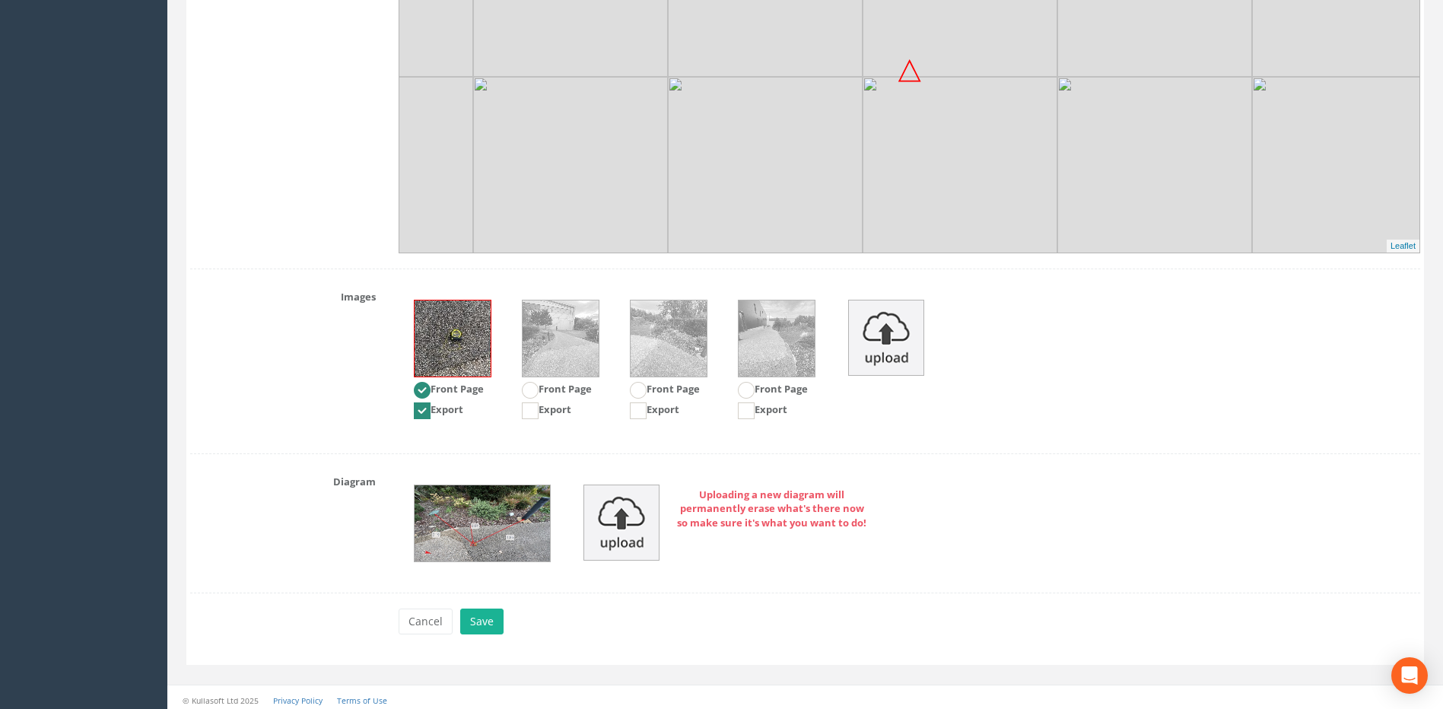
scroll to position [1873, 0]
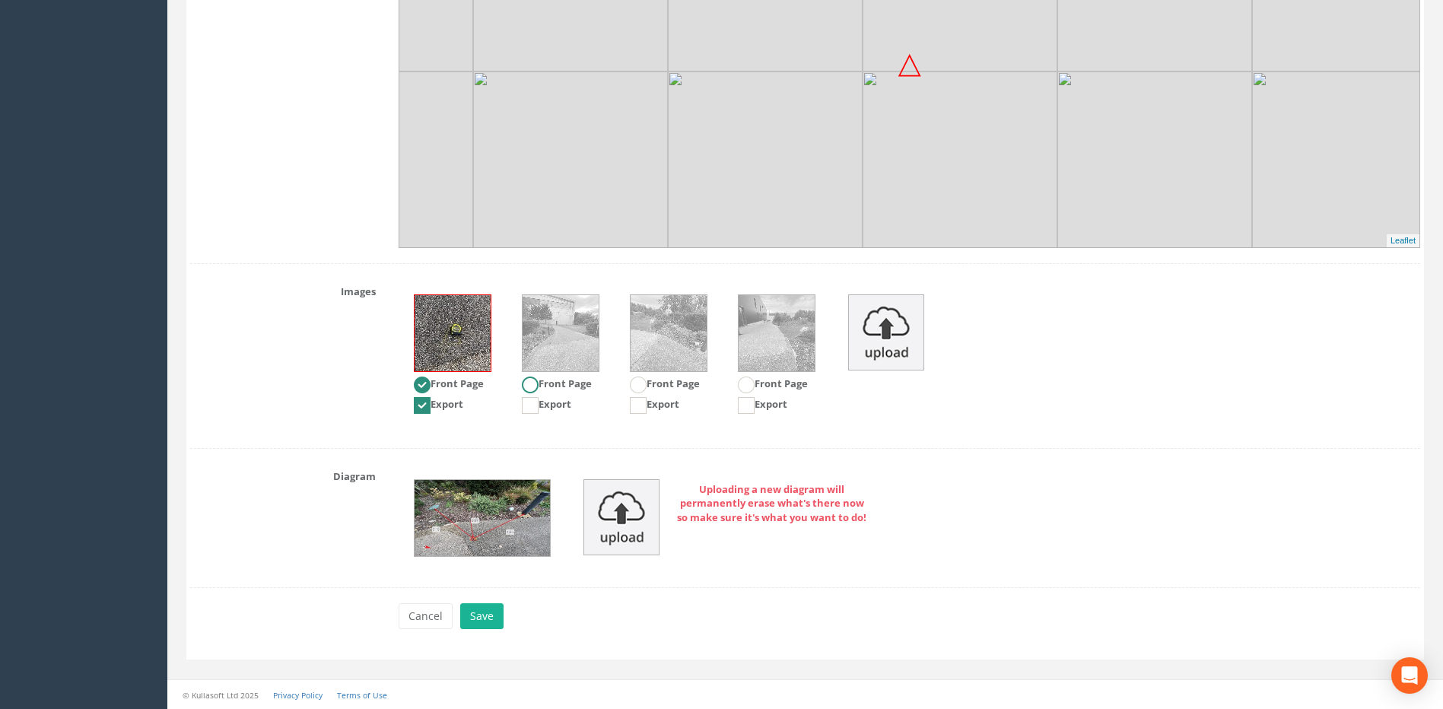
click at [570, 346] on img at bounding box center [561, 333] width 76 height 76
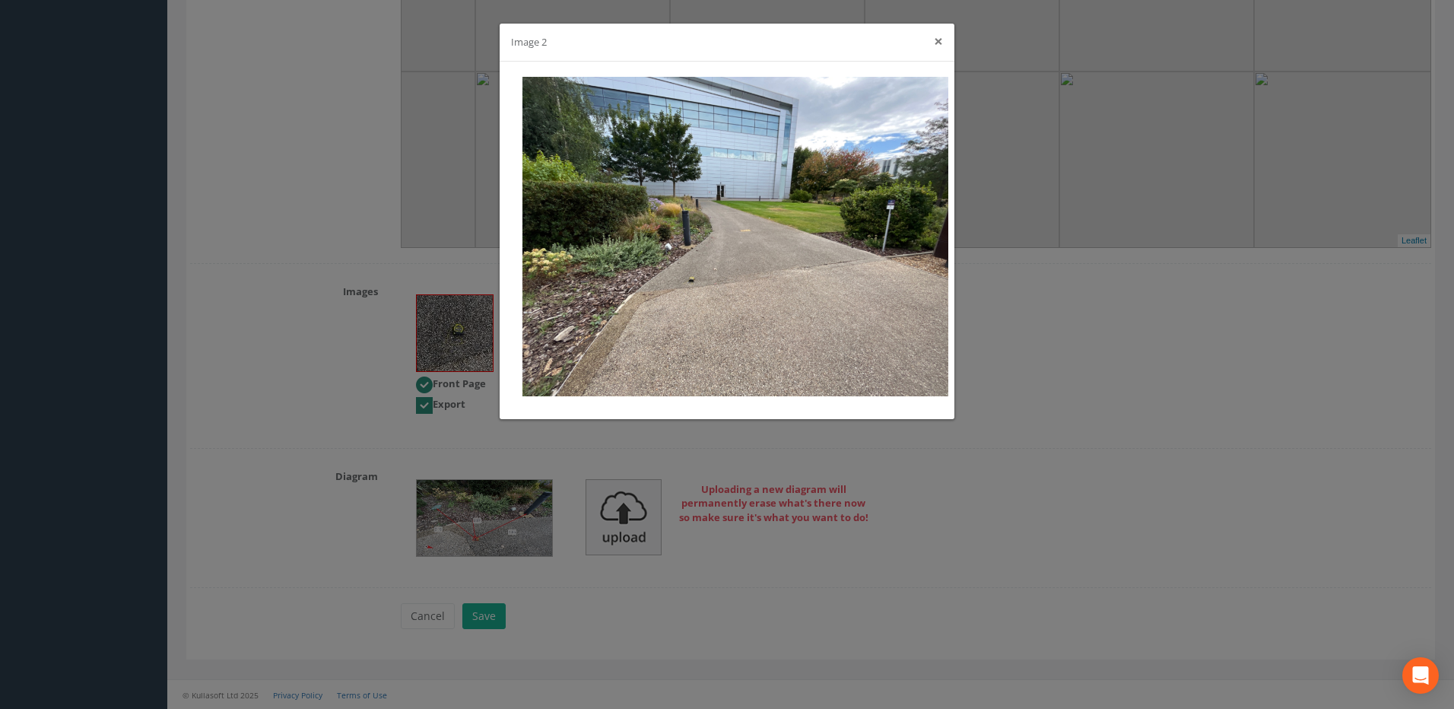
click at [938, 42] on button "×" at bounding box center [938, 41] width 9 height 16
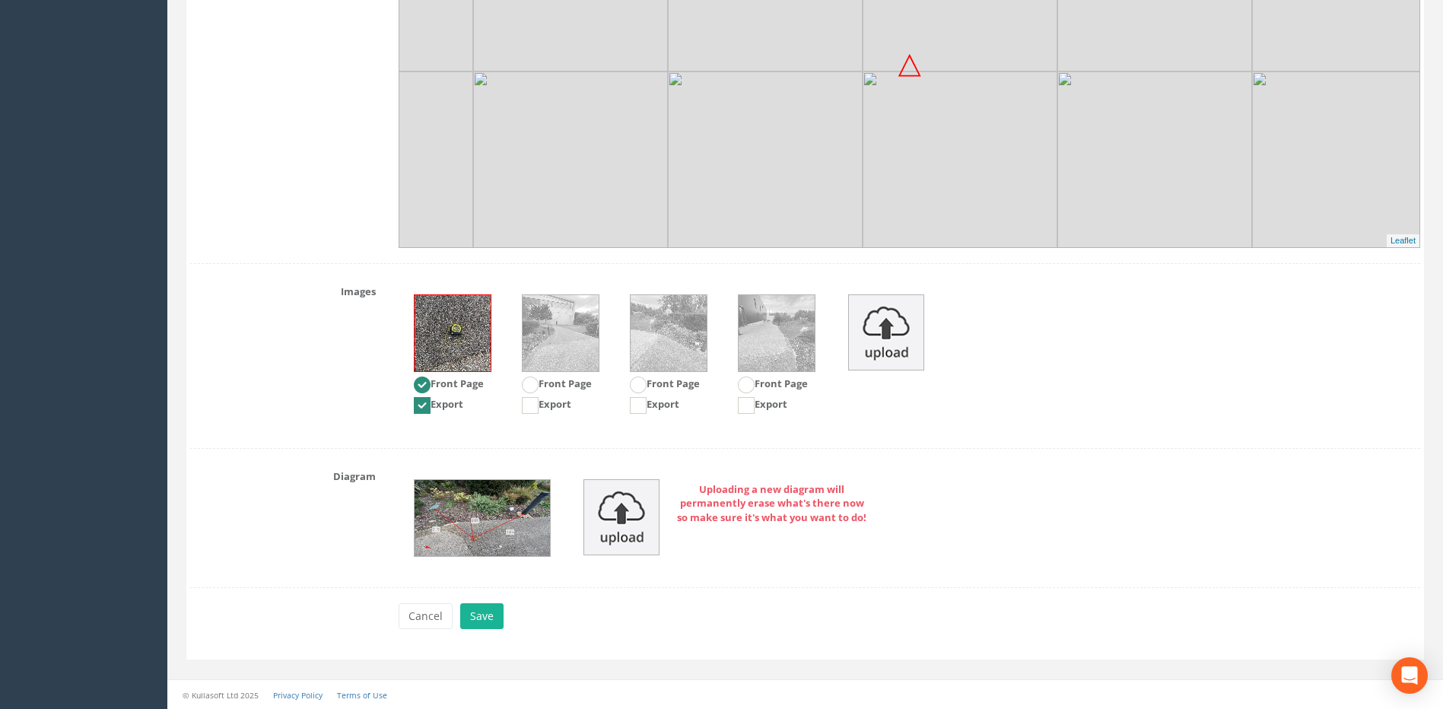
click at [685, 335] on img at bounding box center [669, 333] width 76 height 76
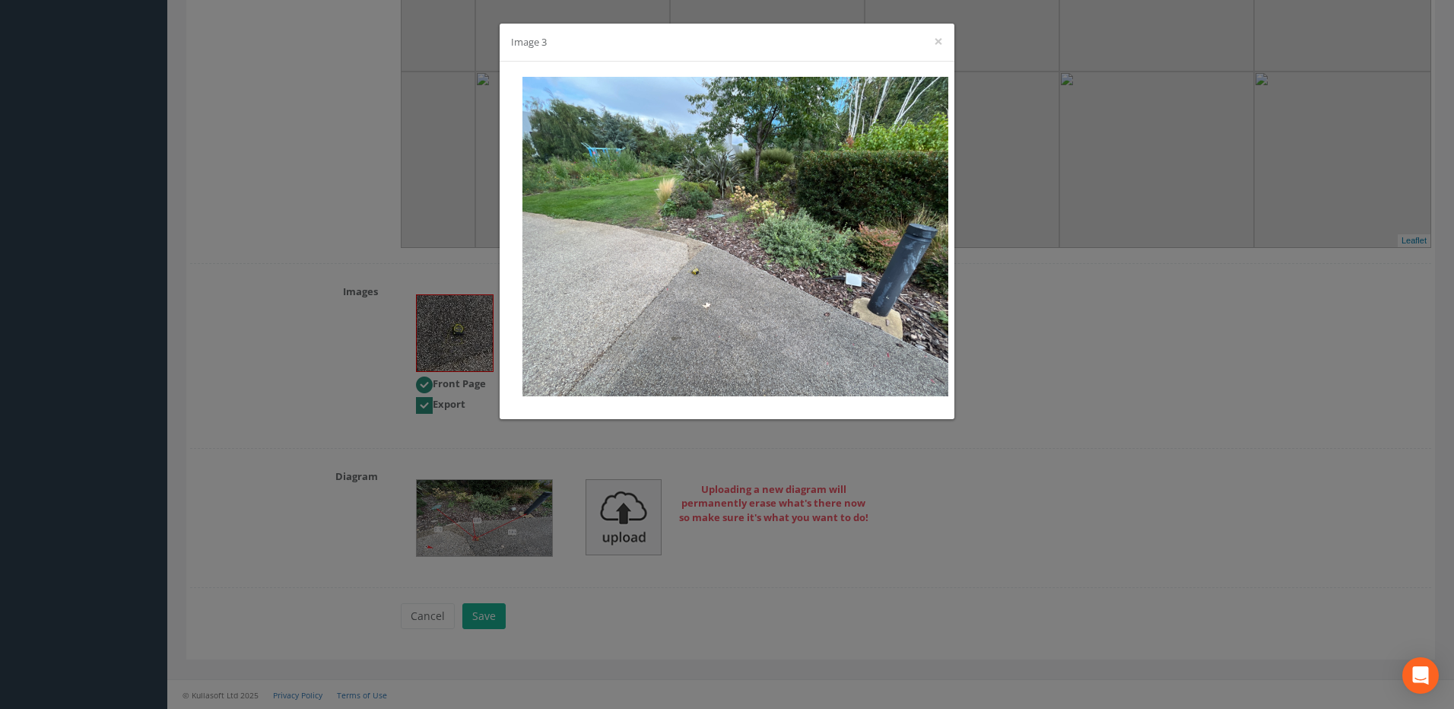
click at [932, 43] on div "Image 3 ×" at bounding box center [727, 43] width 455 height 38
click at [944, 40] on div "Image 3 ×" at bounding box center [727, 43] width 455 height 38
click at [936, 38] on button "×" at bounding box center [938, 41] width 9 height 16
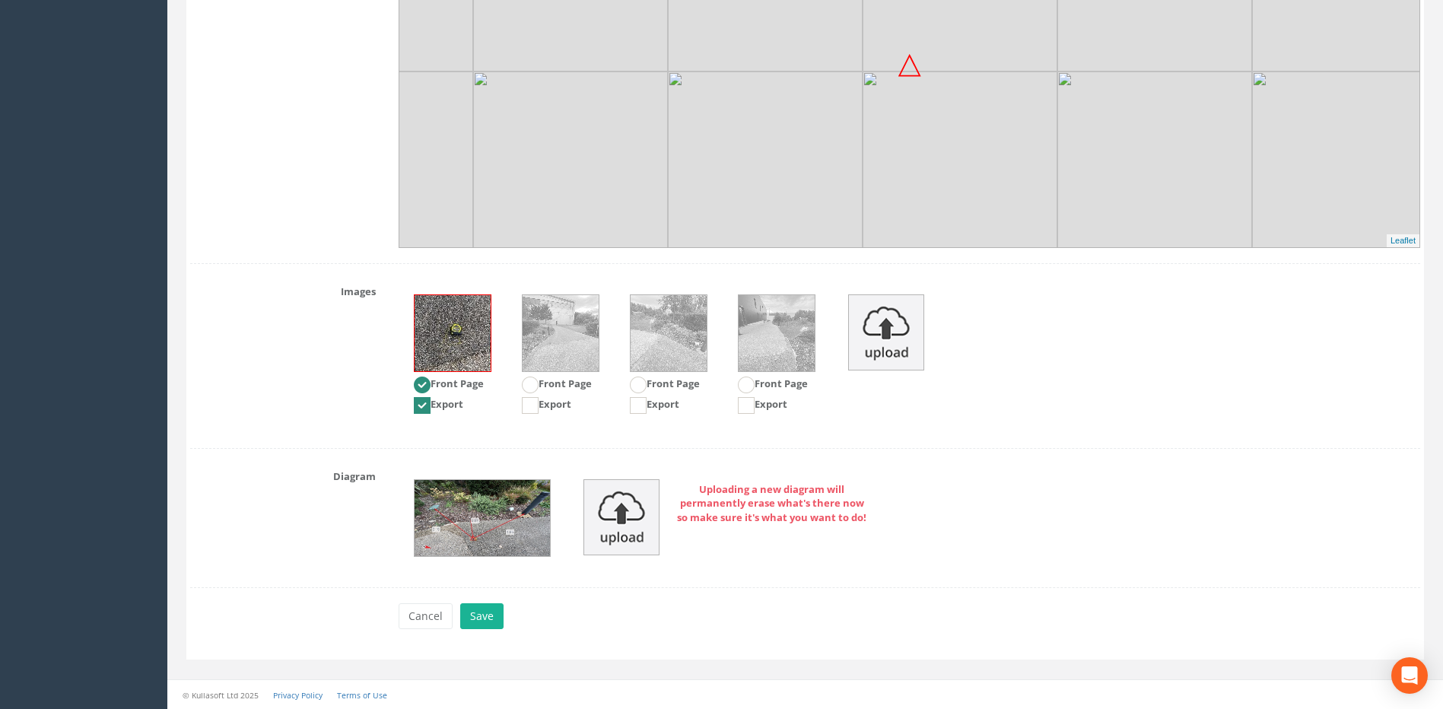
click at [564, 348] on img at bounding box center [561, 333] width 76 height 76
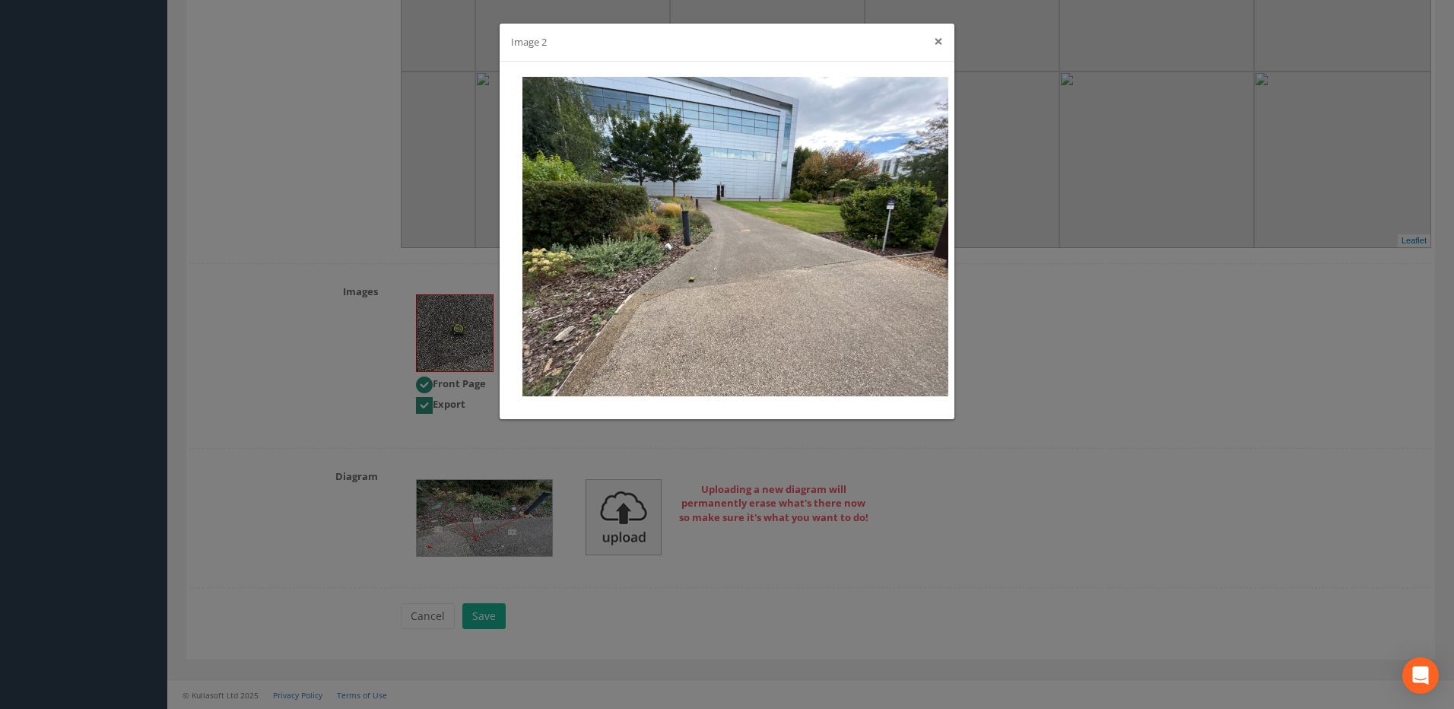
click at [942, 36] on button "×" at bounding box center [938, 41] width 9 height 16
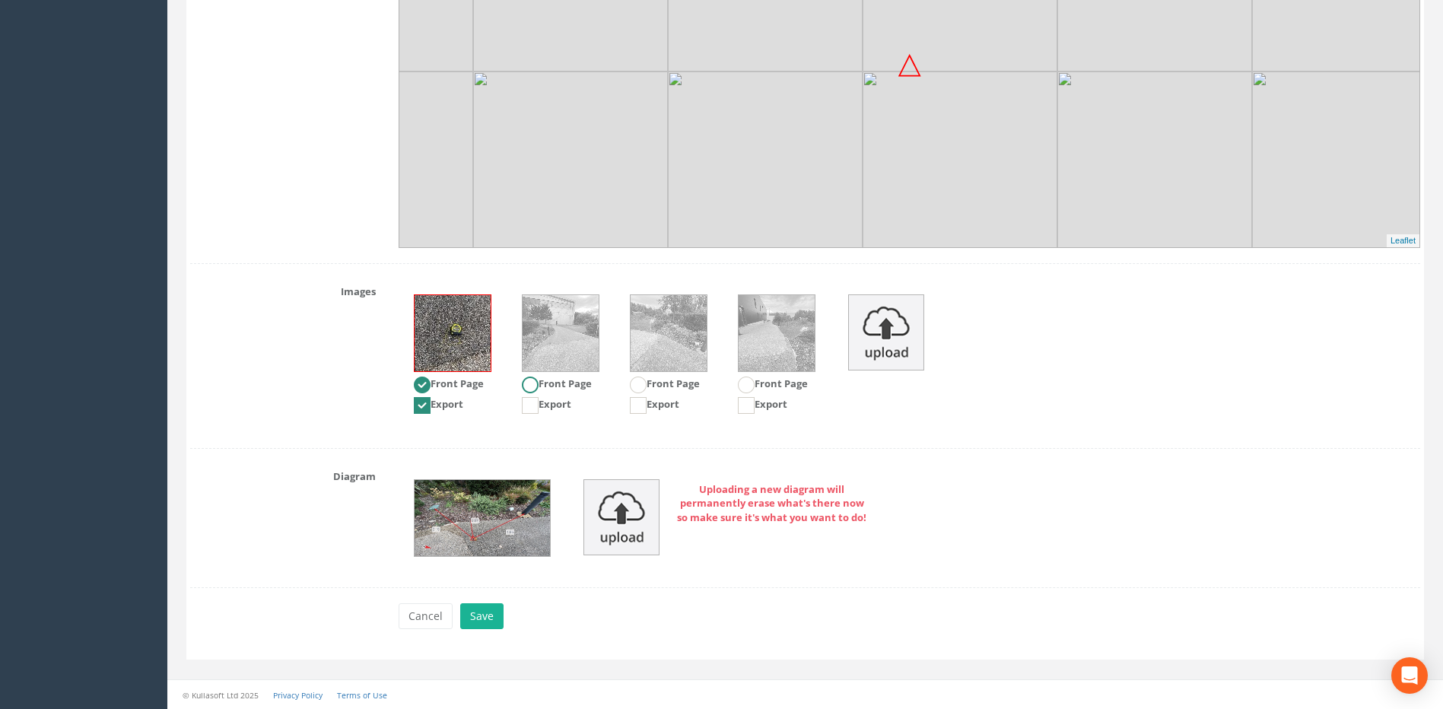
click at [530, 381] on ins at bounding box center [530, 384] width 17 height 17
radio input "false"
radio input "true"
drag, startPoint x: 535, startPoint y: 408, endPoint x: 525, endPoint y: 414, distance: 12.3
click at [535, 408] on ins at bounding box center [530, 405] width 17 height 17
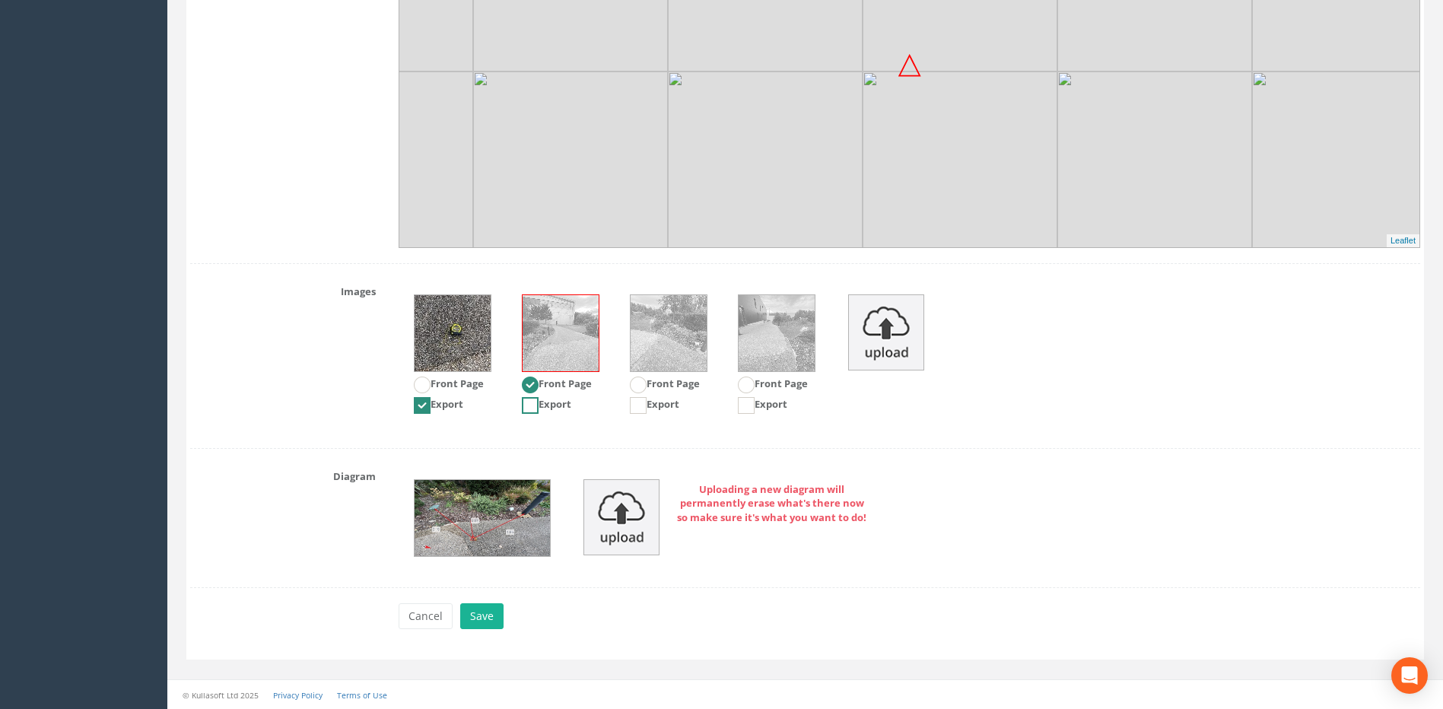
checkbox input "true"
drag, startPoint x: 417, startPoint y: 408, endPoint x: 427, endPoint y: 409, distance: 9.9
click at [418, 408] on ins at bounding box center [422, 405] width 17 height 17
checkbox input "false"
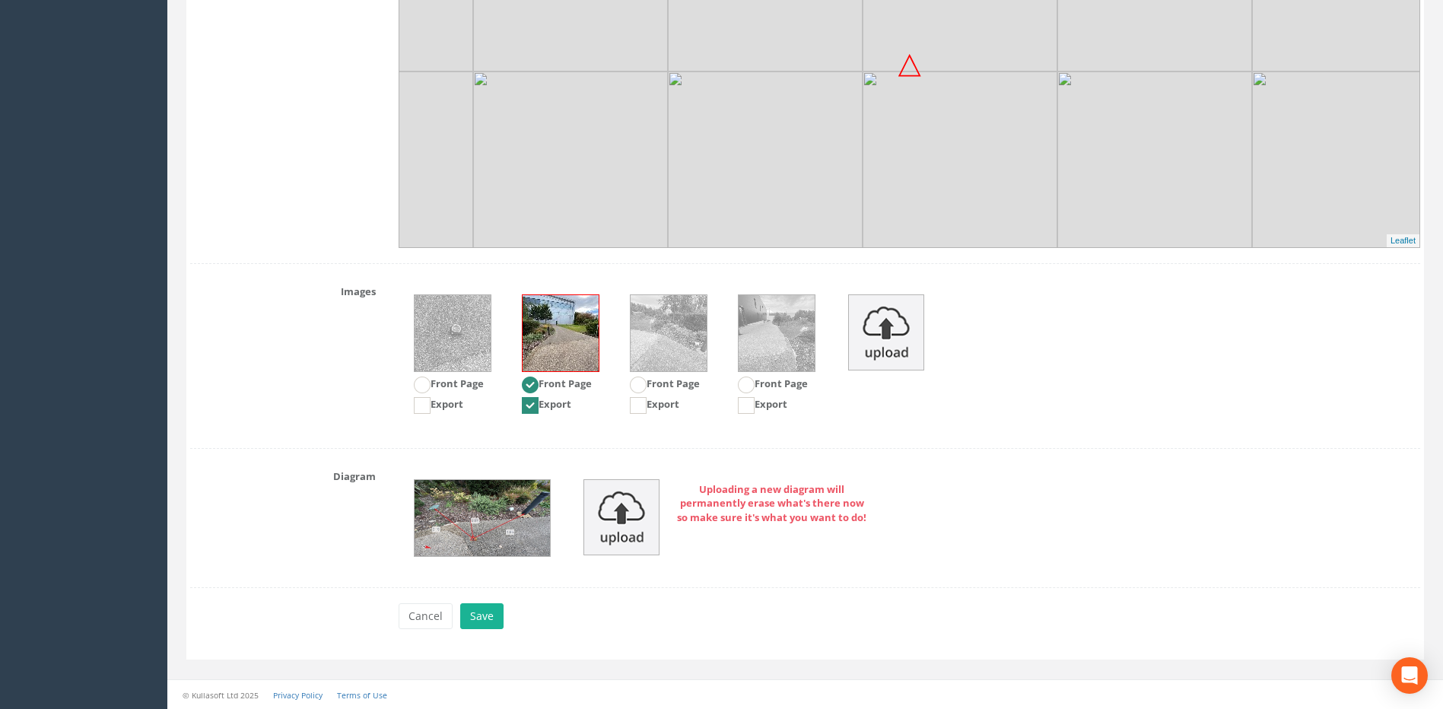
click at [370, 369] on div "Images Front Page Export Front Page Export Front Page Export Front Page Export" at bounding box center [805, 356] width 1253 height 154
click at [481, 615] on button "Save" at bounding box center [481, 616] width 43 height 26
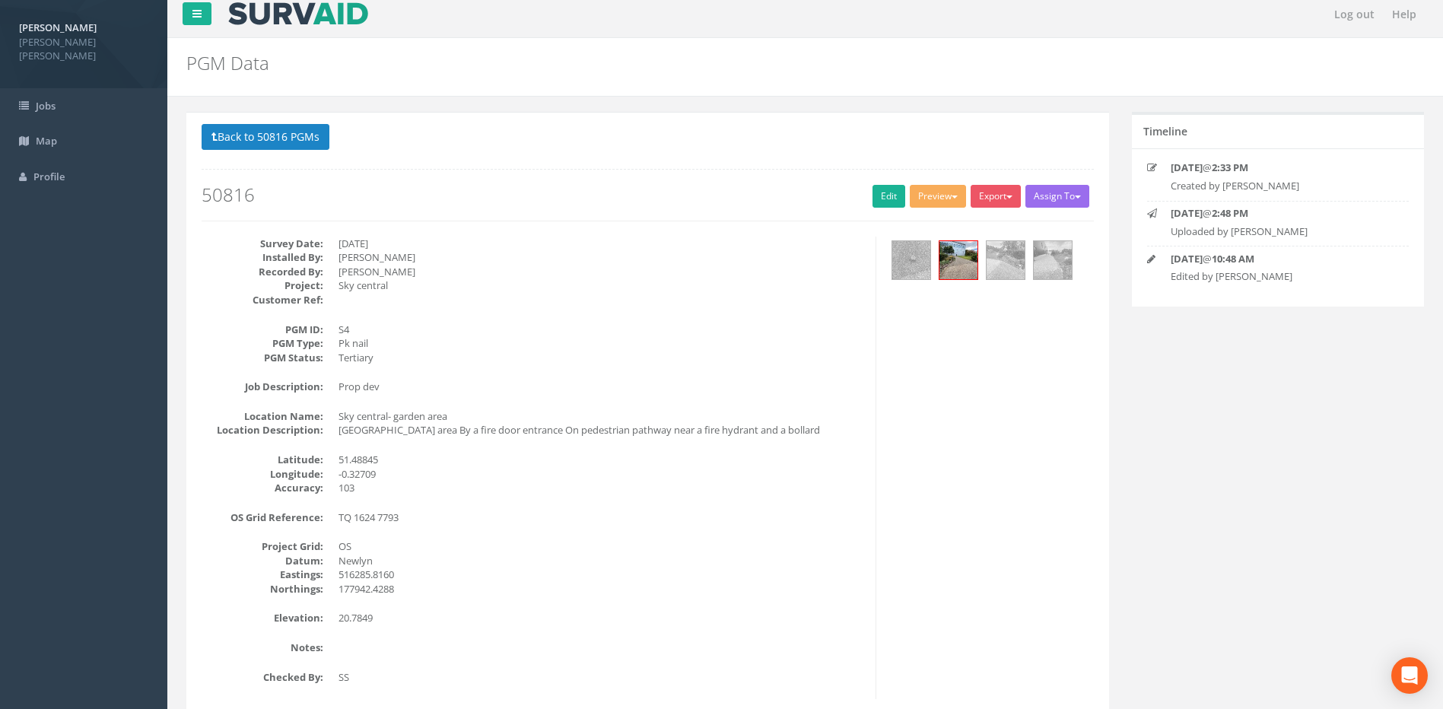
scroll to position [0, 0]
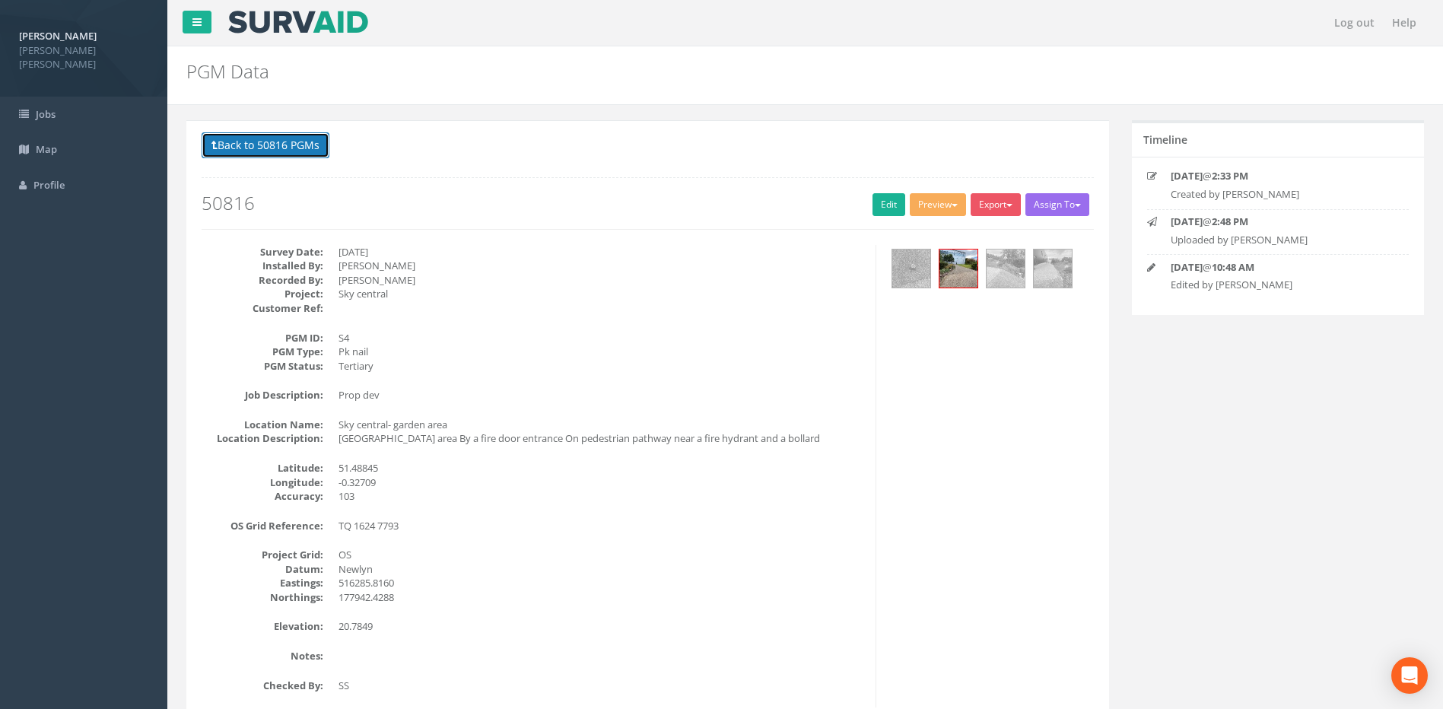
click at [265, 150] on button "Back to 50816 PGMs" at bounding box center [266, 145] width 128 height 26
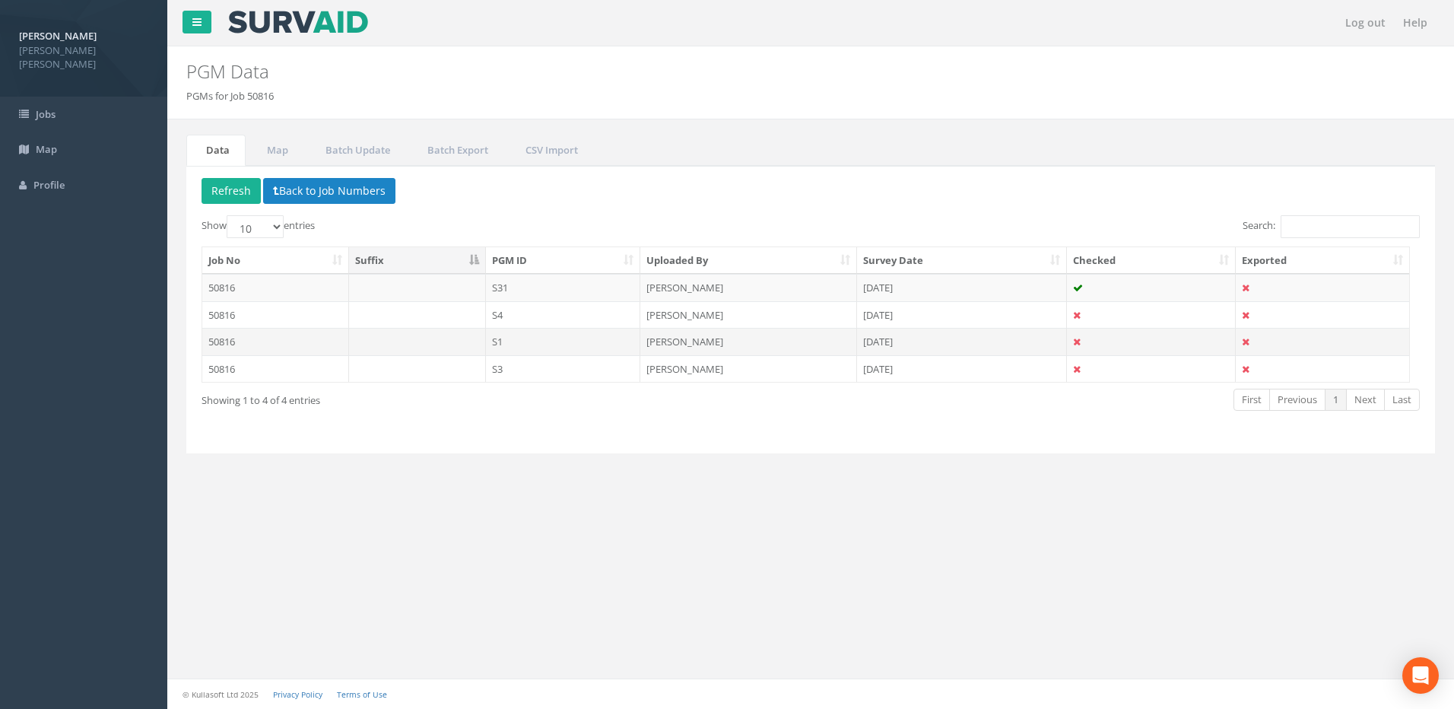
click at [526, 342] on td "S1" at bounding box center [563, 341] width 155 height 27
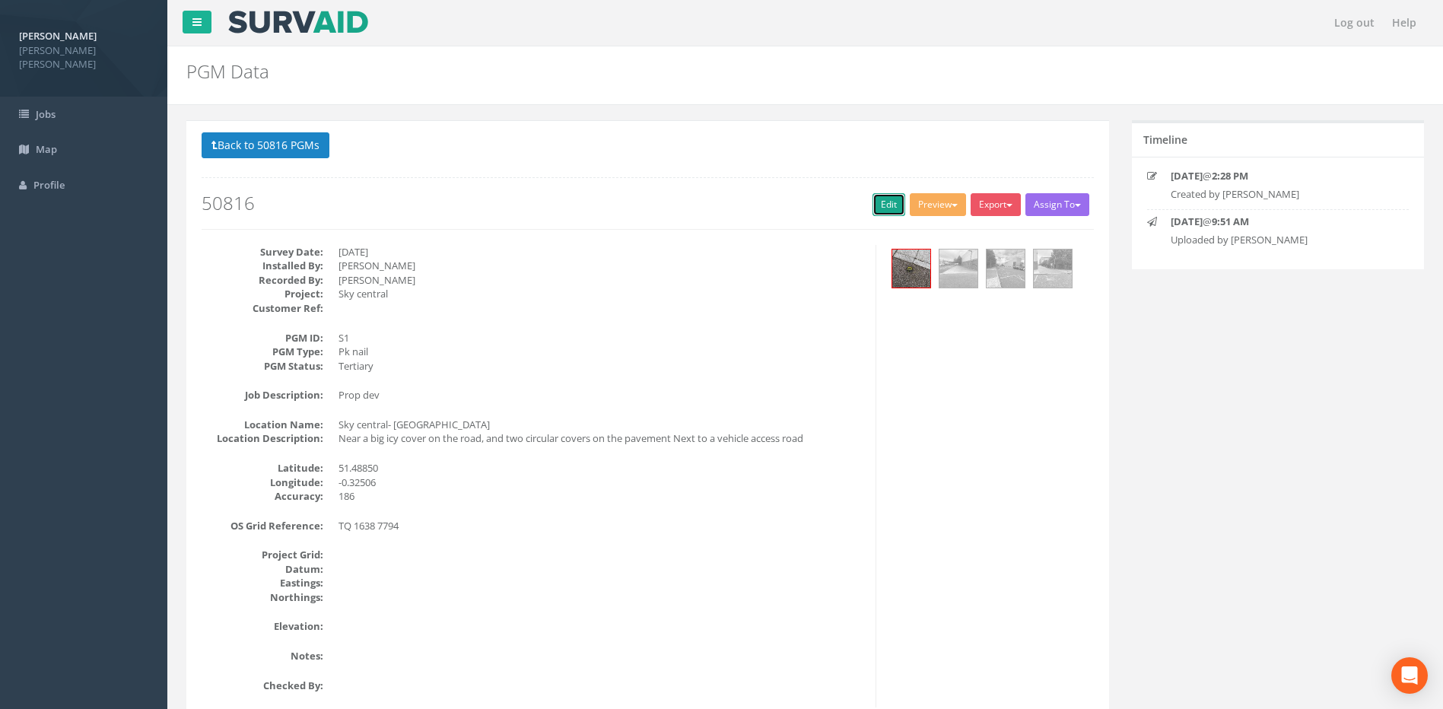
click at [884, 211] on link "Edit" at bounding box center [888, 204] width 33 height 23
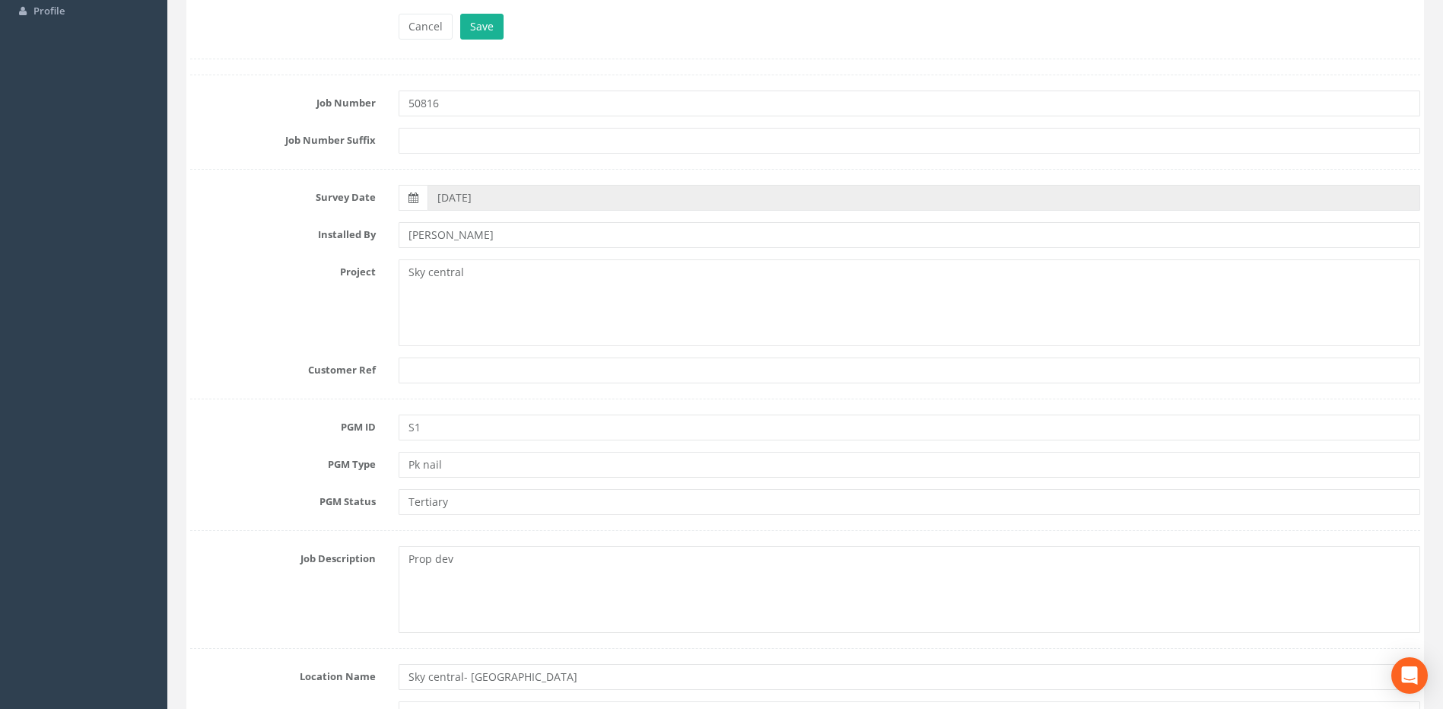
scroll to position [76, 0]
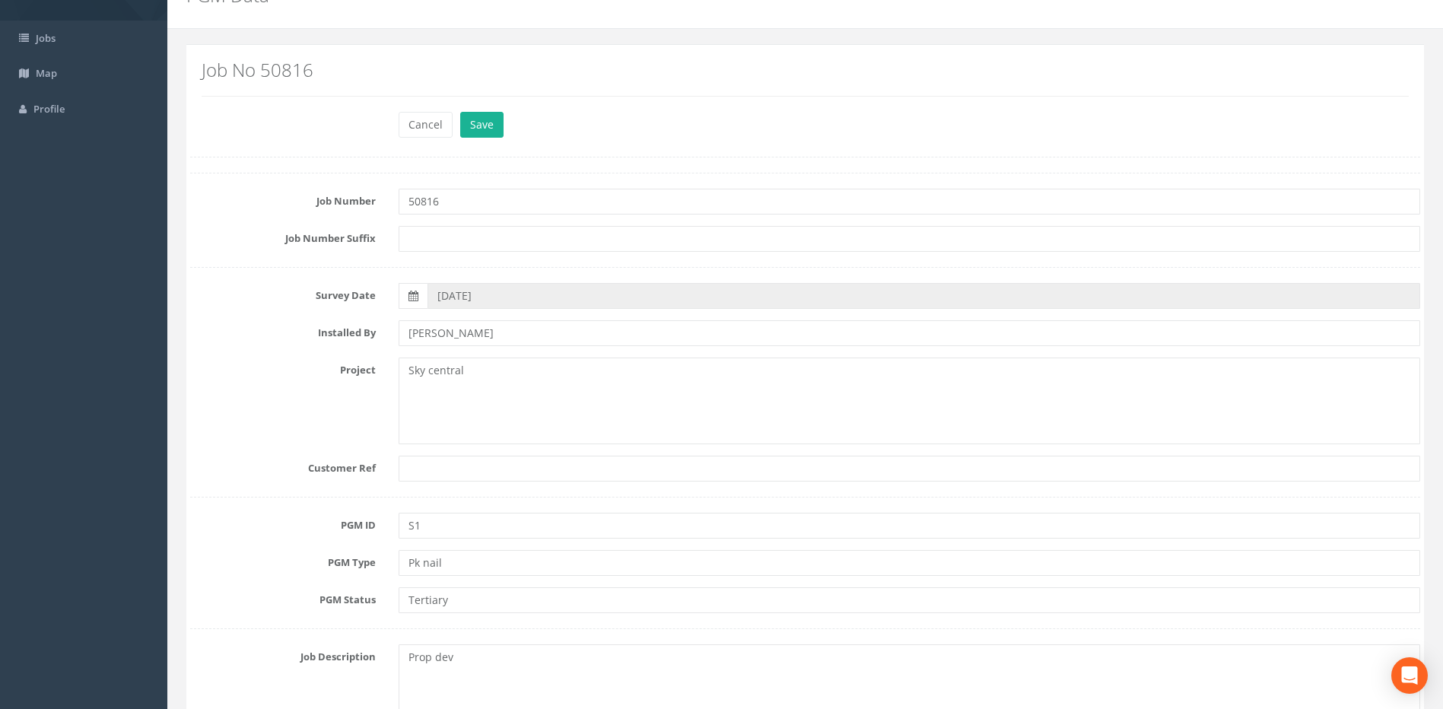
click at [323, 343] on div "Installed By [PERSON_NAME]" at bounding box center [805, 333] width 1253 height 26
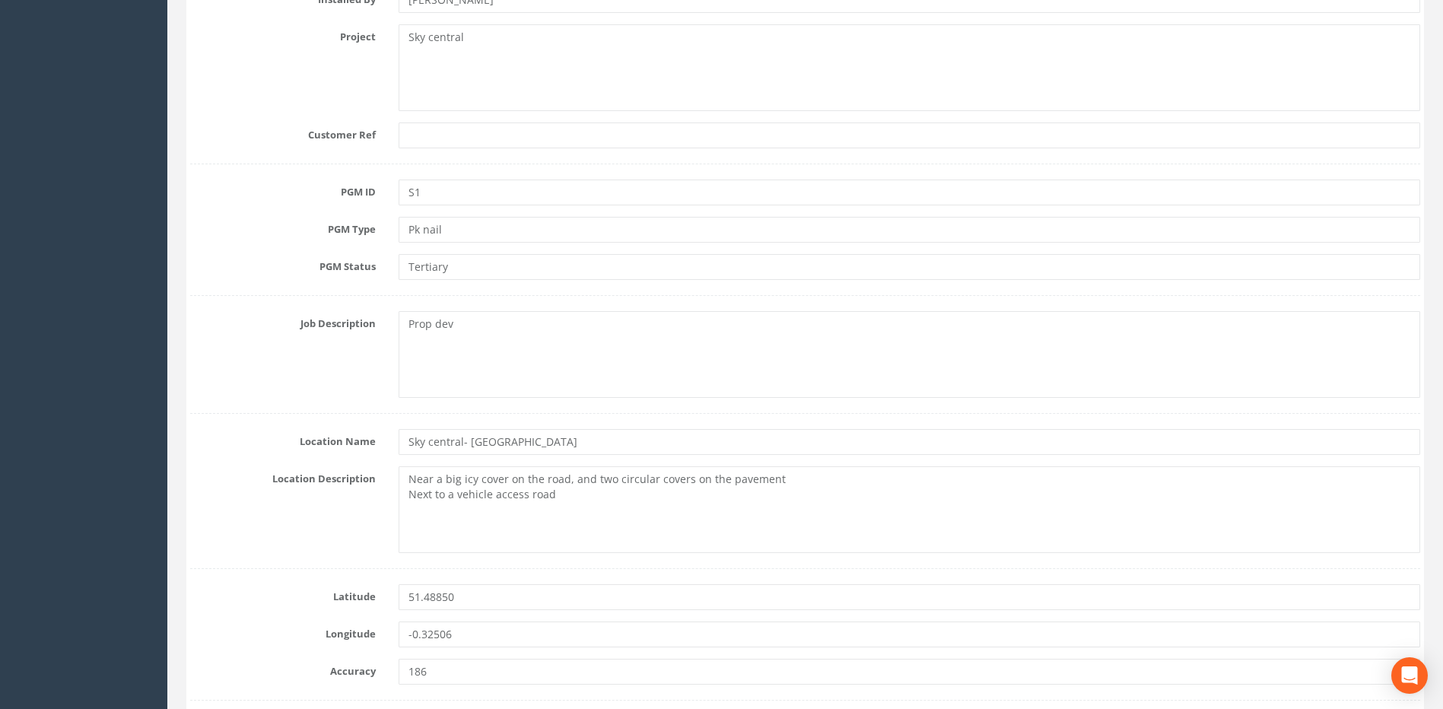
scroll to position [608, 0]
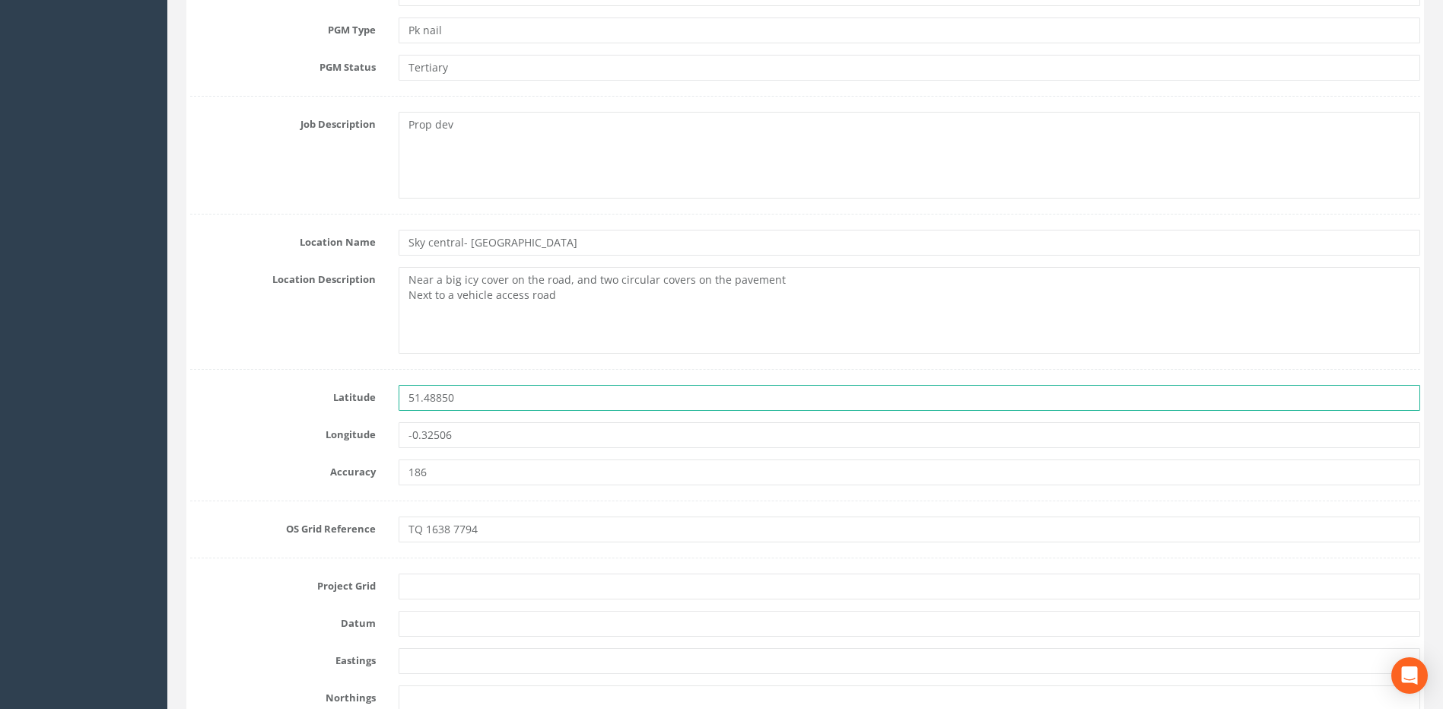
click at [469, 395] on input "51.48850" at bounding box center [909, 398] width 1021 height 26
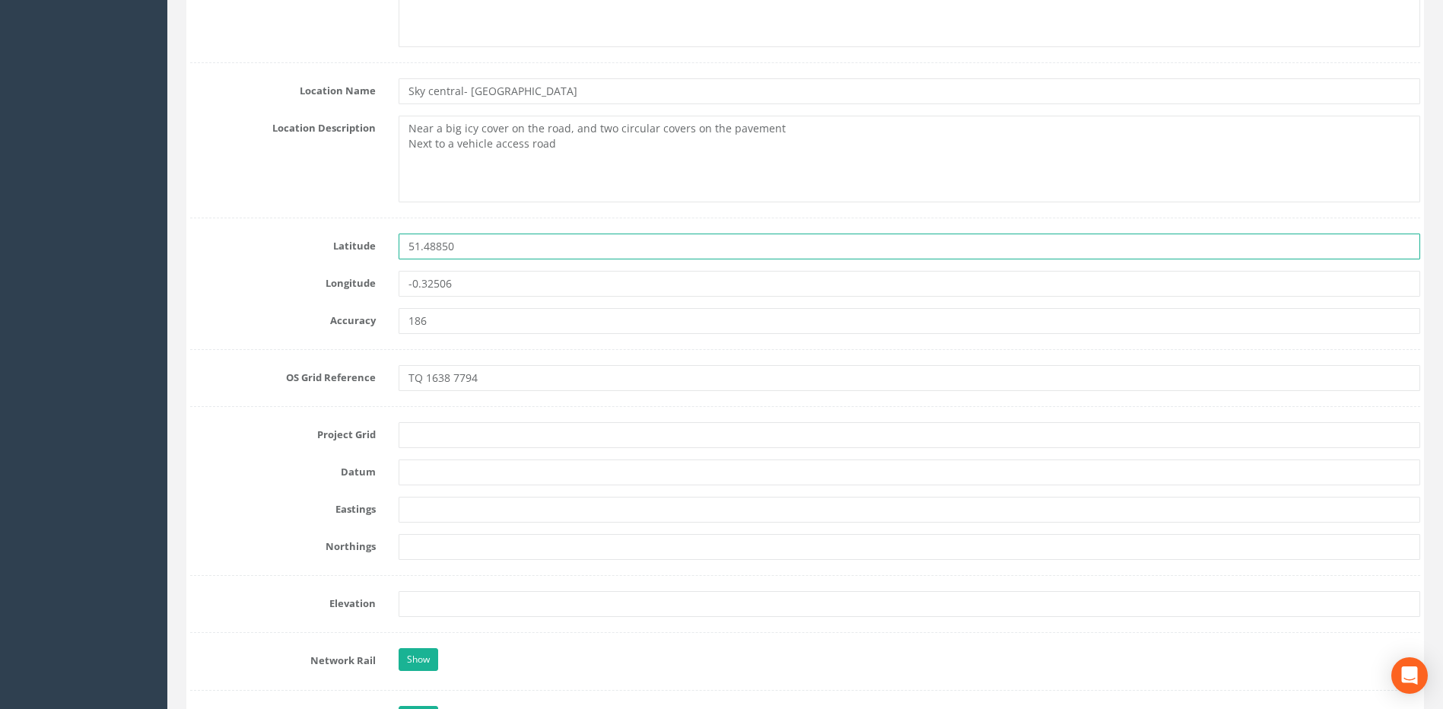
scroll to position [761, 0]
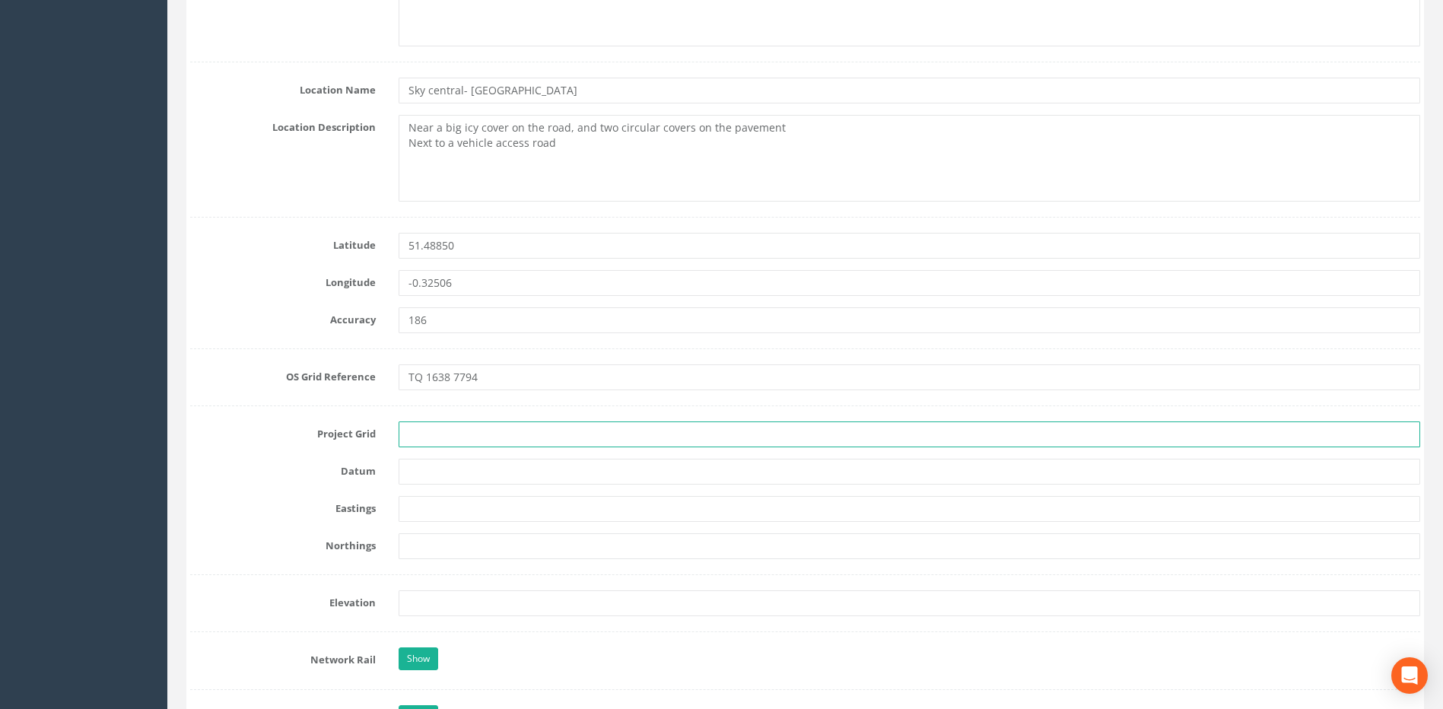
click at [443, 430] on input "text" at bounding box center [909, 434] width 1021 height 26
type input "OS"
type input "e"
type input "Newlyn"
paste input "516369.1909"
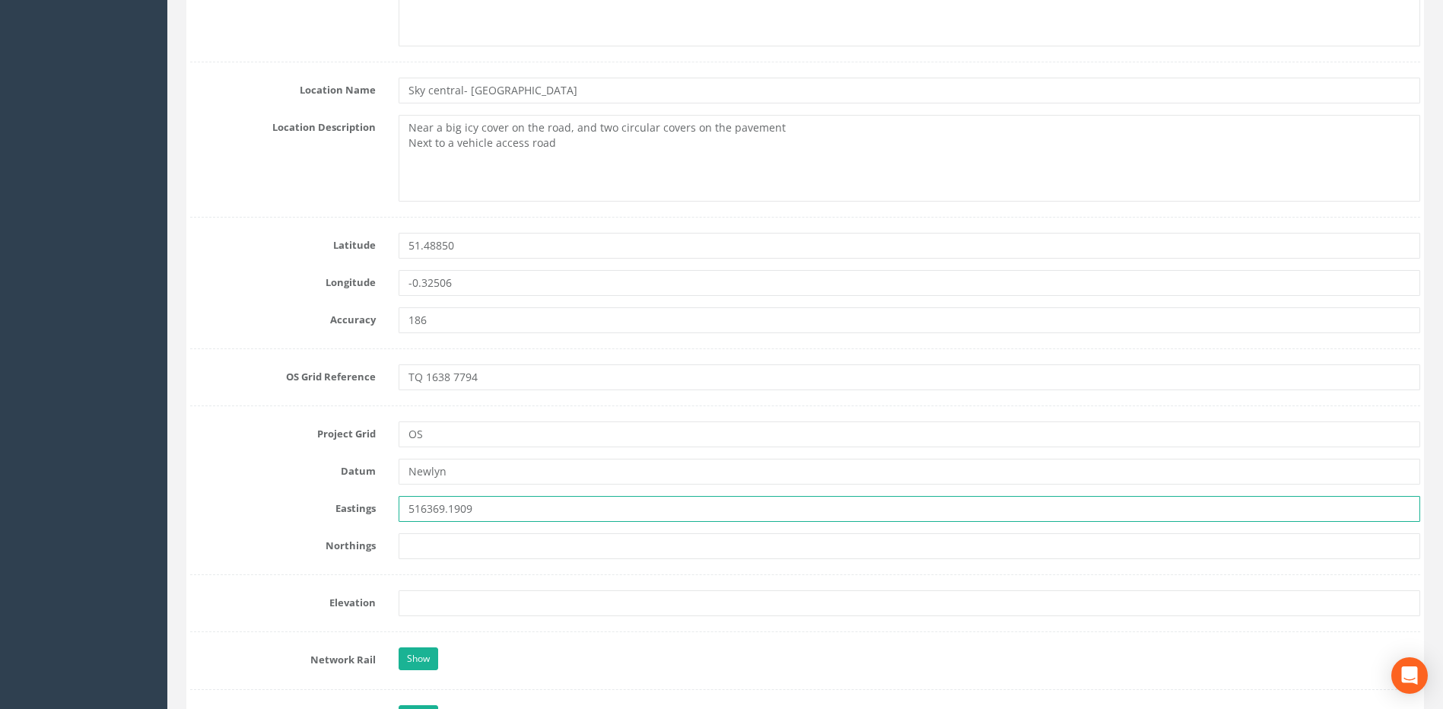
click at [423, 508] on input "516369.1909" at bounding box center [909, 509] width 1021 height 26
type input "516369.1909"
click at [448, 541] on input "text" at bounding box center [909, 546] width 1021 height 26
paste input "177960.0346"
type input "177960.0346"
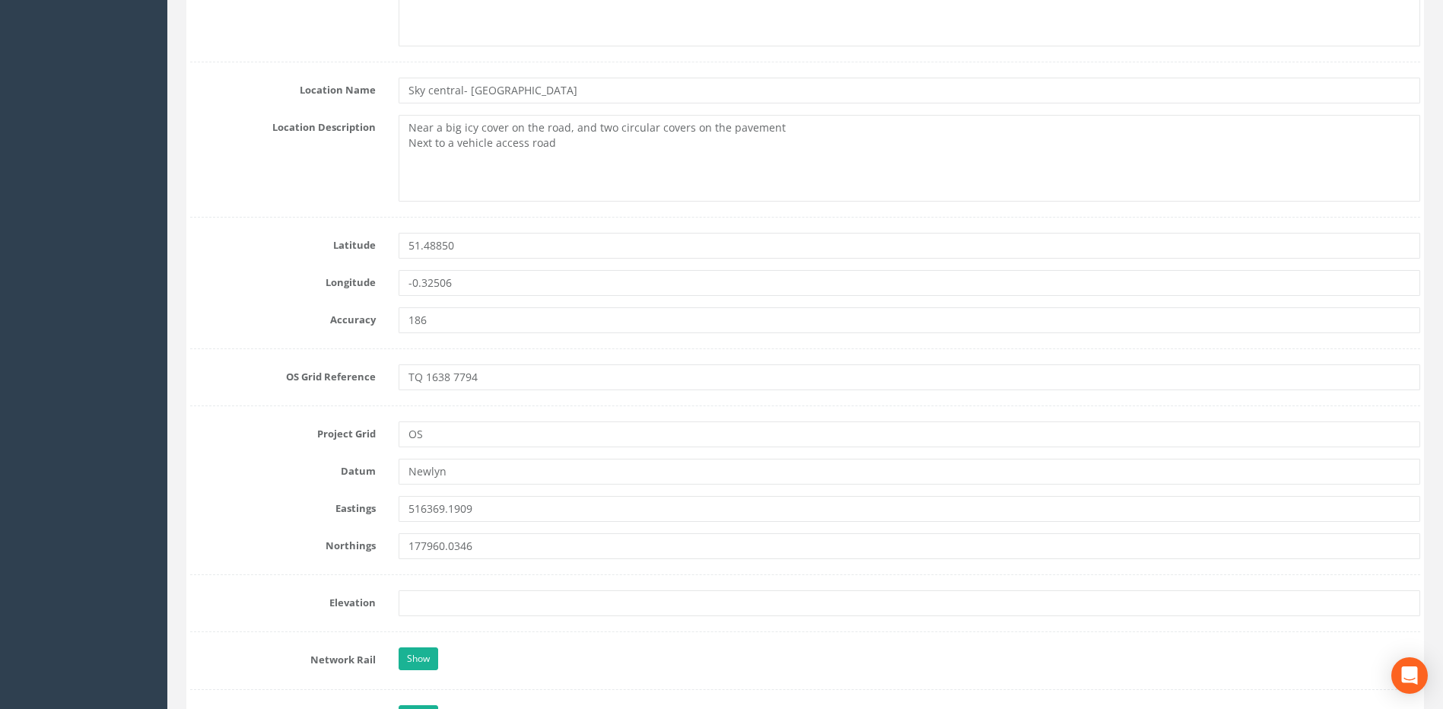
click at [311, 489] on form "Cancel Save Delete Job Number 50816 Job Number Suffix Survey Date [DATE] Instal…" at bounding box center [805, 586] width 1230 height 2319
click at [285, 540] on label "Northings" at bounding box center [283, 543] width 208 height 20
click at [431, 616] on form "Cancel Save Delete Job Number 50816 Job Number Suffix Survey Date [DATE] Instal…" at bounding box center [805, 586] width 1230 height 2319
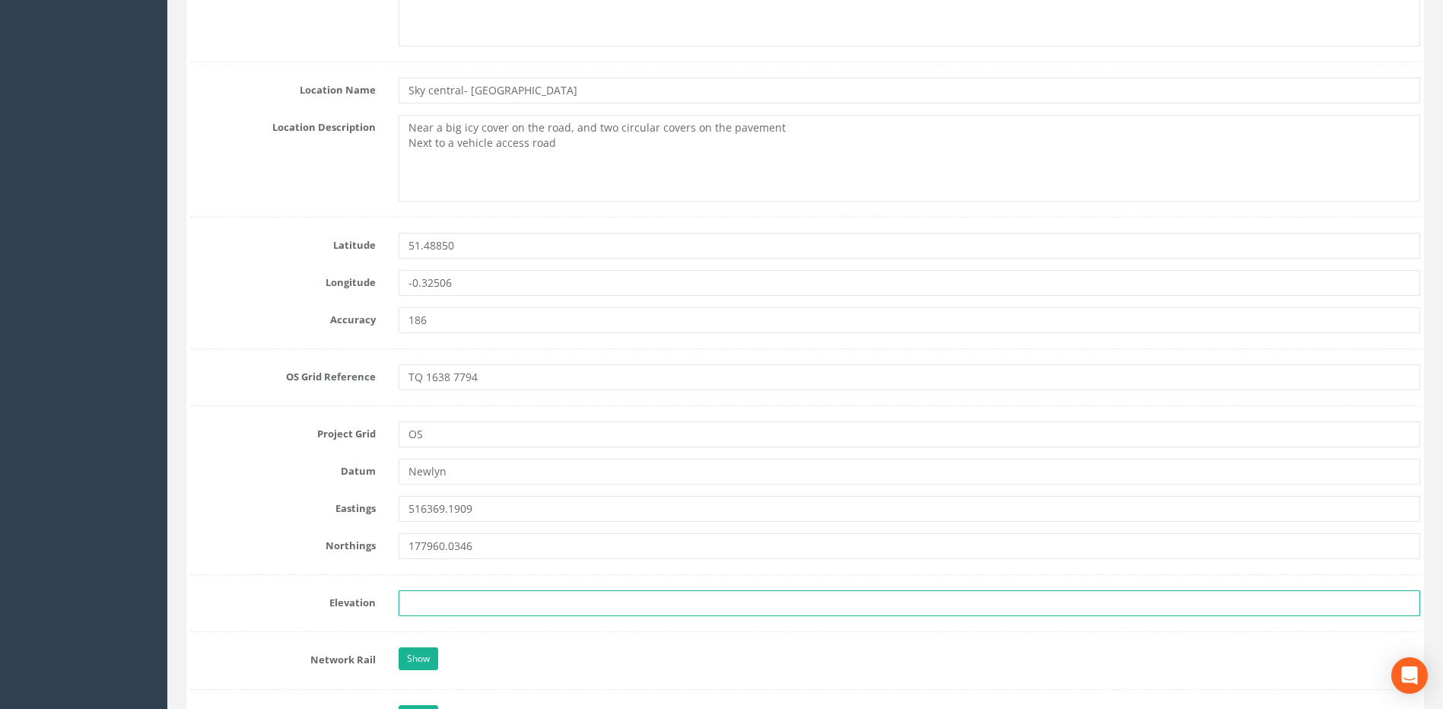
click at [434, 608] on input "text" at bounding box center [909, 603] width 1021 height 26
paste input "18.5401"
type input "18.5401"
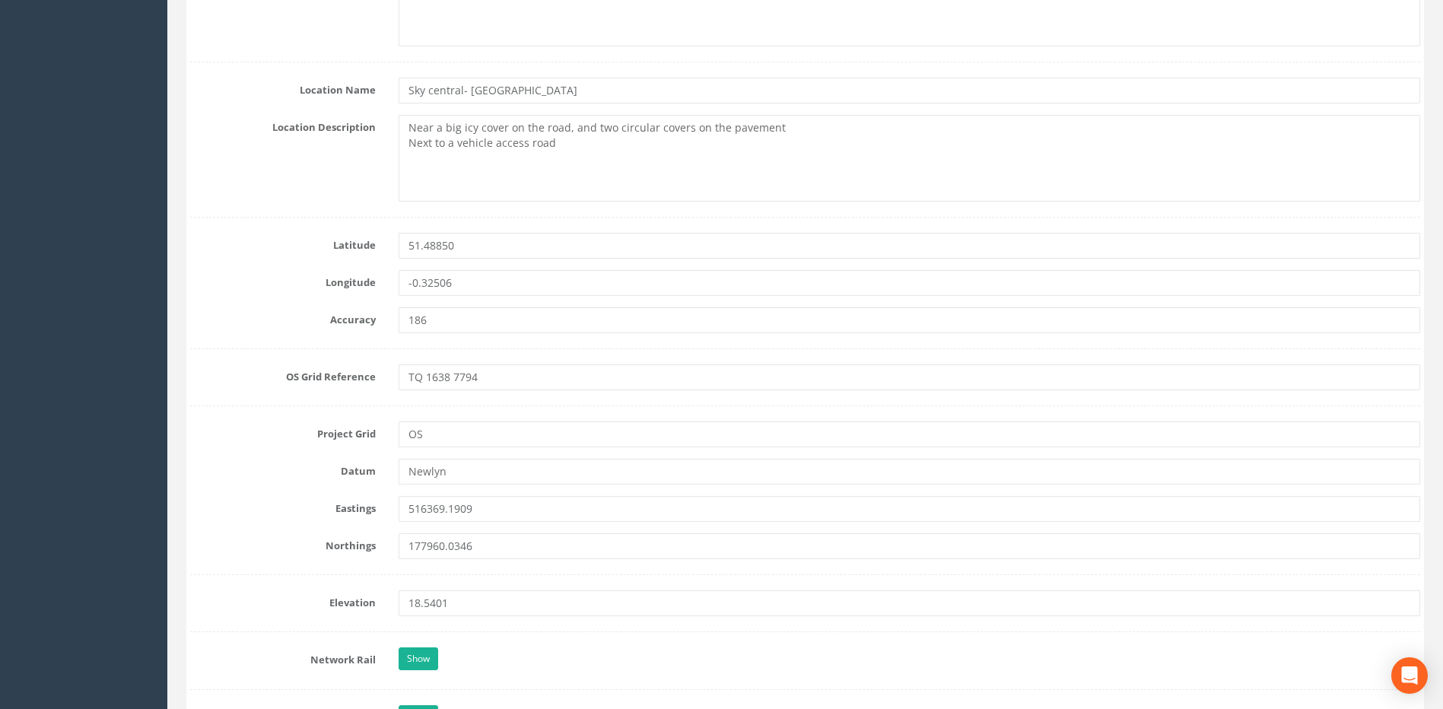
click at [320, 571] on form "Cancel Save Delete Job Number 50816 Job Number Suffix Survey Date [DATE] Instal…" at bounding box center [805, 586] width 1230 height 2319
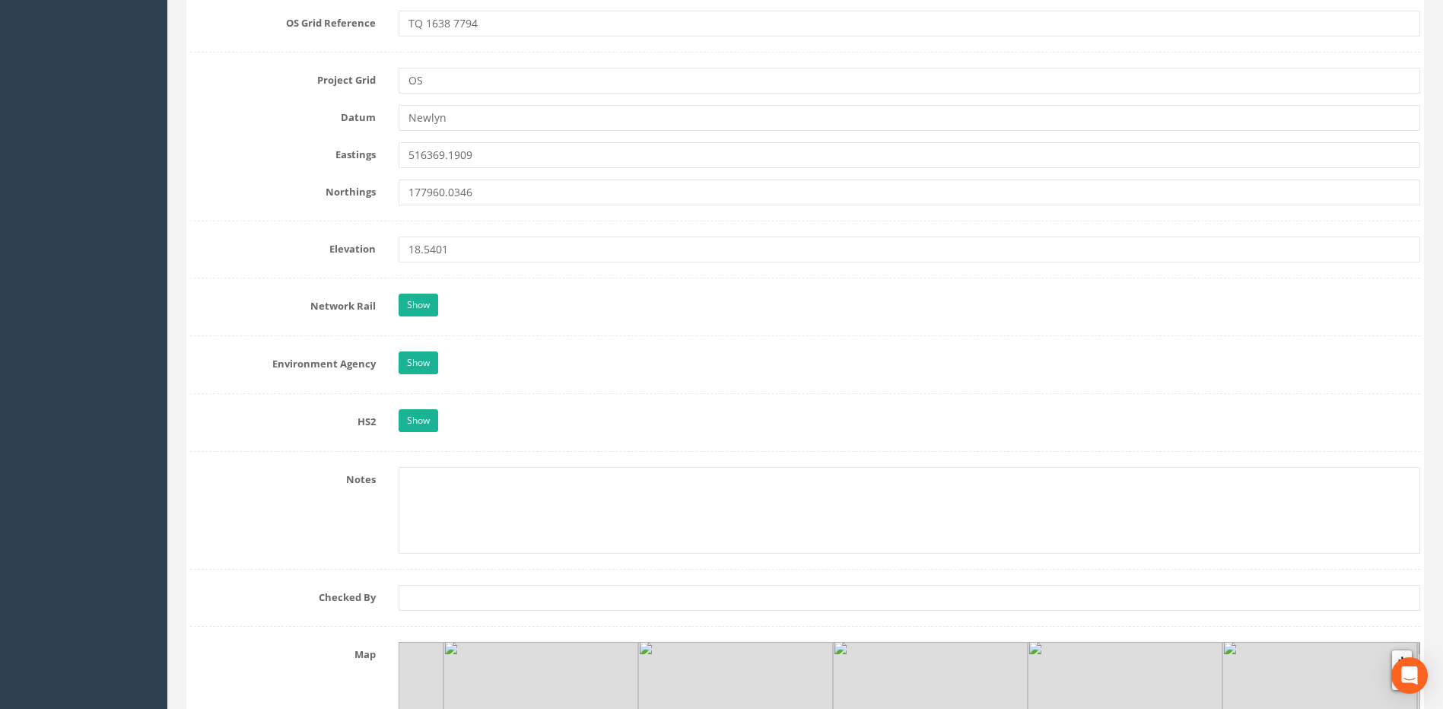
scroll to position [1141, 0]
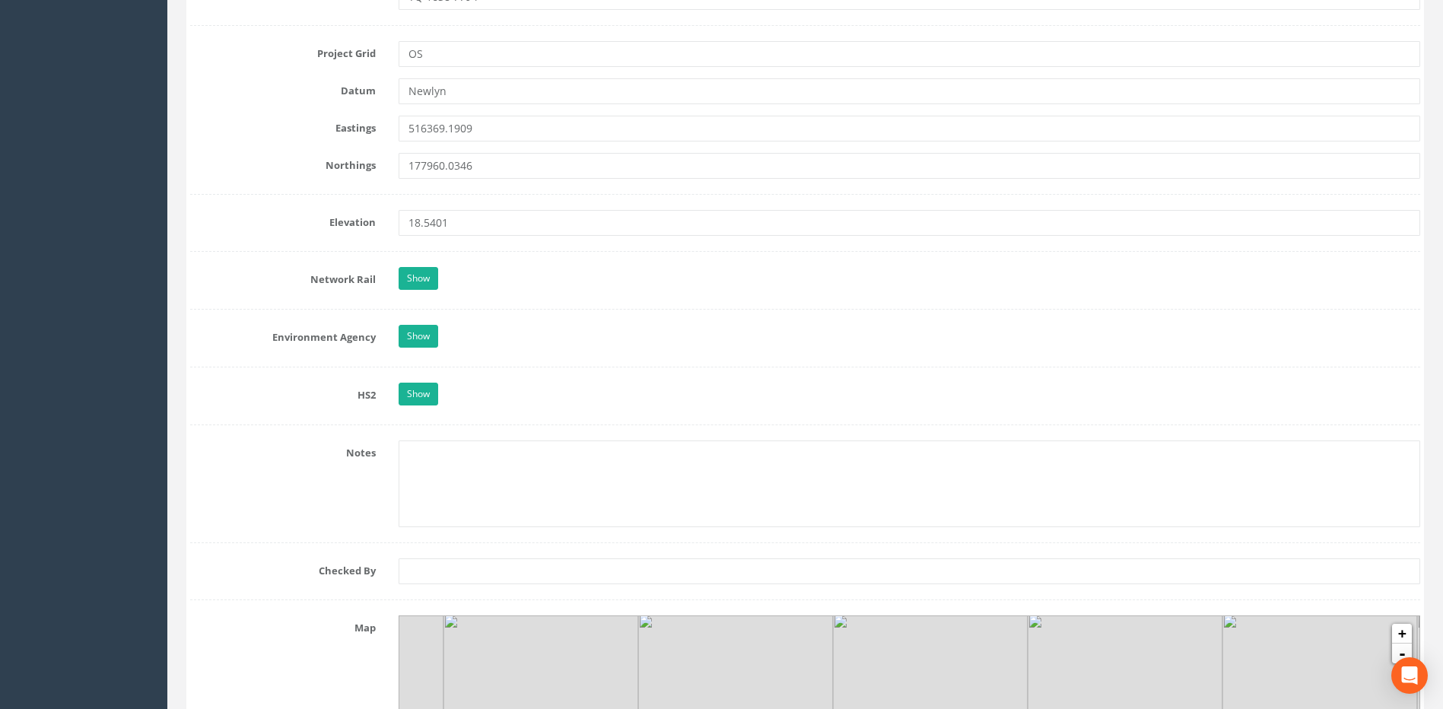
click at [446, 589] on form "Cancel Save Delete Job Number 50816 Job Number Suffix Survey Date [DATE] Instal…" at bounding box center [805, 206] width 1230 height 2319
click at [445, 577] on input "text" at bounding box center [909, 571] width 1021 height 26
type input "SS"
click at [319, 494] on div "Notes" at bounding box center [805, 483] width 1253 height 87
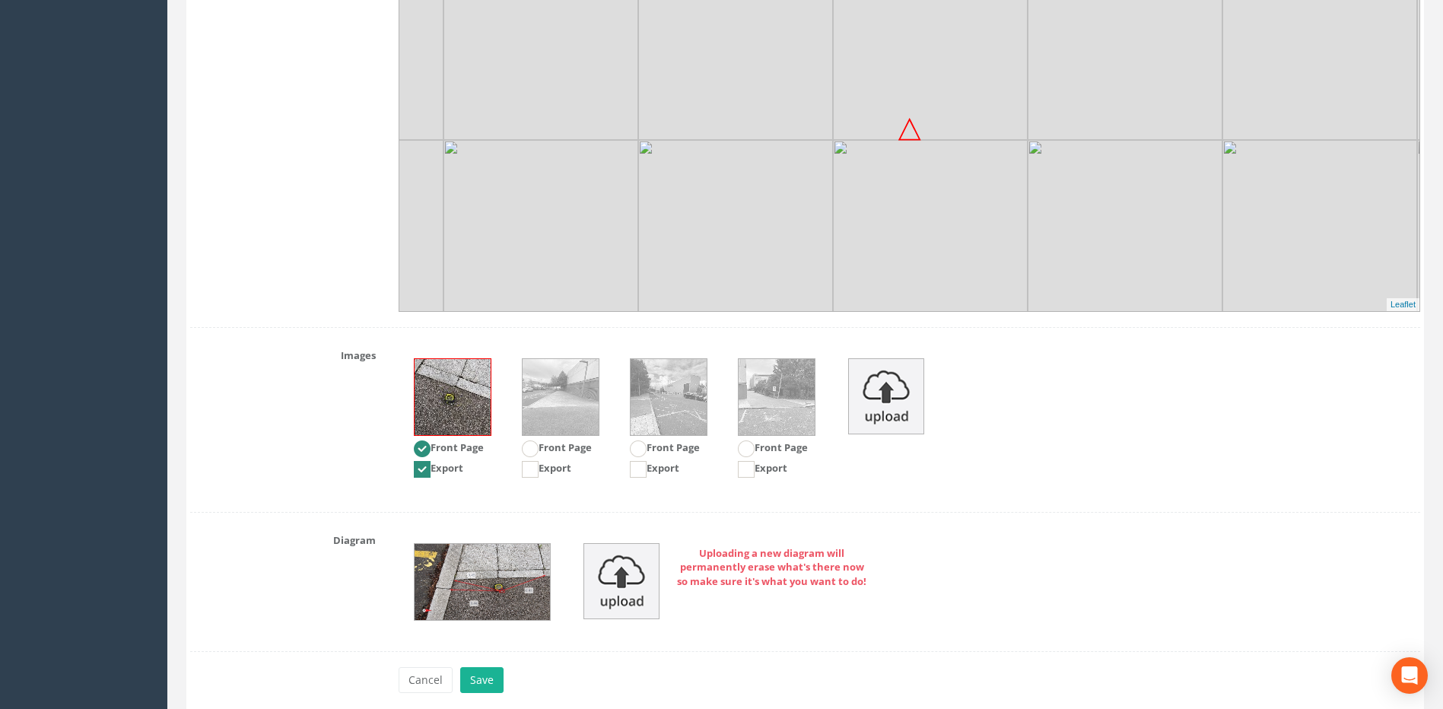
scroll to position [1825, 0]
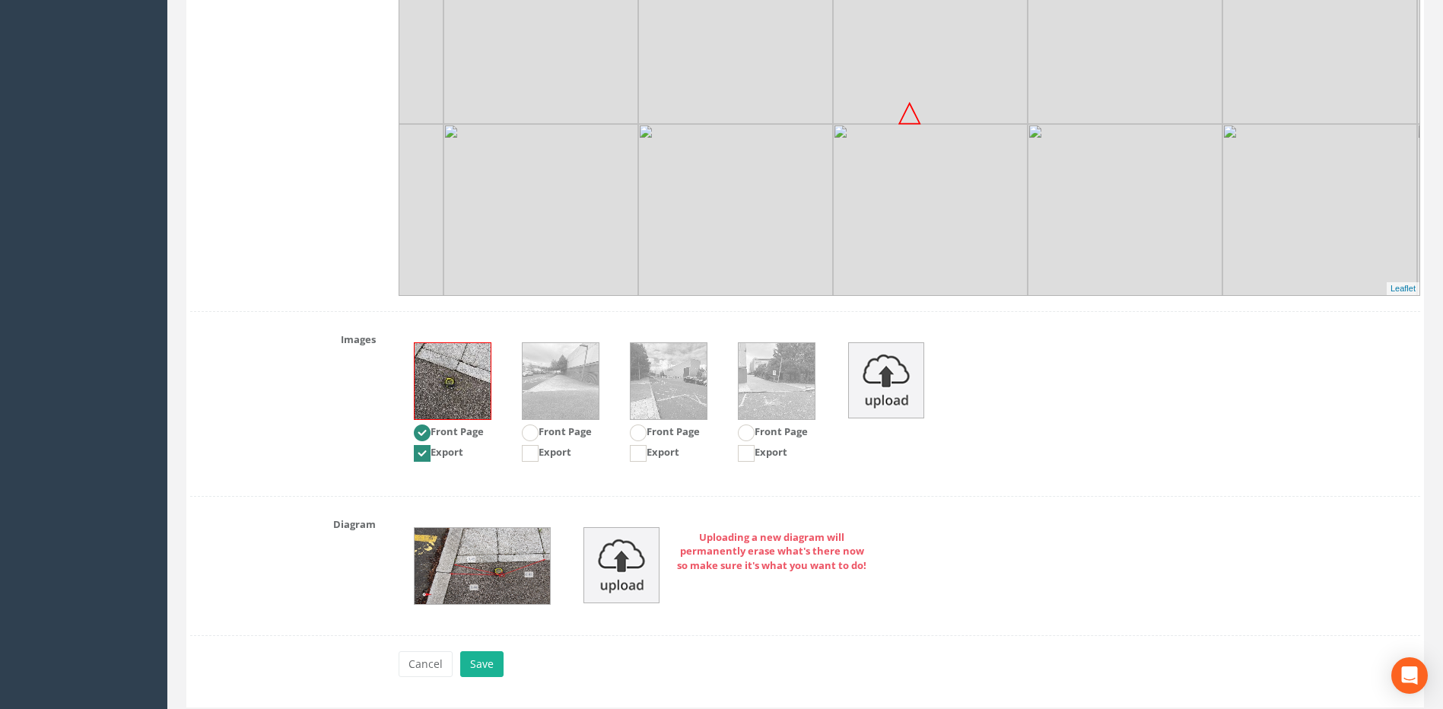
click at [566, 377] on img at bounding box center [561, 381] width 76 height 76
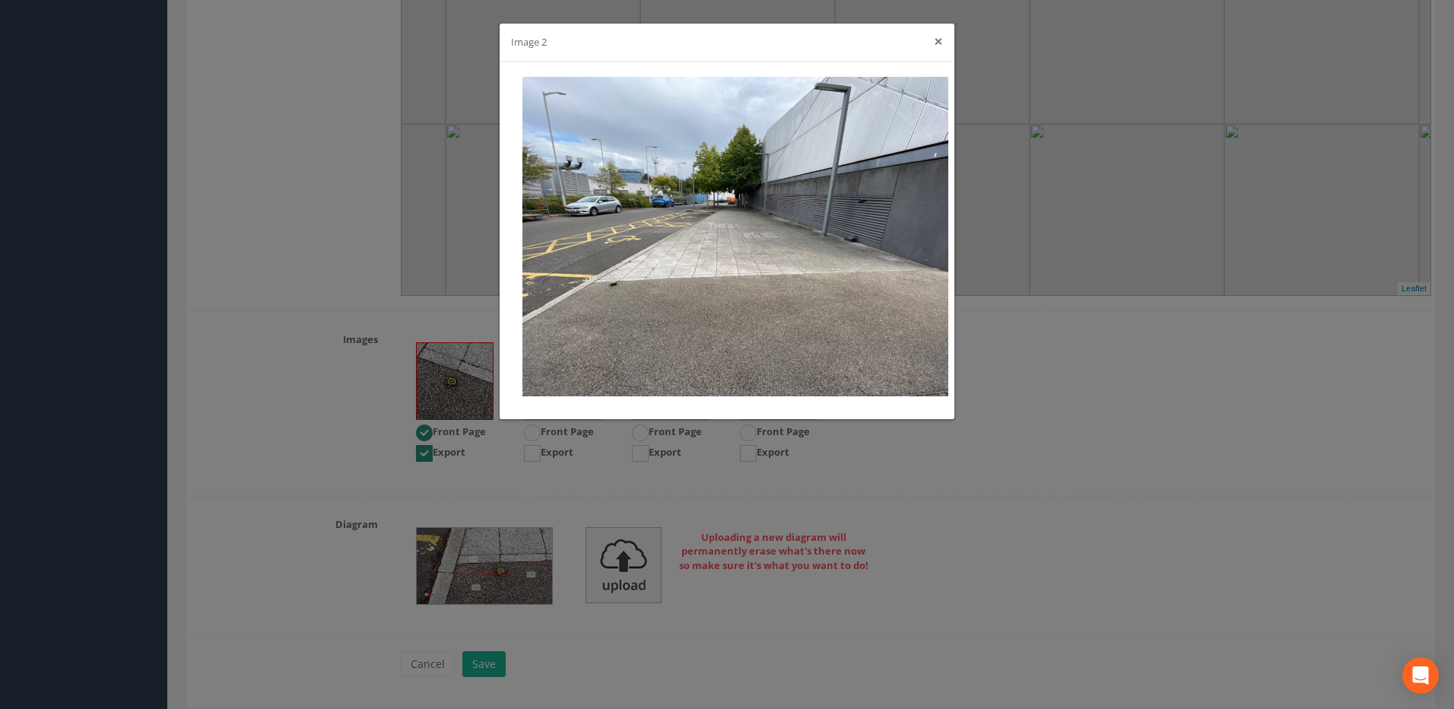
click at [937, 45] on button "×" at bounding box center [938, 41] width 9 height 16
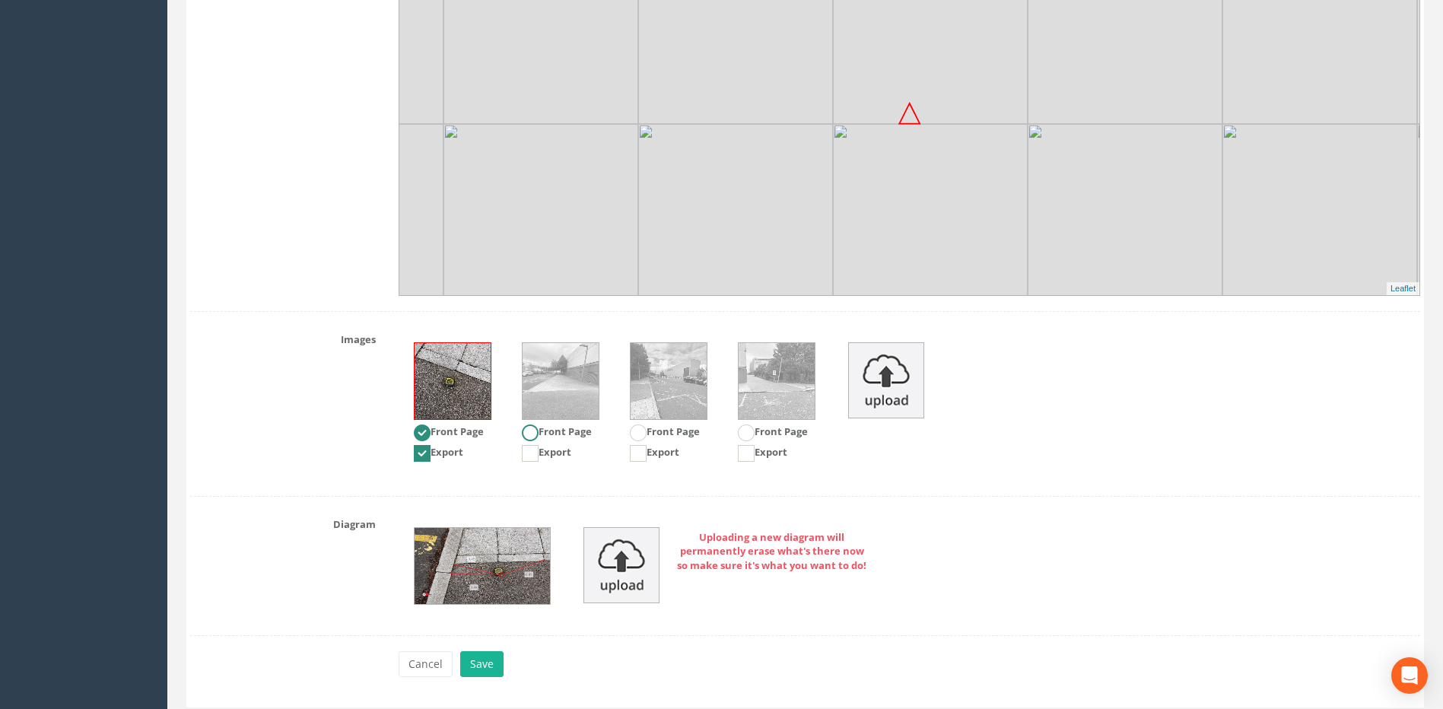
click at [534, 436] on ins at bounding box center [530, 432] width 17 height 17
radio input "false"
radio input "true"
click at [529, 459] on ins at bounding box center [530, 453] width 17 height 17
checkbox input "true"
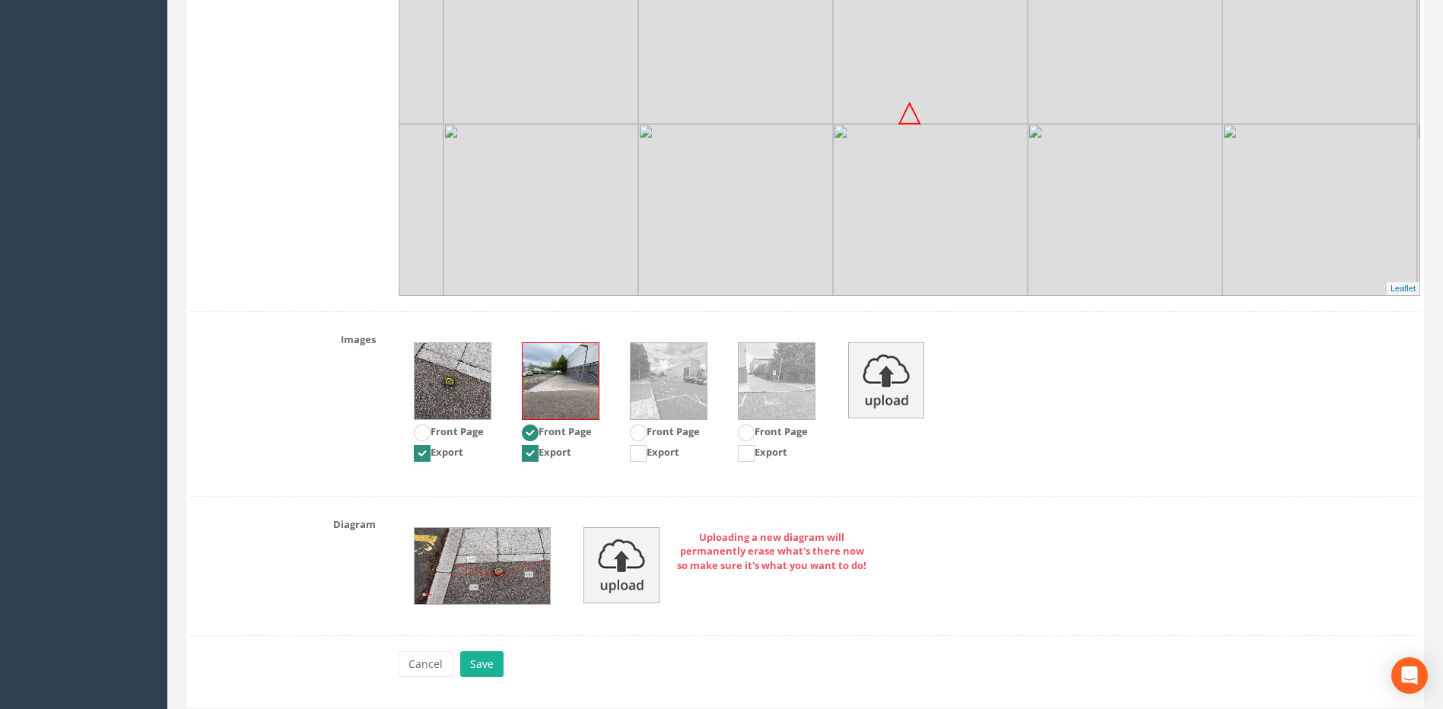
click at [422, 454] on ins at bounding box center [422, 453] width 17 height 17
checkbox input "false"
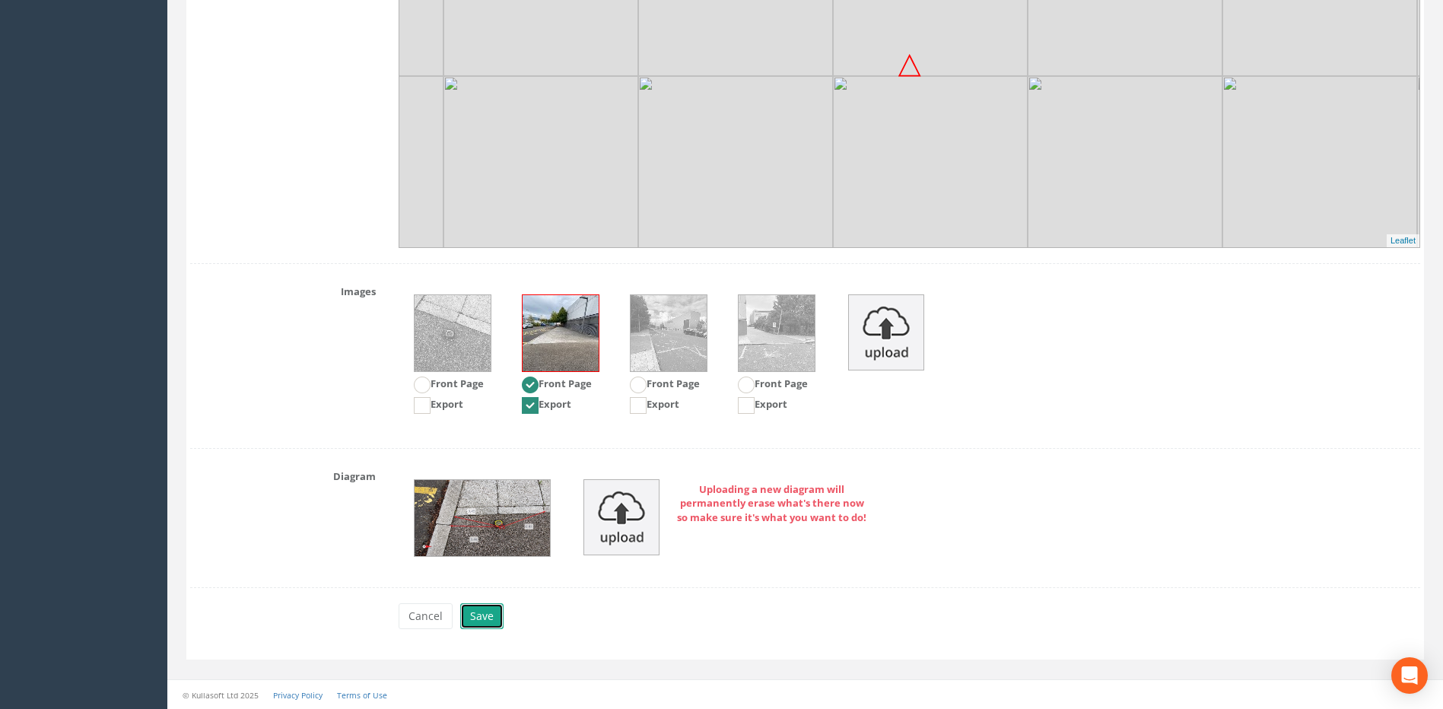
click at [491, 618] on button "Save" at bounding box center [481, 616] width 43 height 26
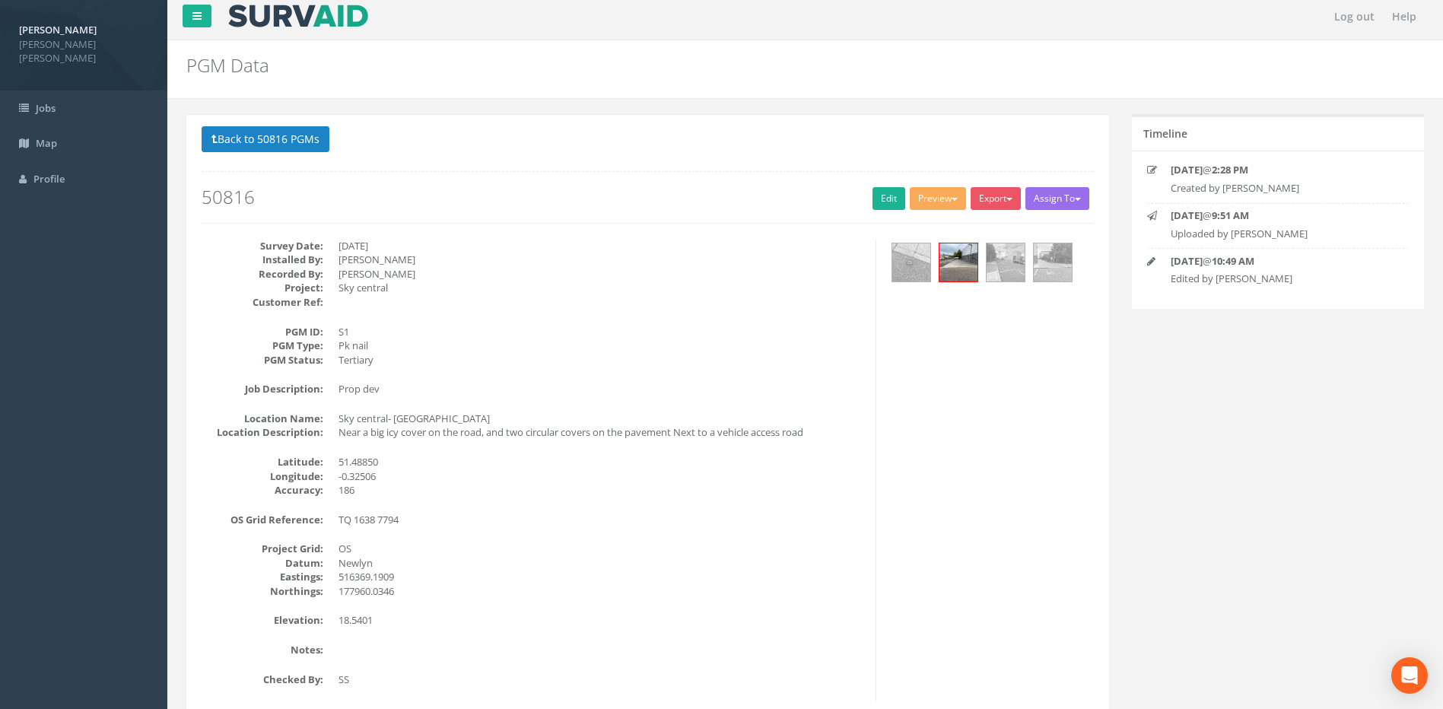
scroll to position [0, 0]
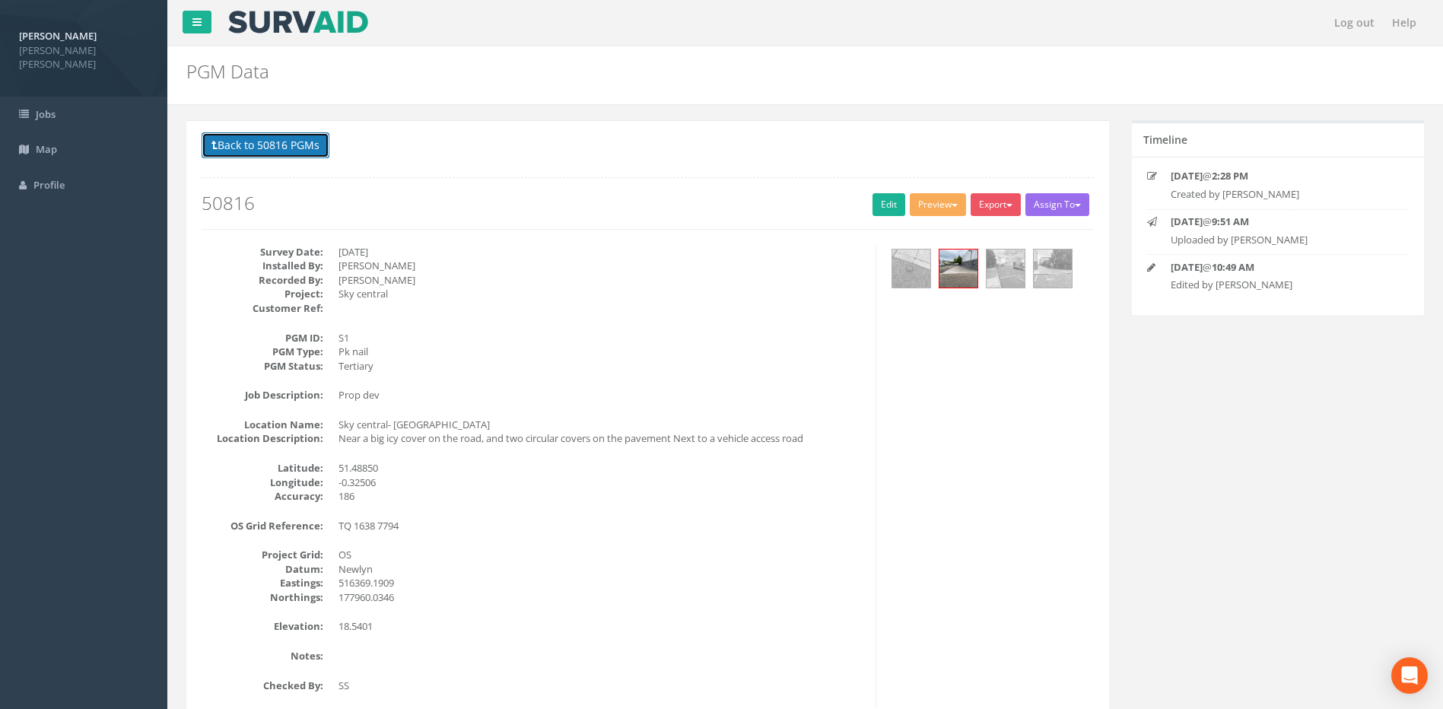
click at [281, 142] on button "Back to 50816 PGMs" at bounding box center [266, 145] width 128 height 26
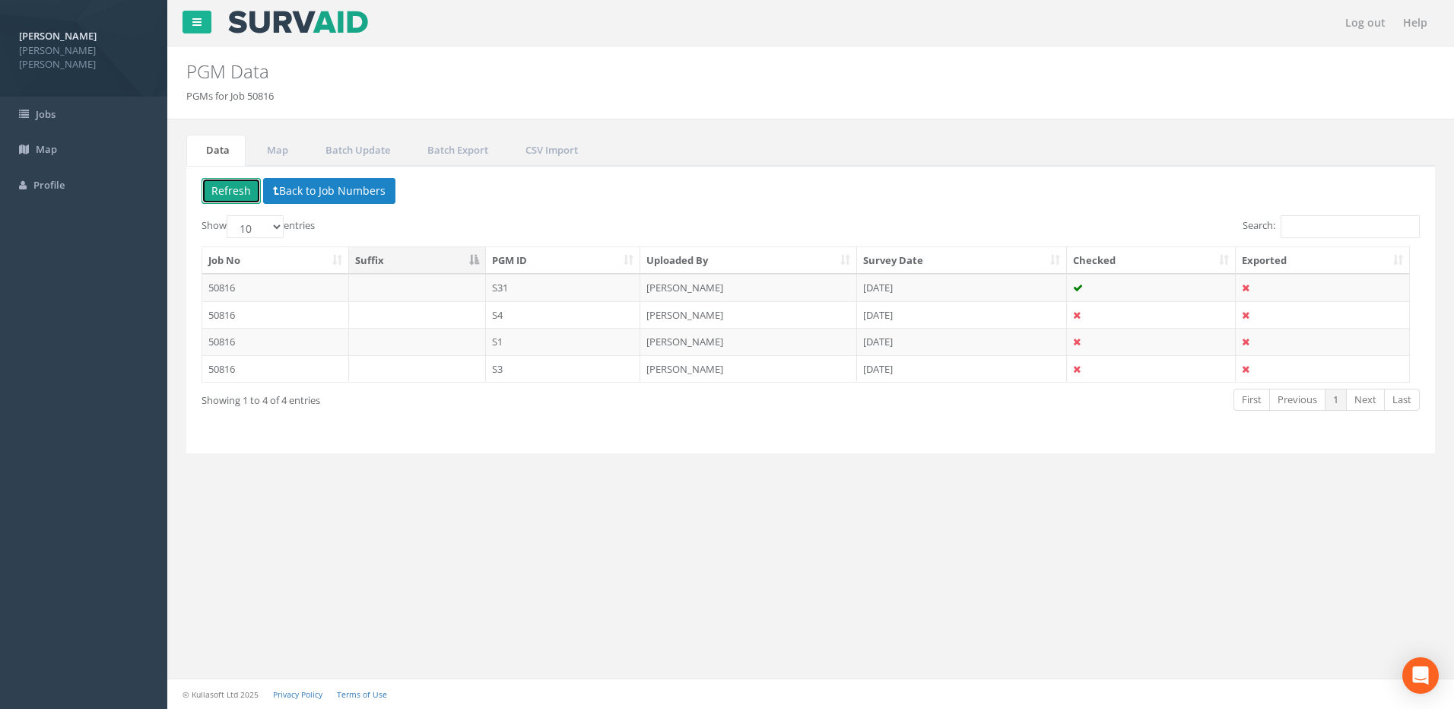
click at [231, 191] on button "Refresh" at bounding box center [231, 191] width 59 height 26
click at [913, 376] on td "[DATE]" at bounding box center [962, 368] width 211 height 27
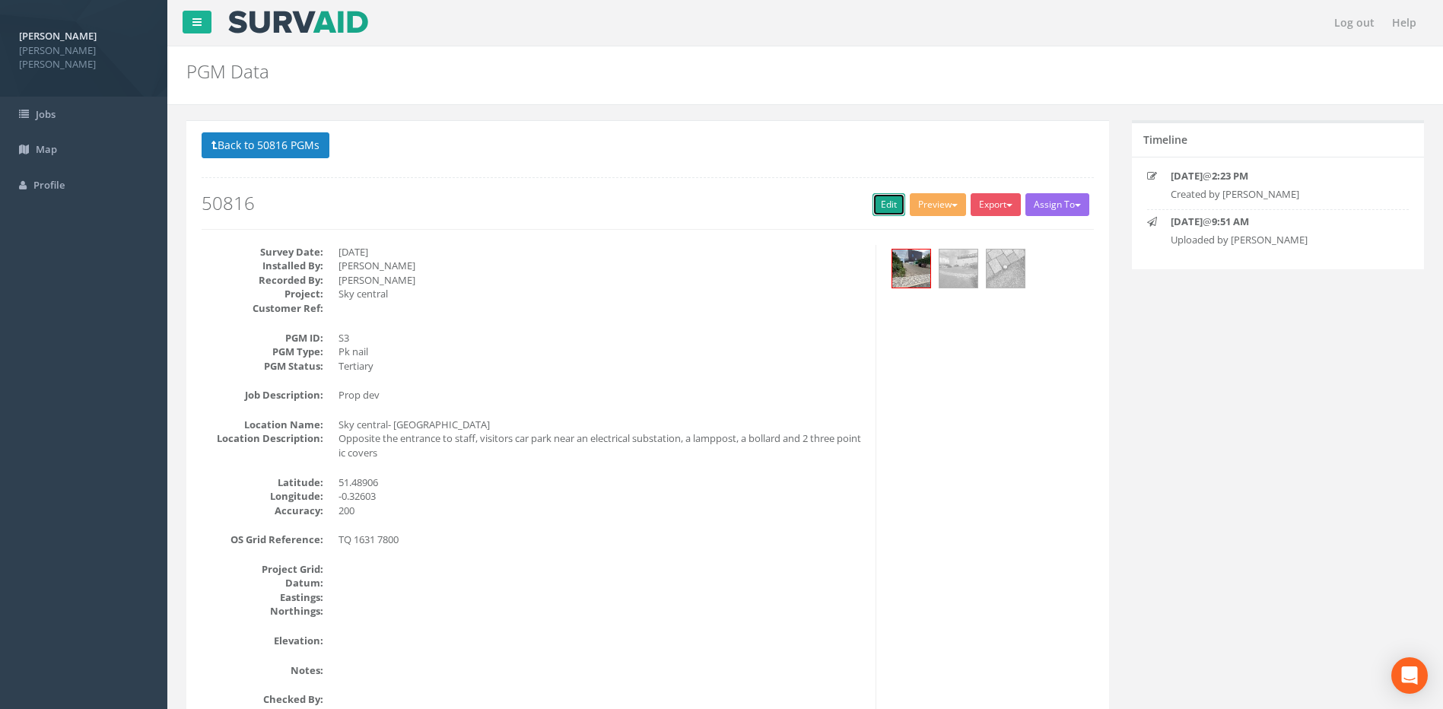
click at [878, 208] on link "Edit" at bounding box center [888, 204] width 33 height 23
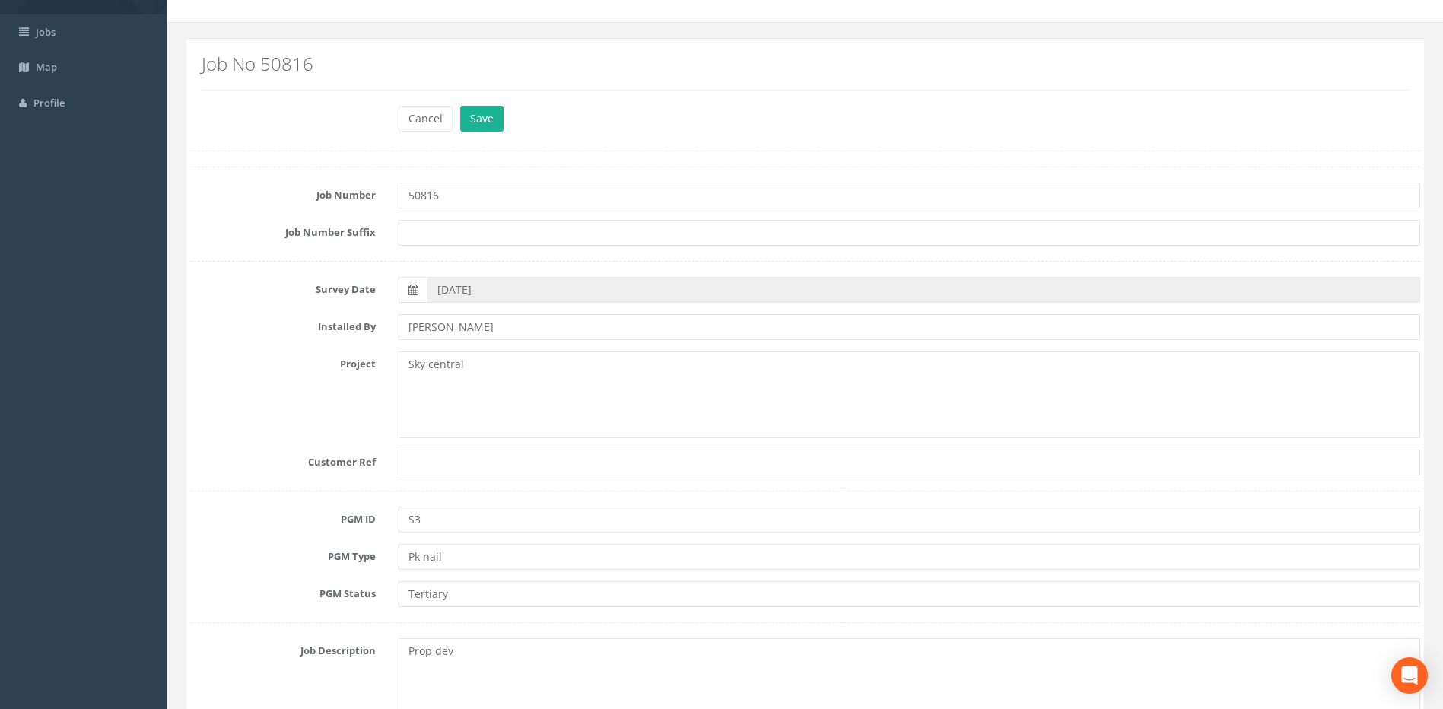
scroll to position [228, 0]
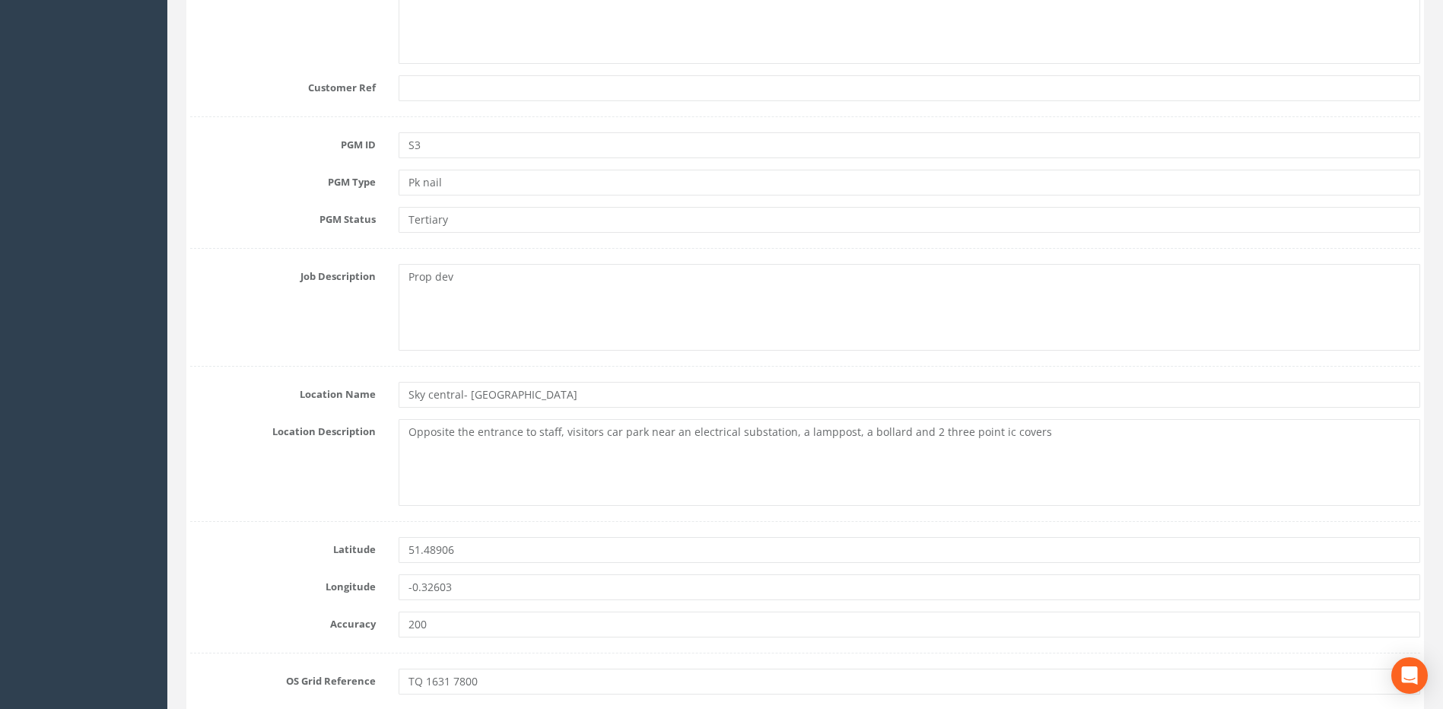
click at [316, 403] on div "Location Name [GEOGRAPHIC_DATA]- [GEOGRAPHIC_DATA]" at bounding box center [805, 395] width 1253 height 26
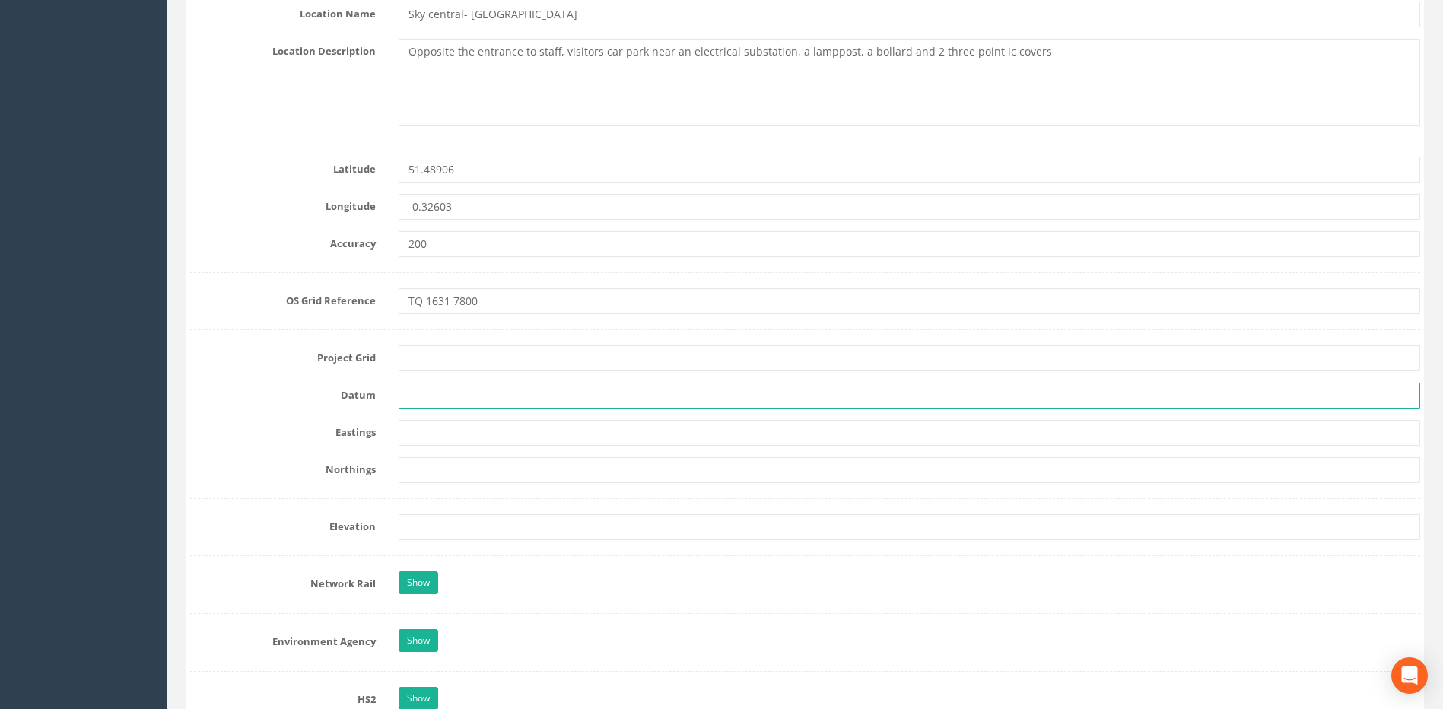
click at [423, 392] on input "text" at bounding box center [909, 396] width 1021 height 26
click at [421, 362] on input "text" at bounding box center [909, 358] width 1021 height 26
type input "OS"
click at [434, 386] on input "text" at bounding box center [909, 396] width 1021 height 26
type input "Newlyn"
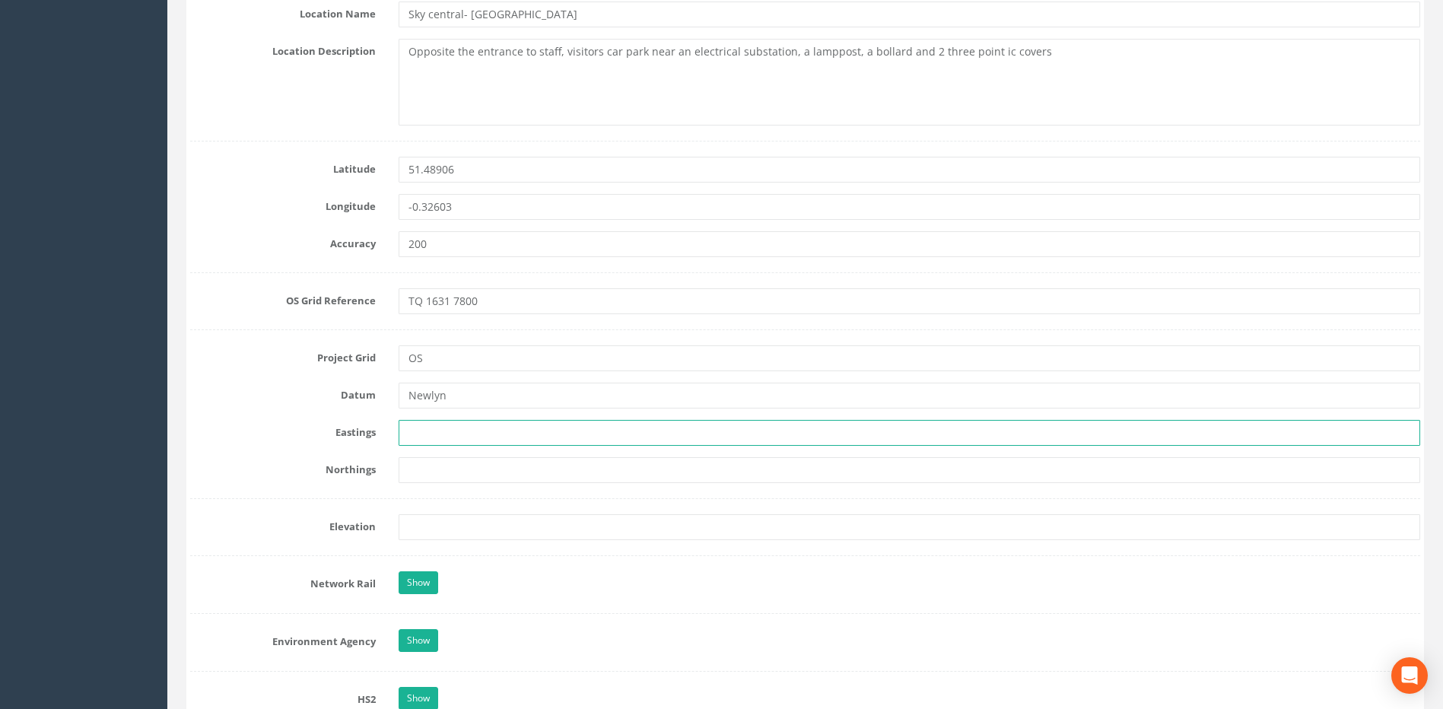
paste input "516313.7432"
type input "516313.7432"
click at [291, 364] on label "Project Grid" at bounding box center [283, 355] width 208 height 20
click at [490, 463] on input "text" at bounding box center [909, 470] width 1021 height 26
paste input "178000.5341"
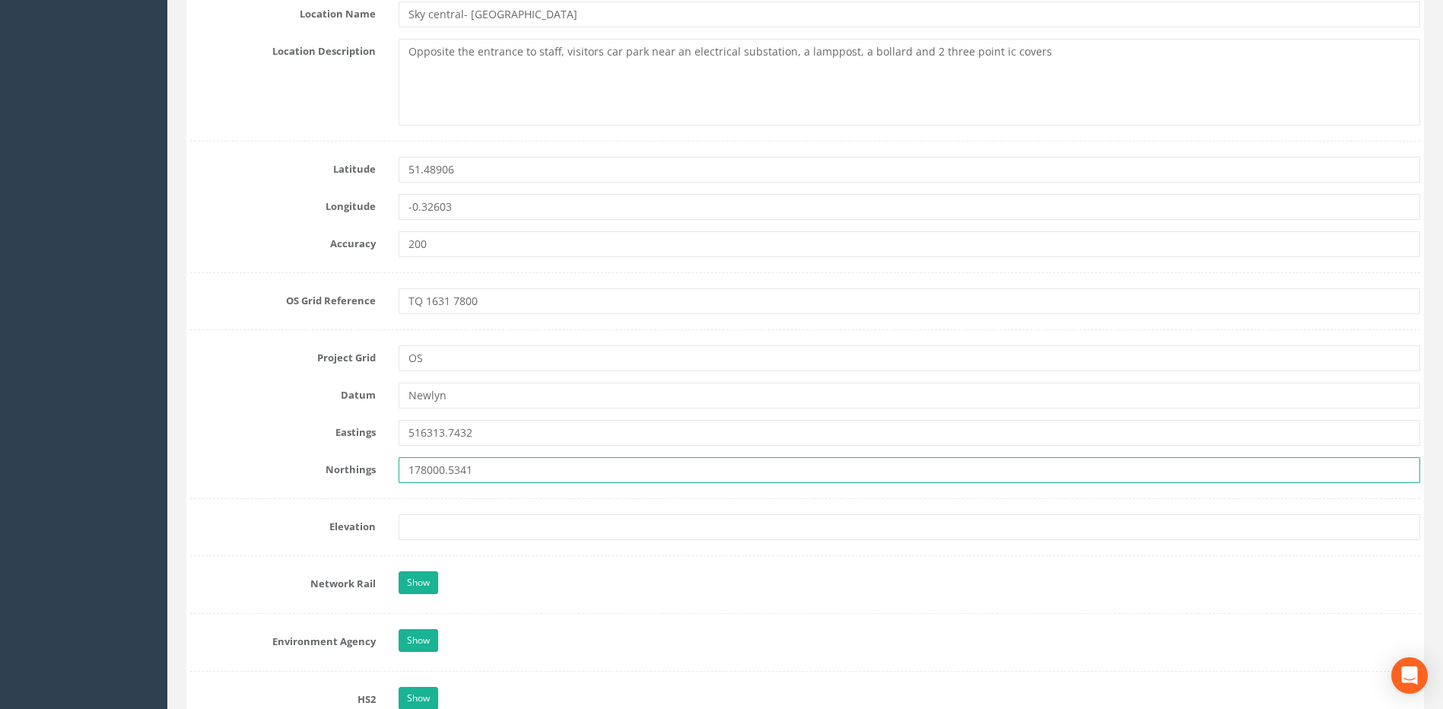
type input "178000.5341"
click at [309, 462] on label "Northings" at bounding box center [283, 467] width 208 height 20
drag, startPoint x: 295, startPoint y: 437, endPoint x: 373, endPoint y: 478, distance: 88.5
click at [296, 437] on label "Eastings" at bounding box center [283, 430] width 208 height 20
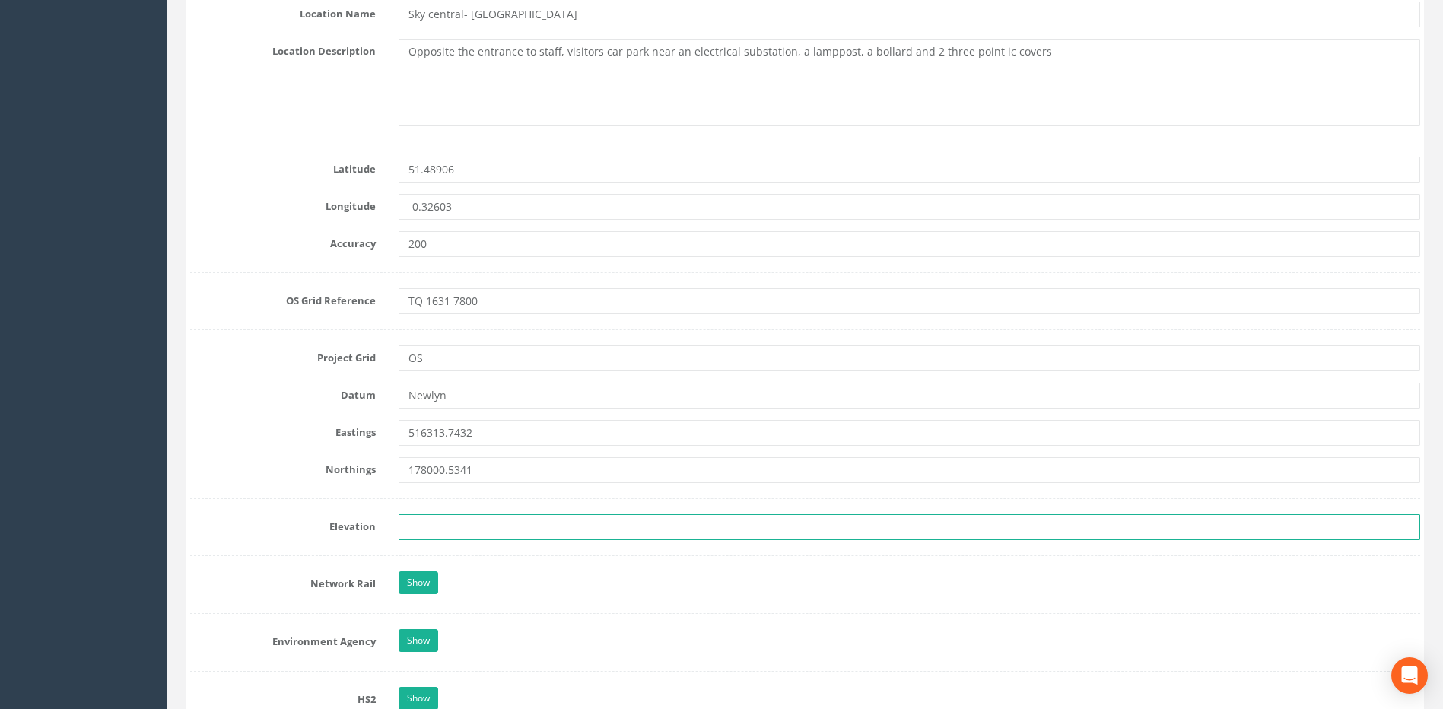
click at [447, 515] on input "text" at bounding box center [909, 527] width 1021 height 26
paste input "17.1056"
type input "17.1056"
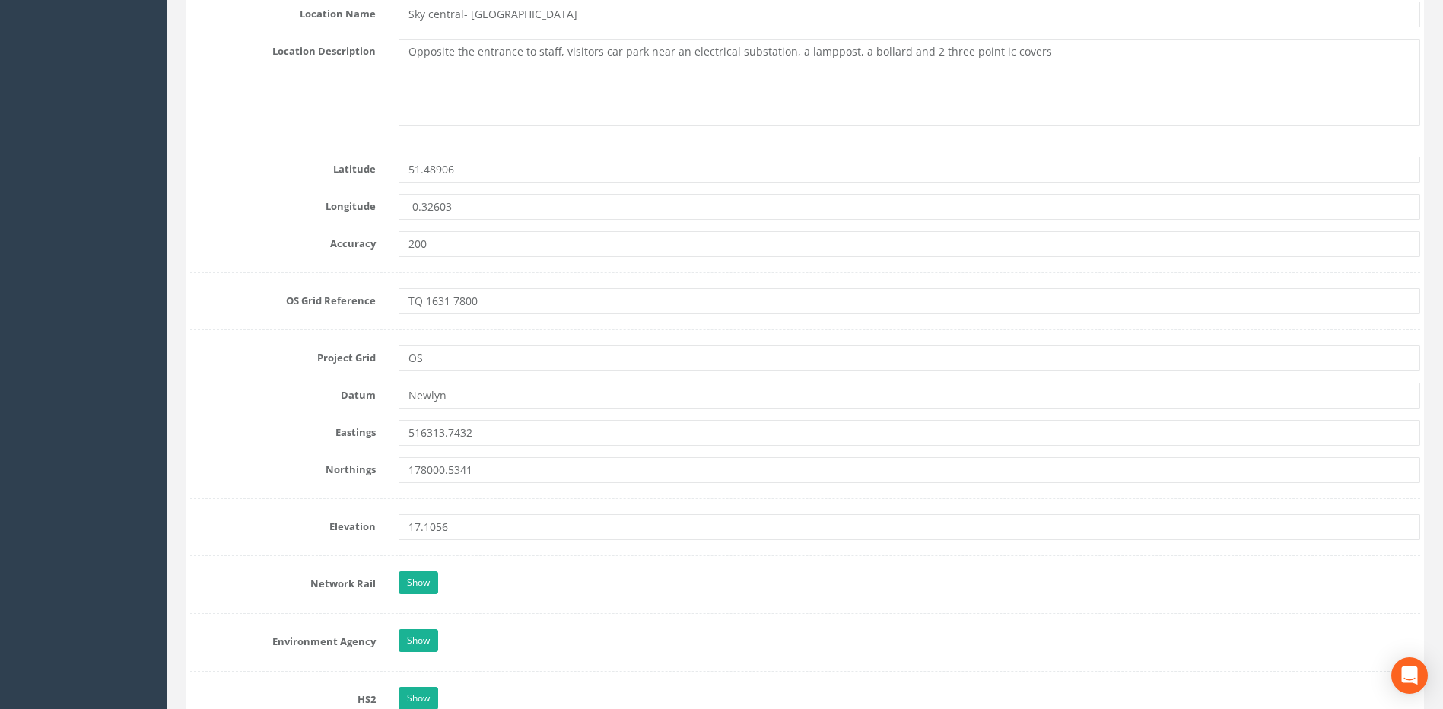
click at [317, 480] on div "Northings 178000.5341" at bounding box center [805, 470] width 1253 height 26
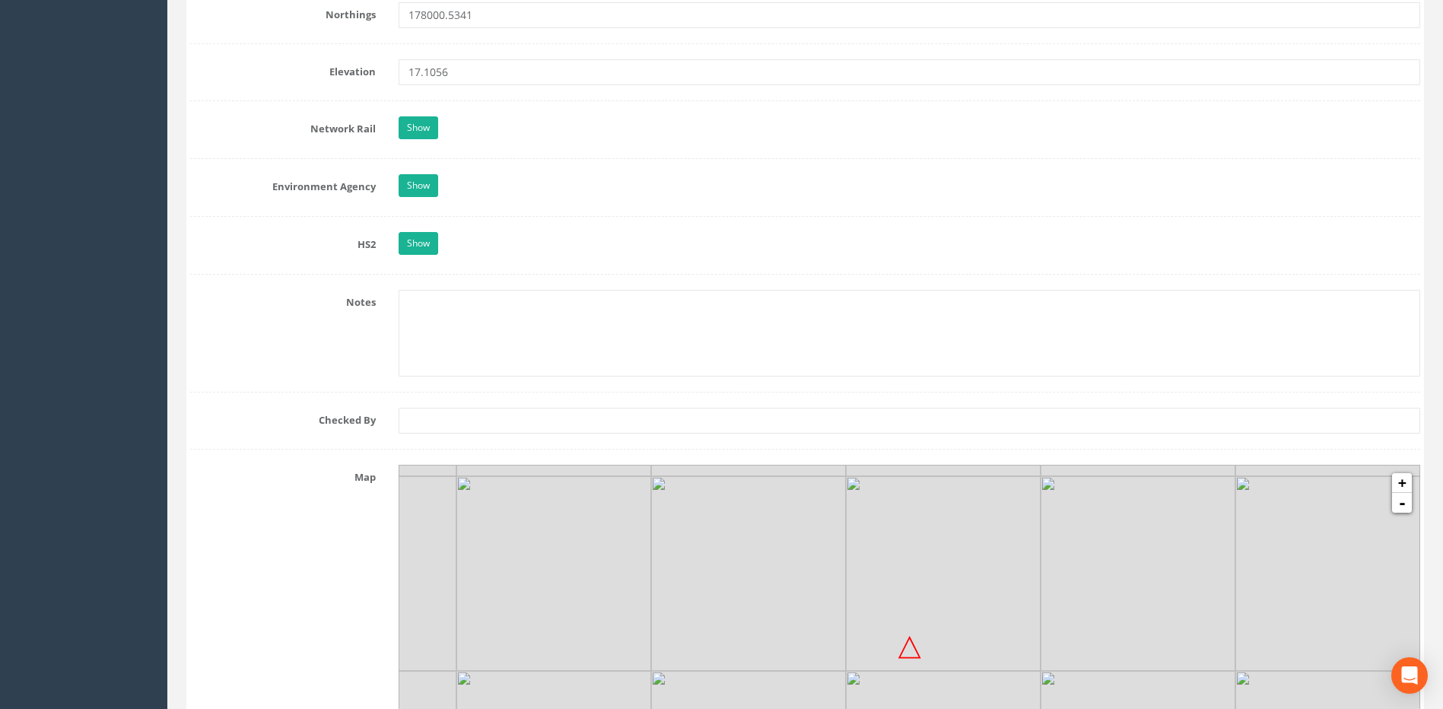
scroll to position [1369, 0]
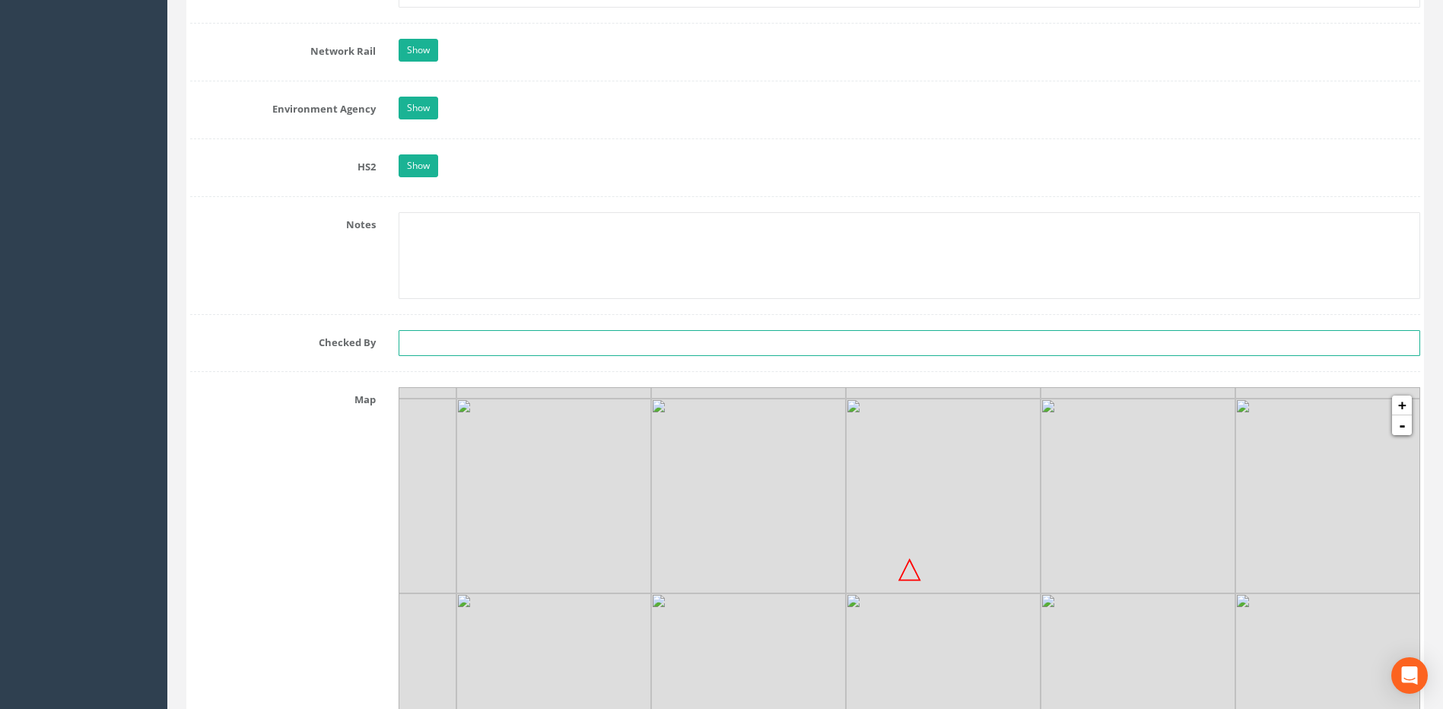
click at [423, 352] on input "text" at bounding box center [909, 343] width 1021 height 26
type input "SS"
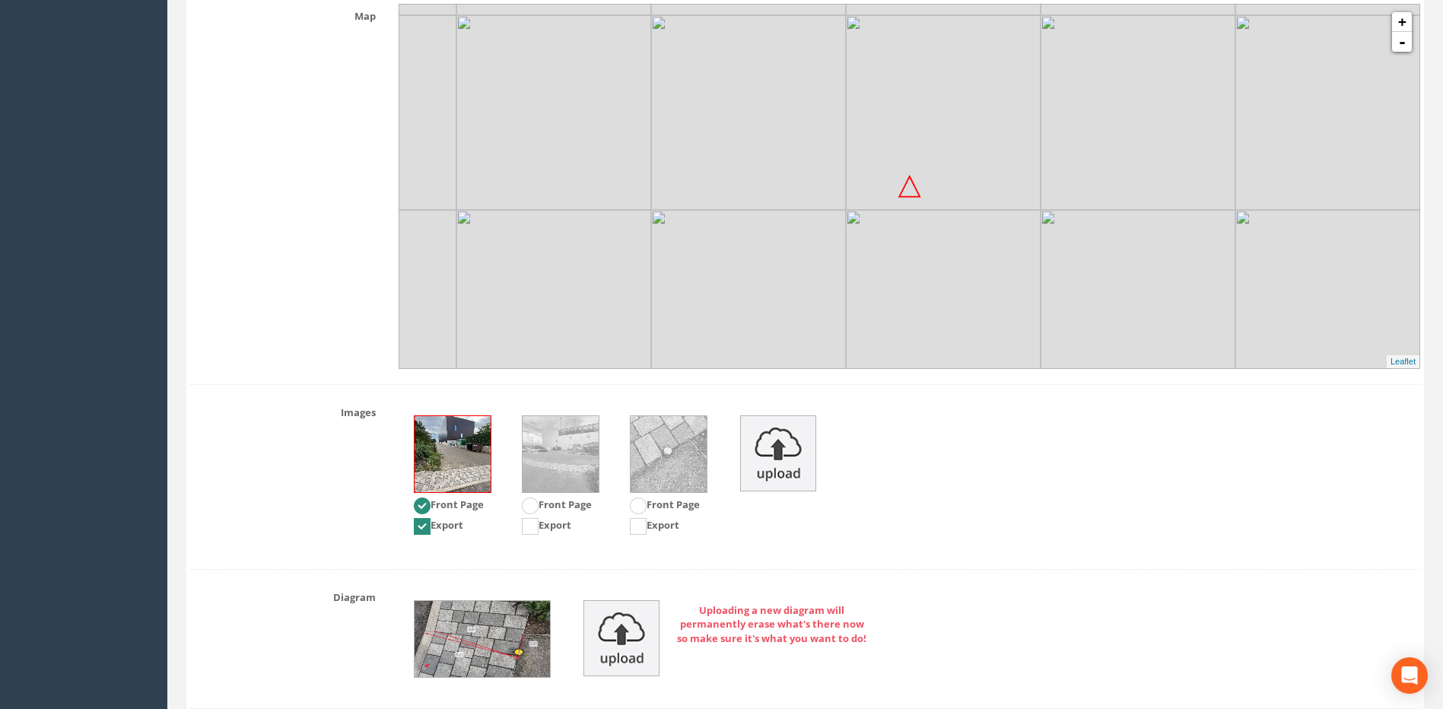
scroll to position [1873, 0]
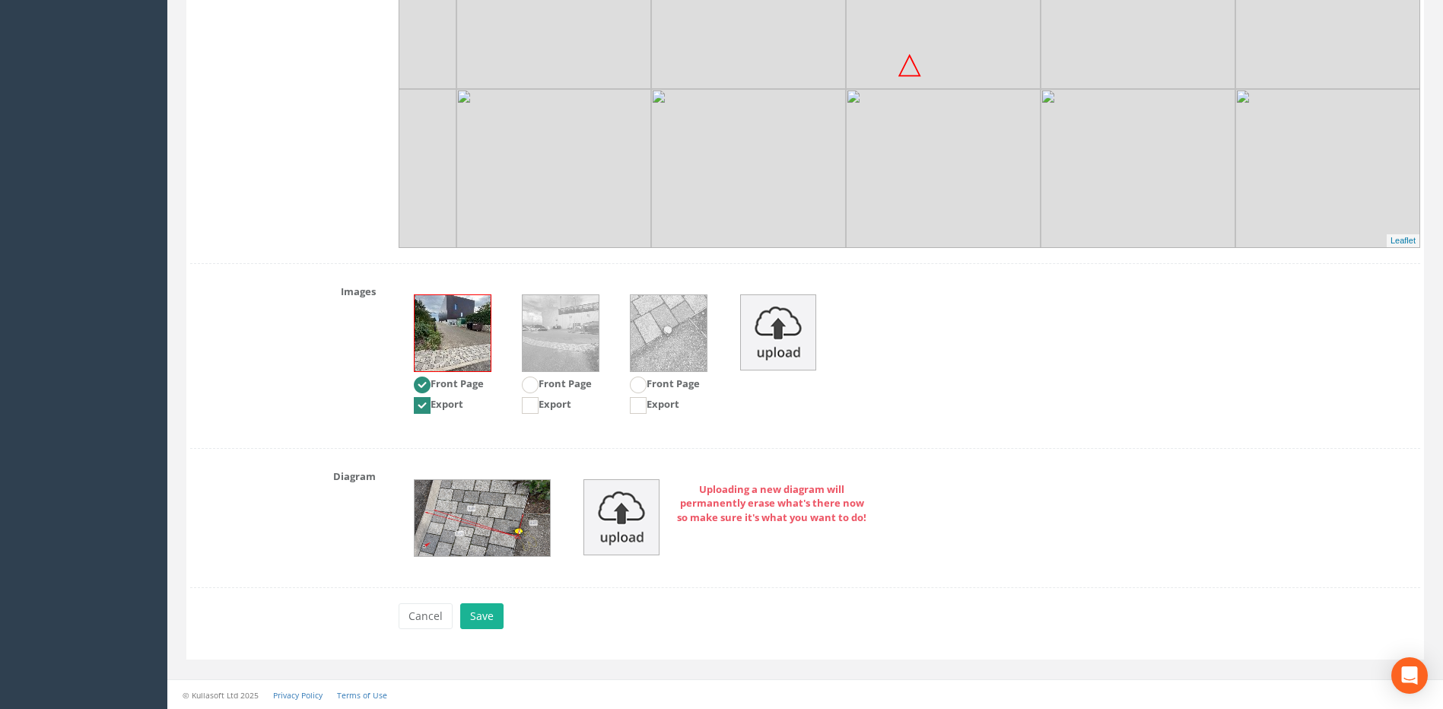
click at [477, 330] on img at bounding box center [453, 333] width 76 height 76
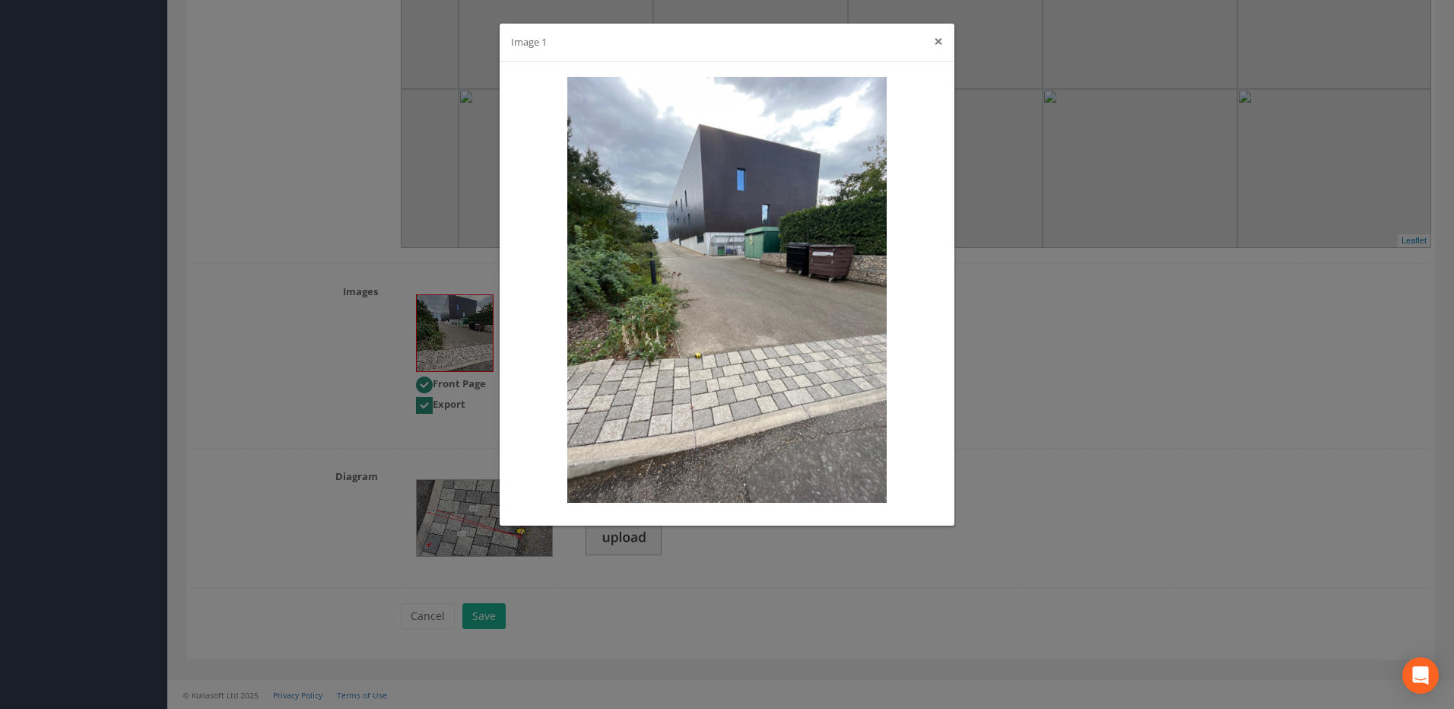
drag, startPoint x: 942, startPoint y: 38, endPoint x: 936, endPoint y: 45, distance: 8.7
click at [942, 38] on button "×" at bounding box center [938, 41] width 9 height 16
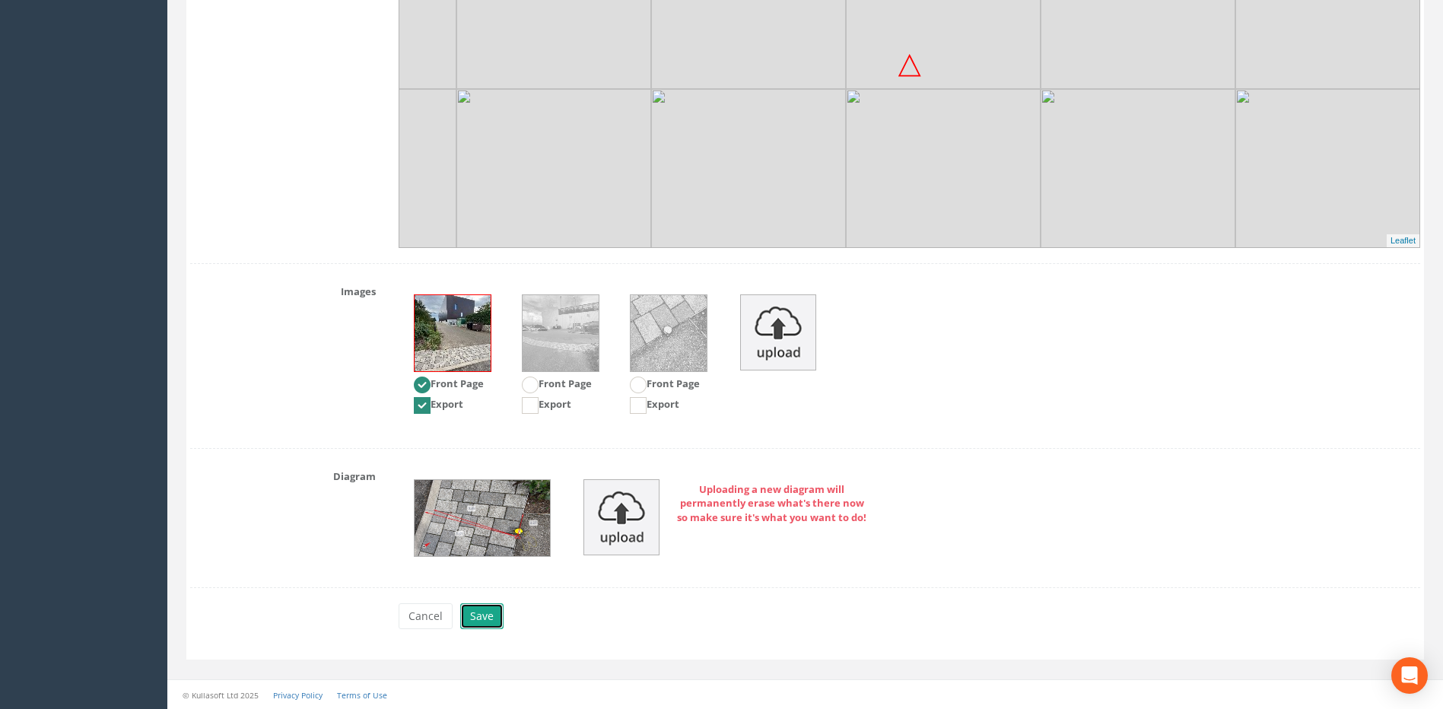
click at [483, 619] on button "Save" at bounding box center [481, 616] width 43 height 26
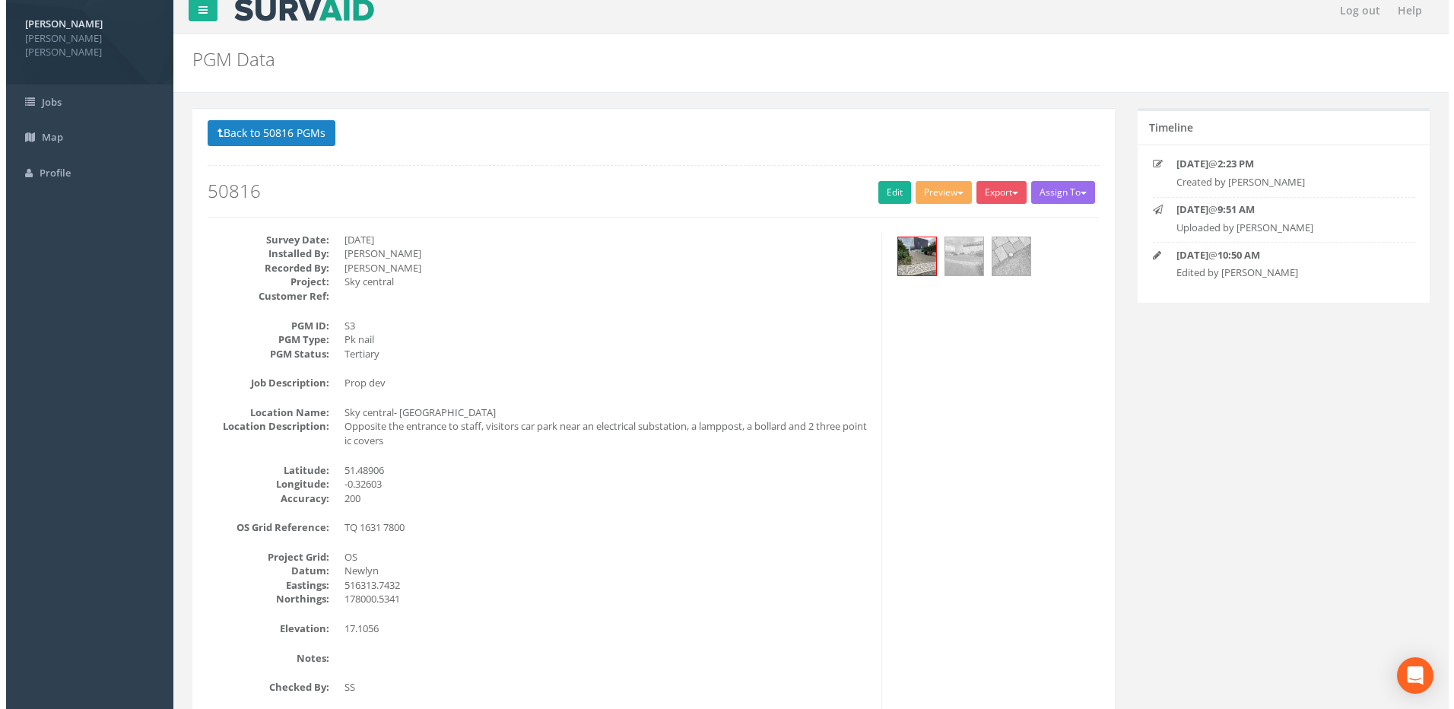
scroll to position [0, 0]
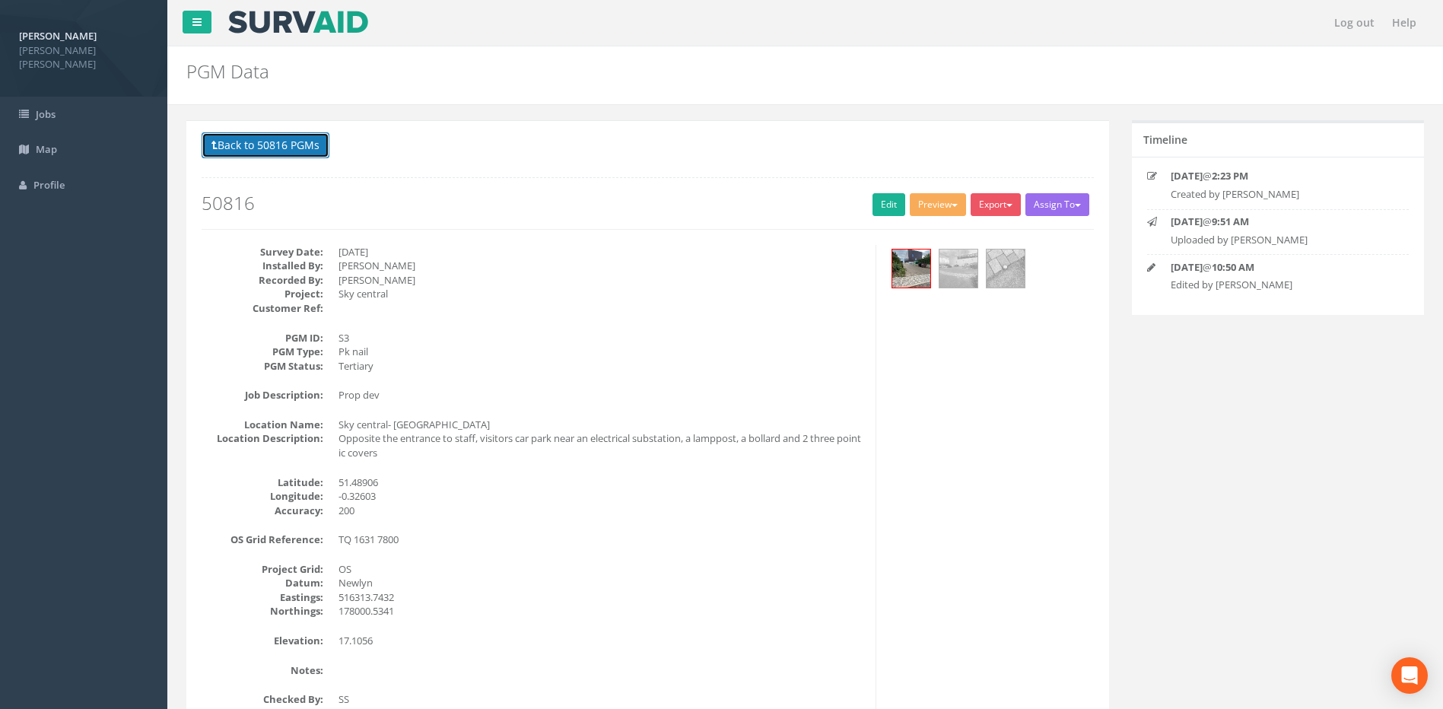
click at [287, 144] on button "Back to 50816 PGMs" at bounding box center [266, 145] width 128 height 26
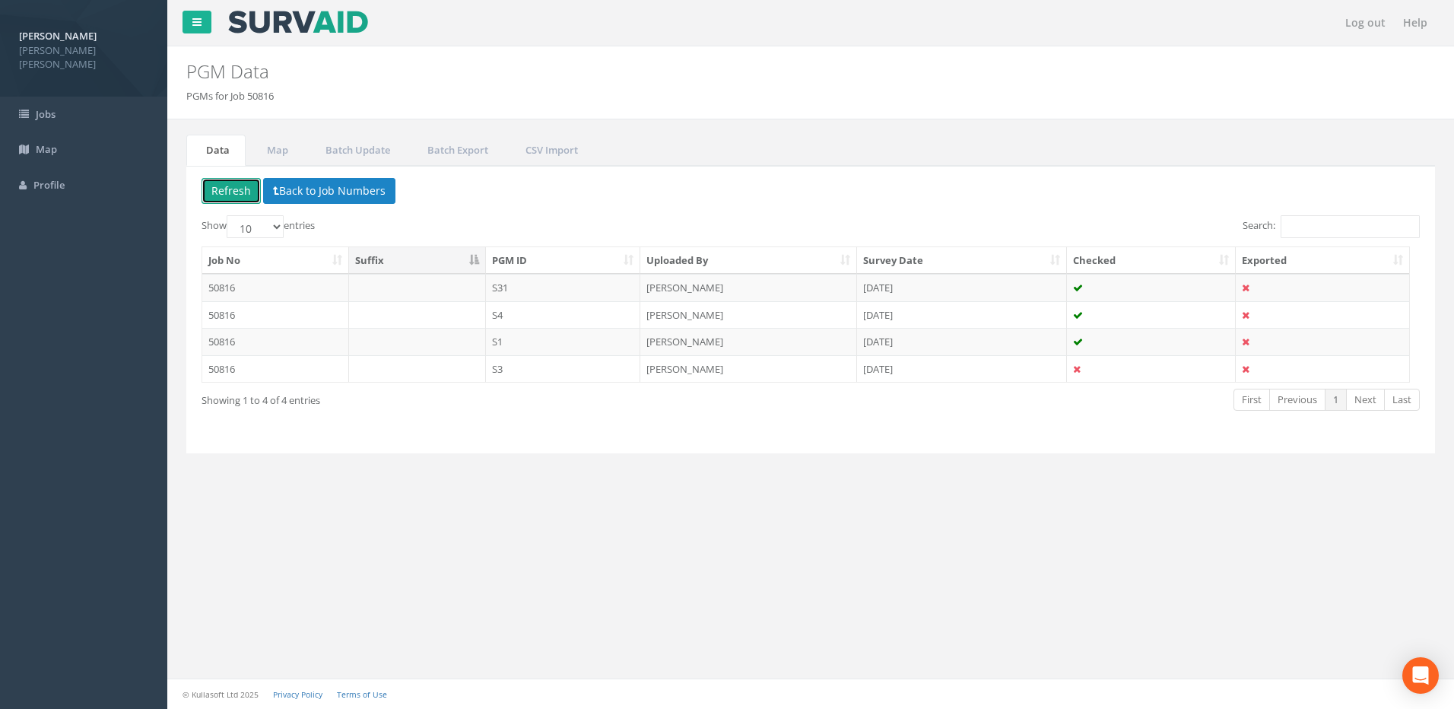
click at [226, 192] on button "Refresh" at bounding box center [231, 191] width 59 height 26
click at [1001, 534] on div "Log out Help PGM Data PGMs for Job 50816 × There was an error fetching the PGM …" at bounding box center [810, 354] width 1287 height 709
